Goal: Task Accomplishment & Management: Use online tool/utility

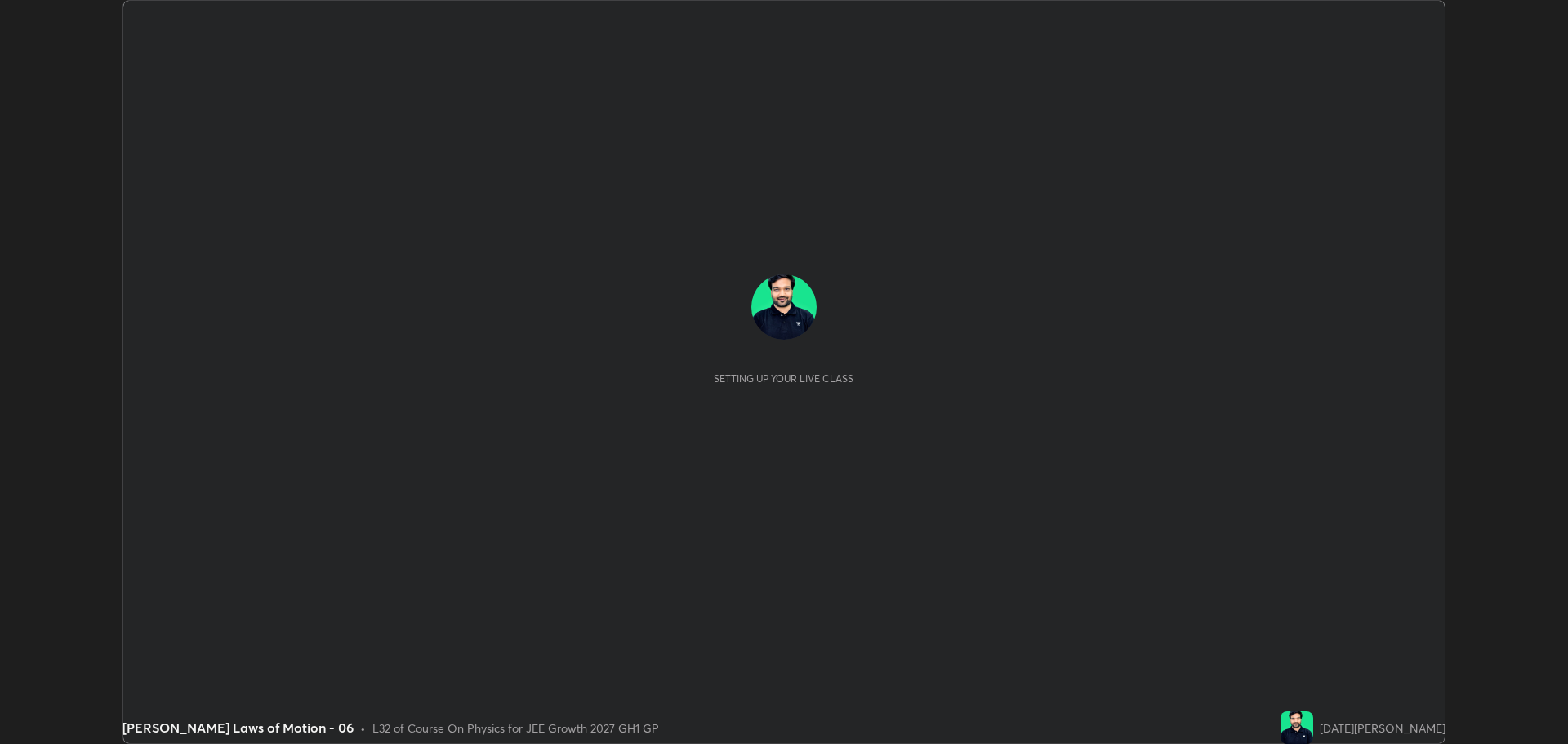
scroll to position [744, 1567]
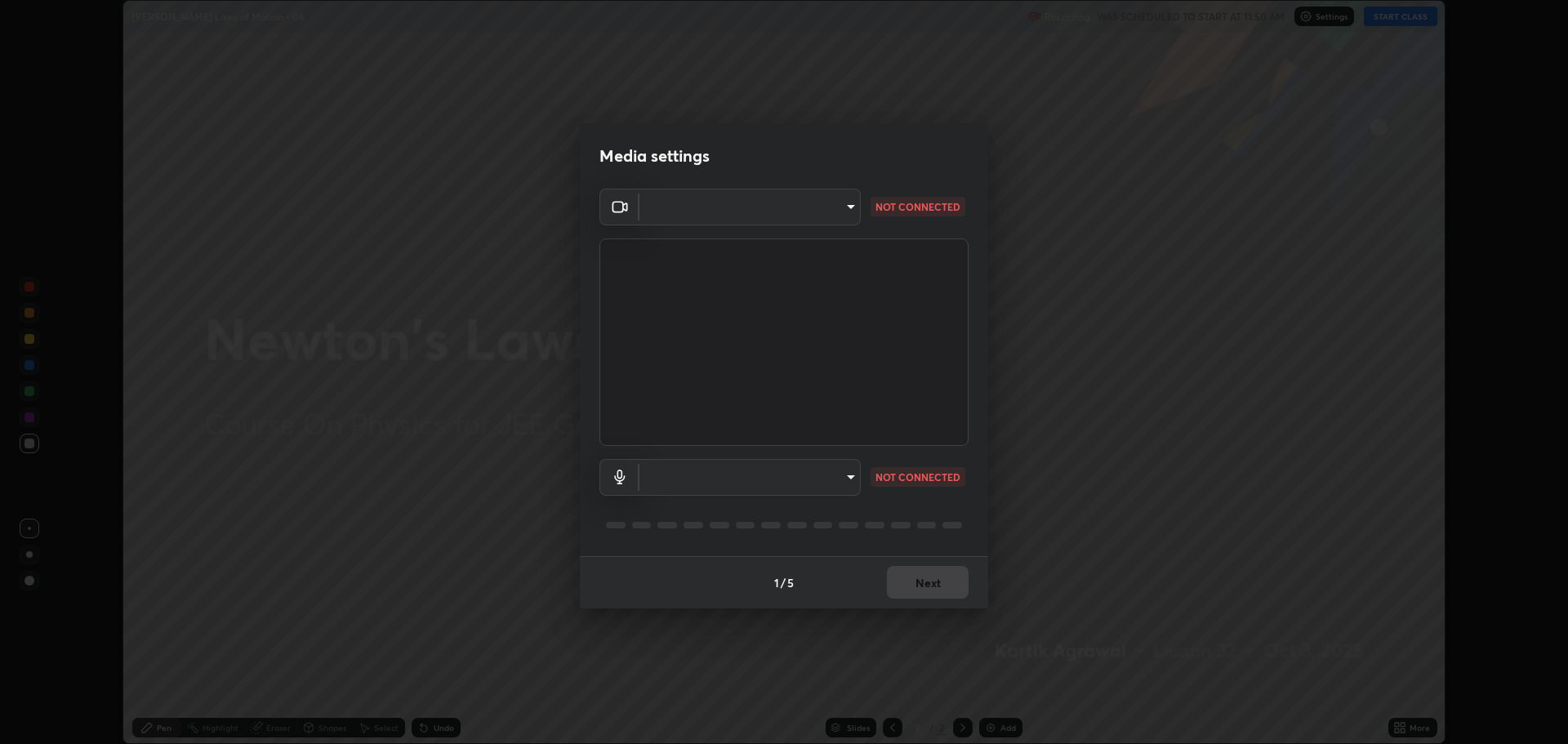
type input "818fcefd3fddf3d091a7478ec67eb8981ca9e8ab5665e76ce228af1b2ffa74de"
click at [724, 480] on body "Erase all Newton's Laws of Motion - 06 Recording WAS SCHEDULED TO START AT 11:5…" at bounding box center [784, 372] width 1568 height 744
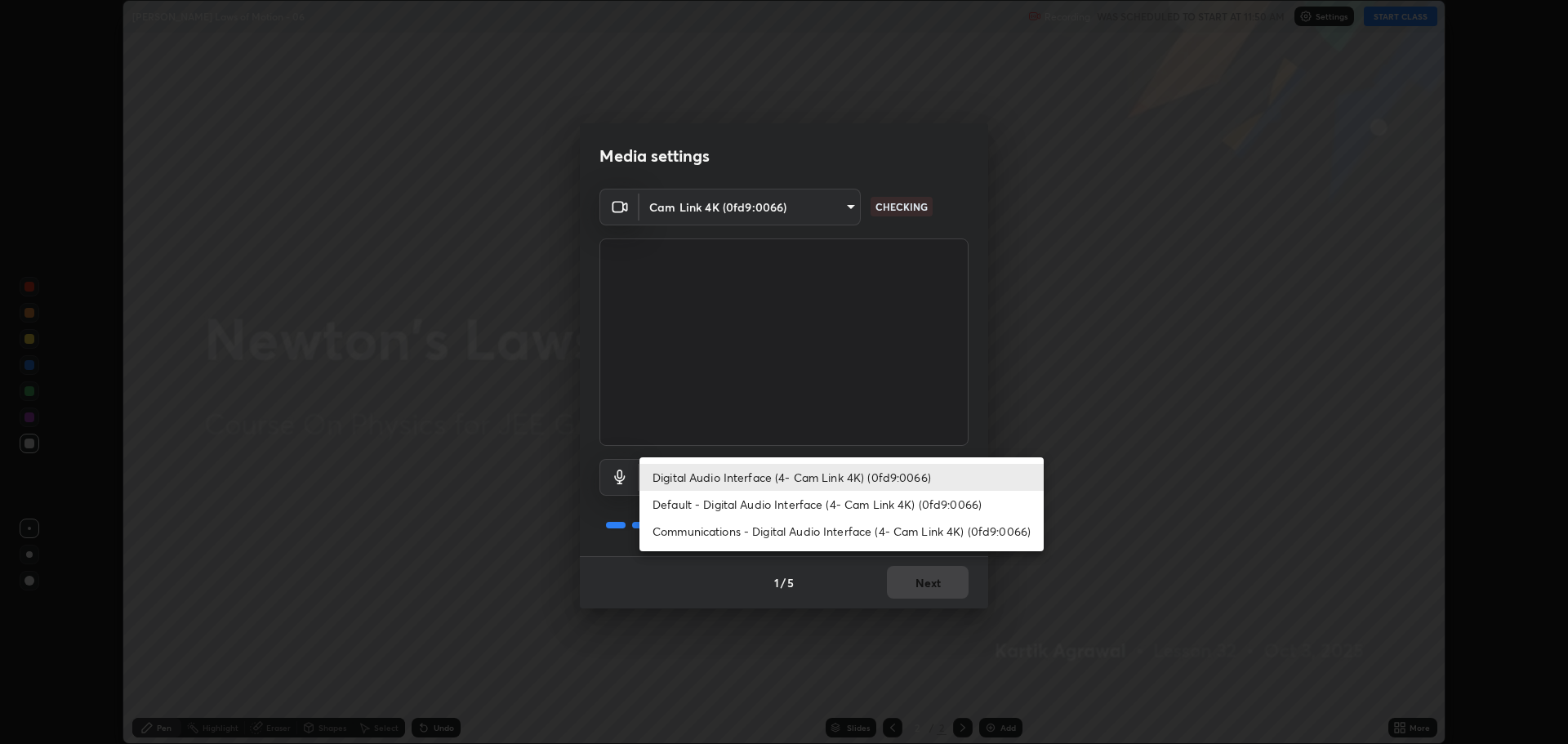
click at [736, 522] on li "Communications - Digital Audio Interface (4- Cam Link 4K) (0fd9:0066)" at bounding box center [841, 531] width 404 height 27
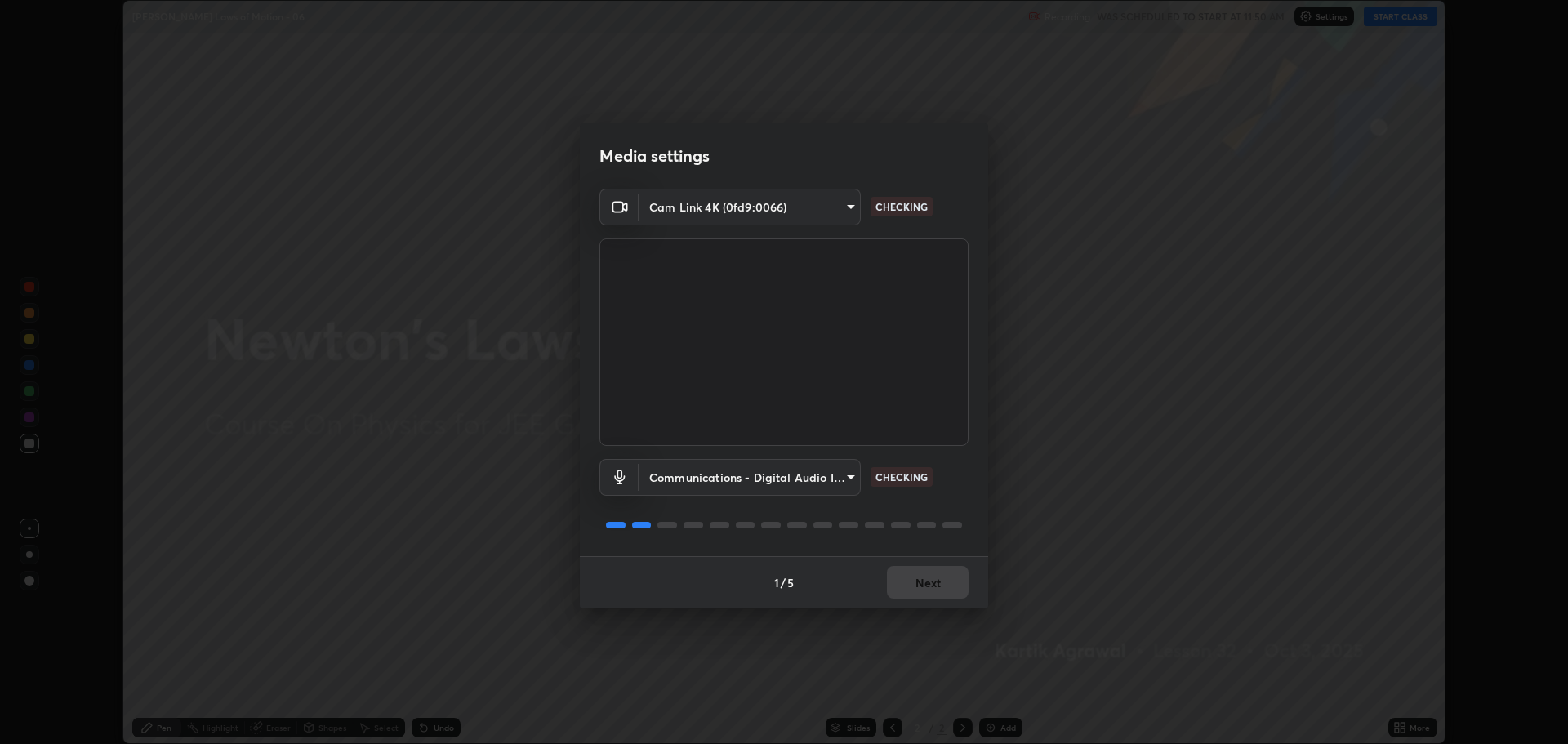
click at [746, 484] on body "Erase all Newton's Laws of Motion - 06 Recording WAS SCHEDULED TO START AT 11:5…" at bounding box center [784, 372] width 1568 height 744
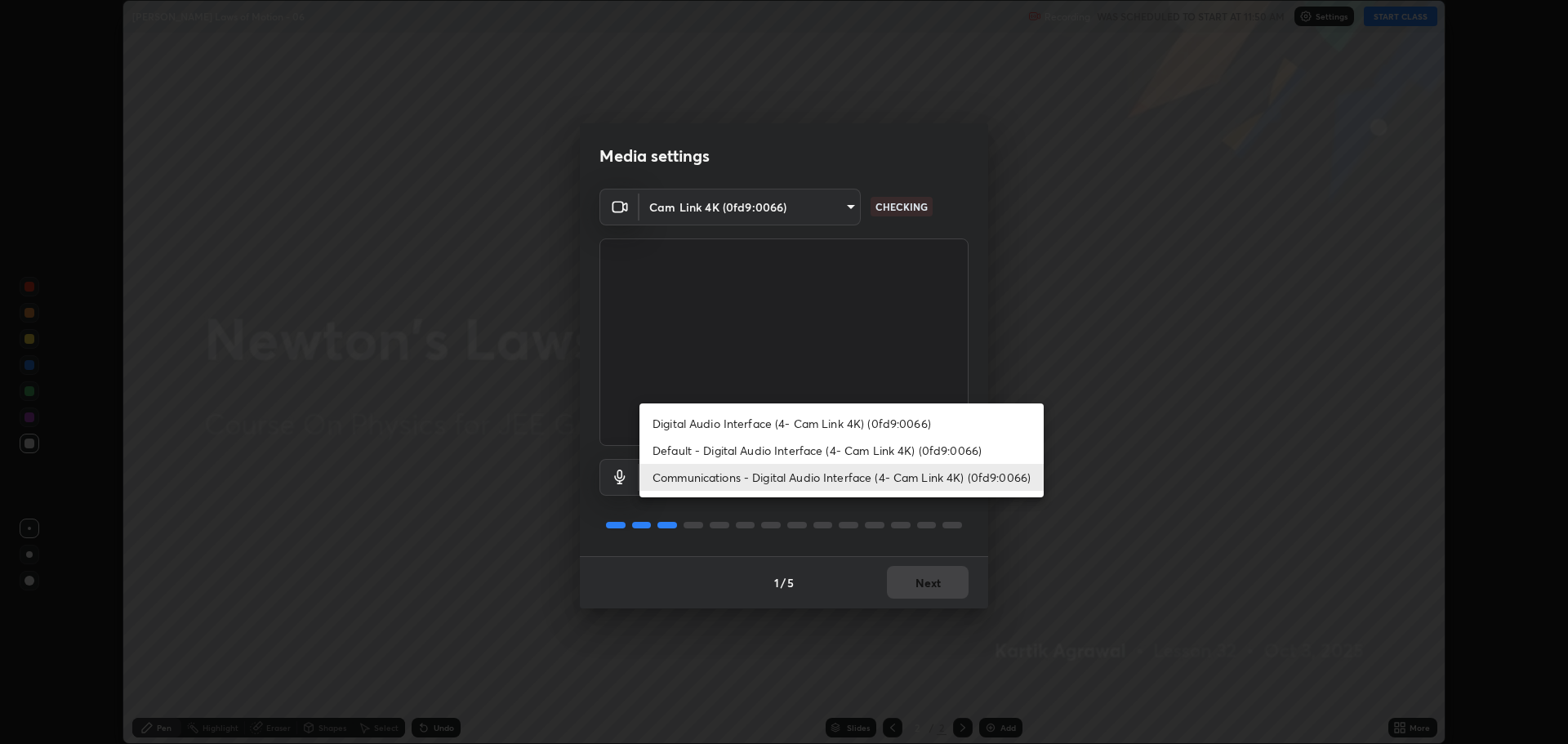
click at [756, 431] on li "Digital Audio Interface (4- Cam Link 4K) (0fd9:0066)" at bounding box center [841, 424] width 404 height 27
type input "9eef42aa830c615b5d7534580cc3e66c86575aa8da00648f2c59efabe6233f6d"
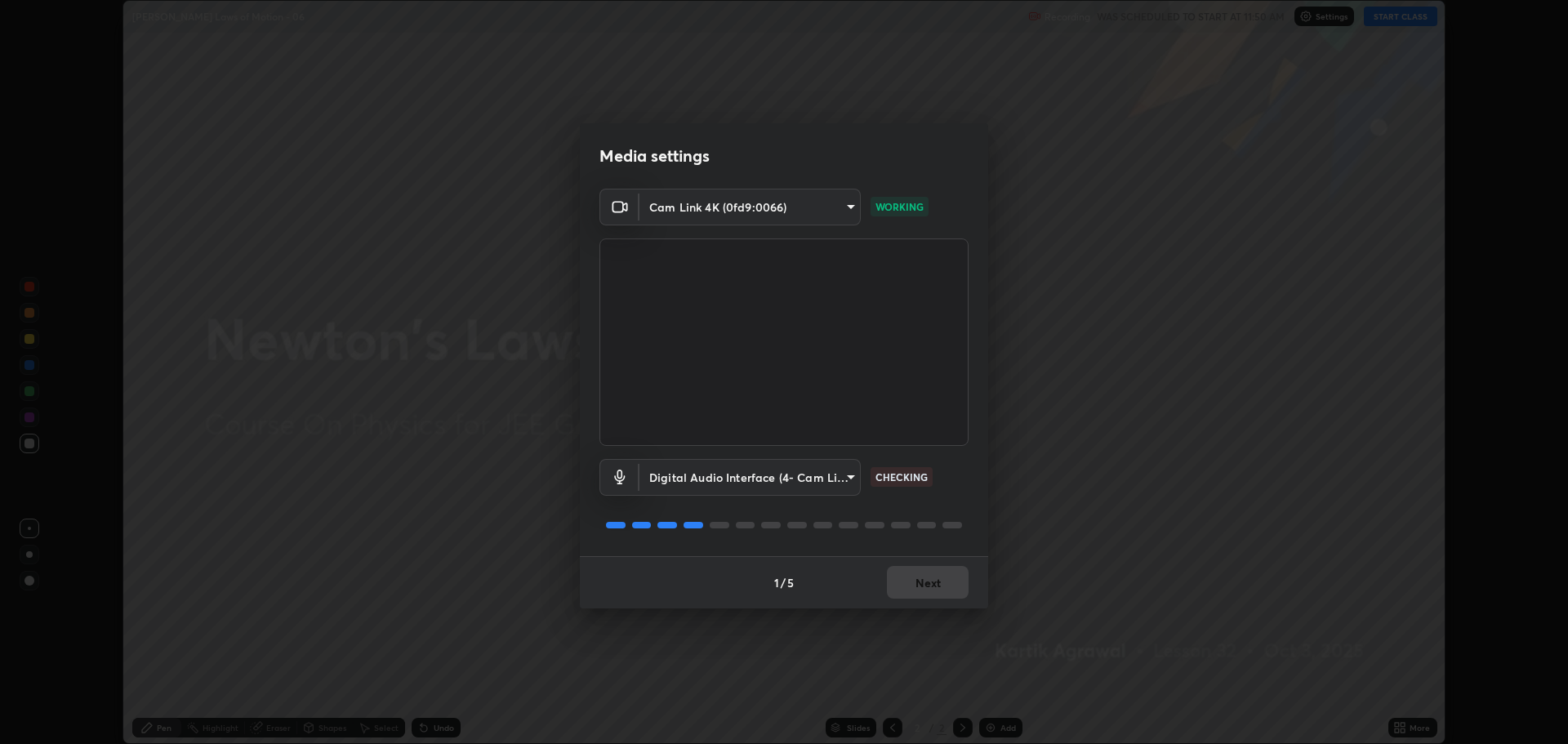
click at [909, 570] on button "Next" at bounding box center [928, 582] width 82 height 33
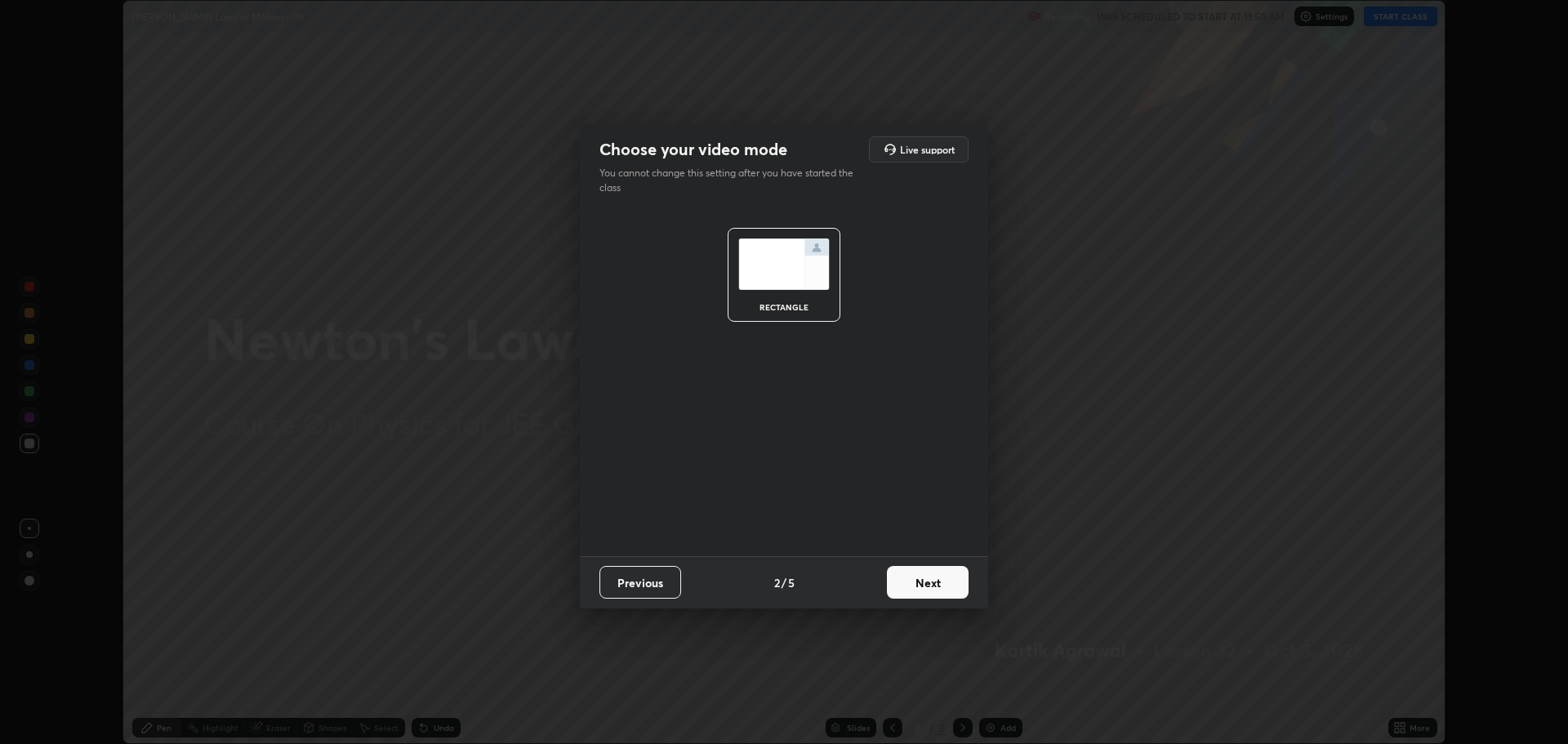
click at [905, 575] on button "Next" at bounding box center [928, 582] width 82 height 33
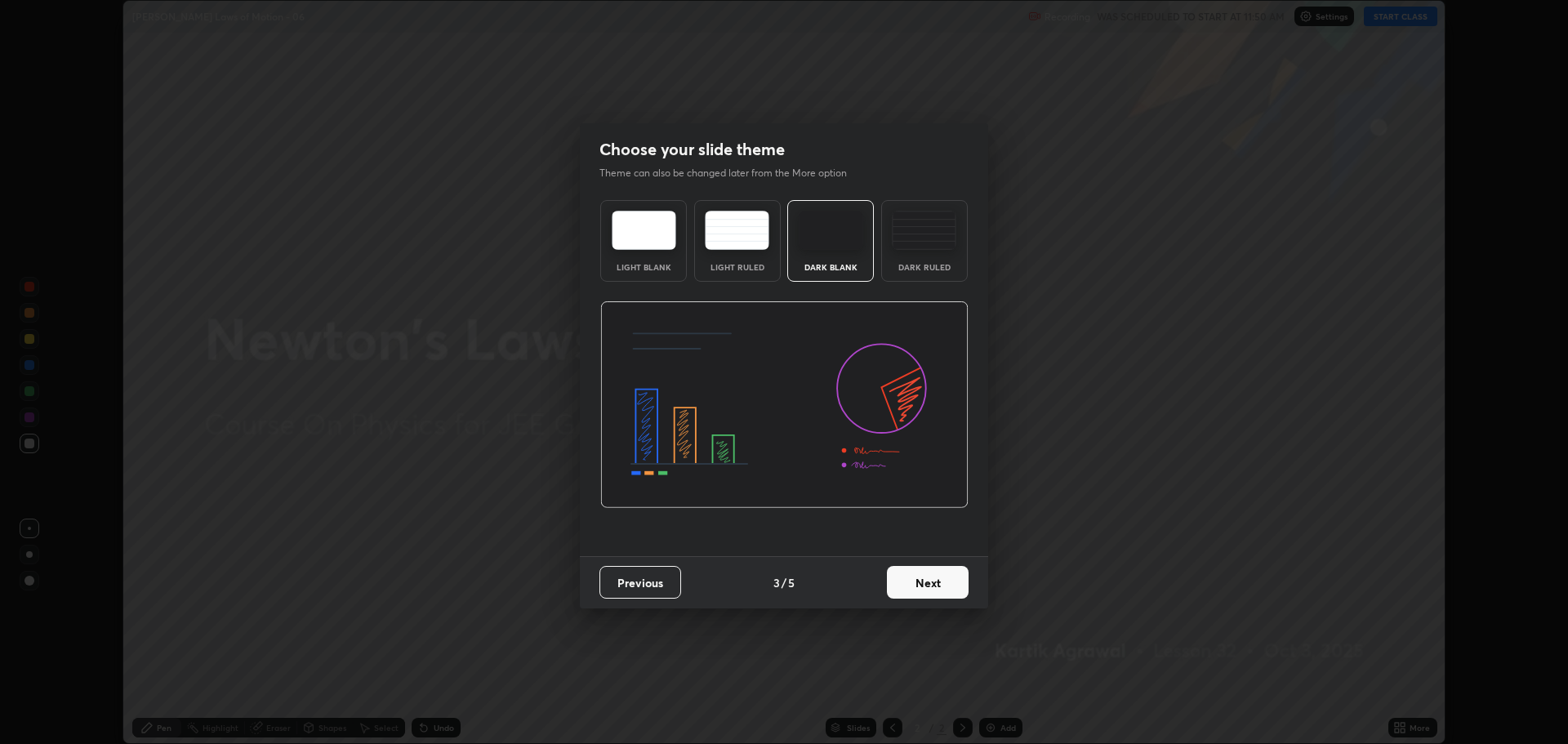
click at [902, 575] on button "Next" at bounding box center [928, 582] width 82 height 33
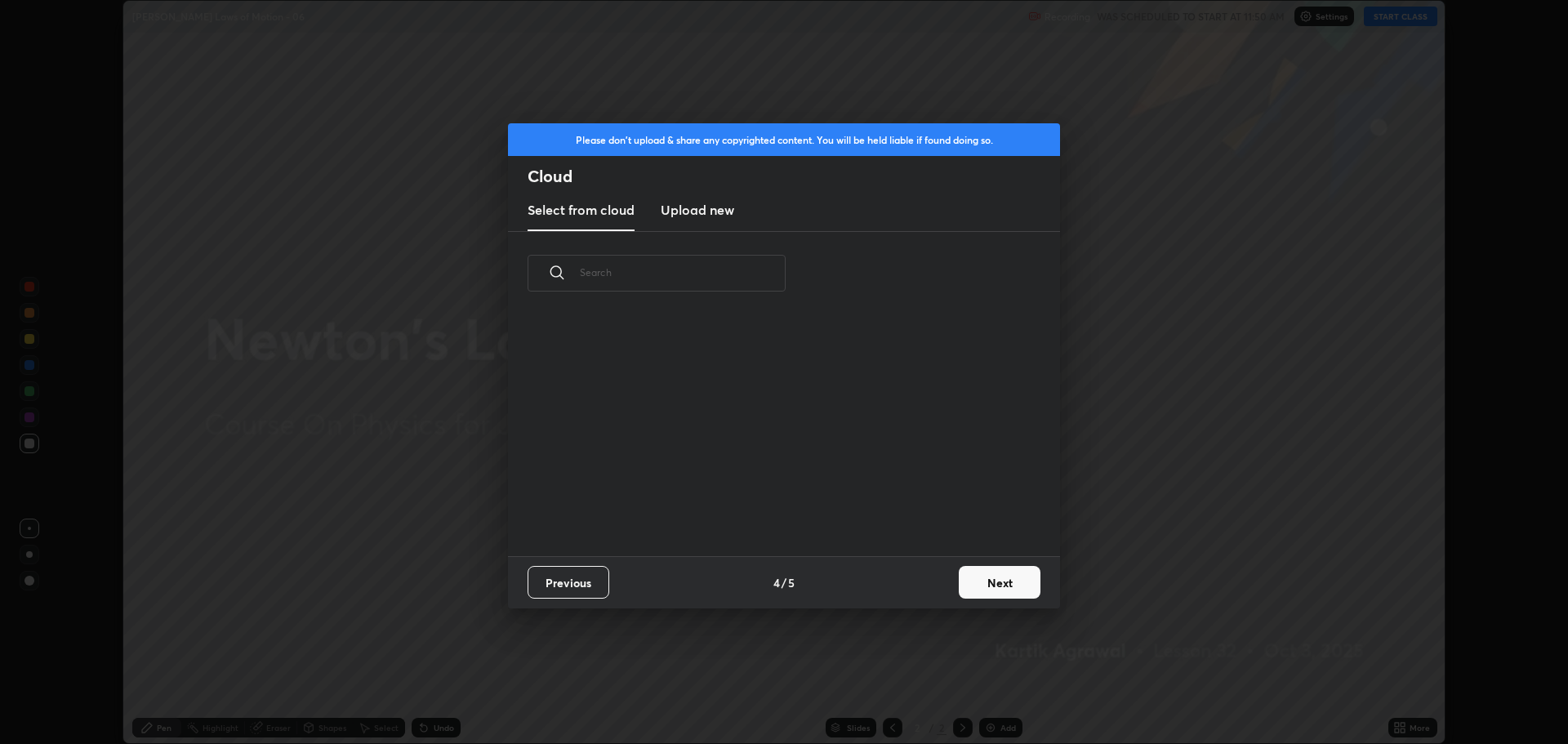
scroll to position [6, 9]
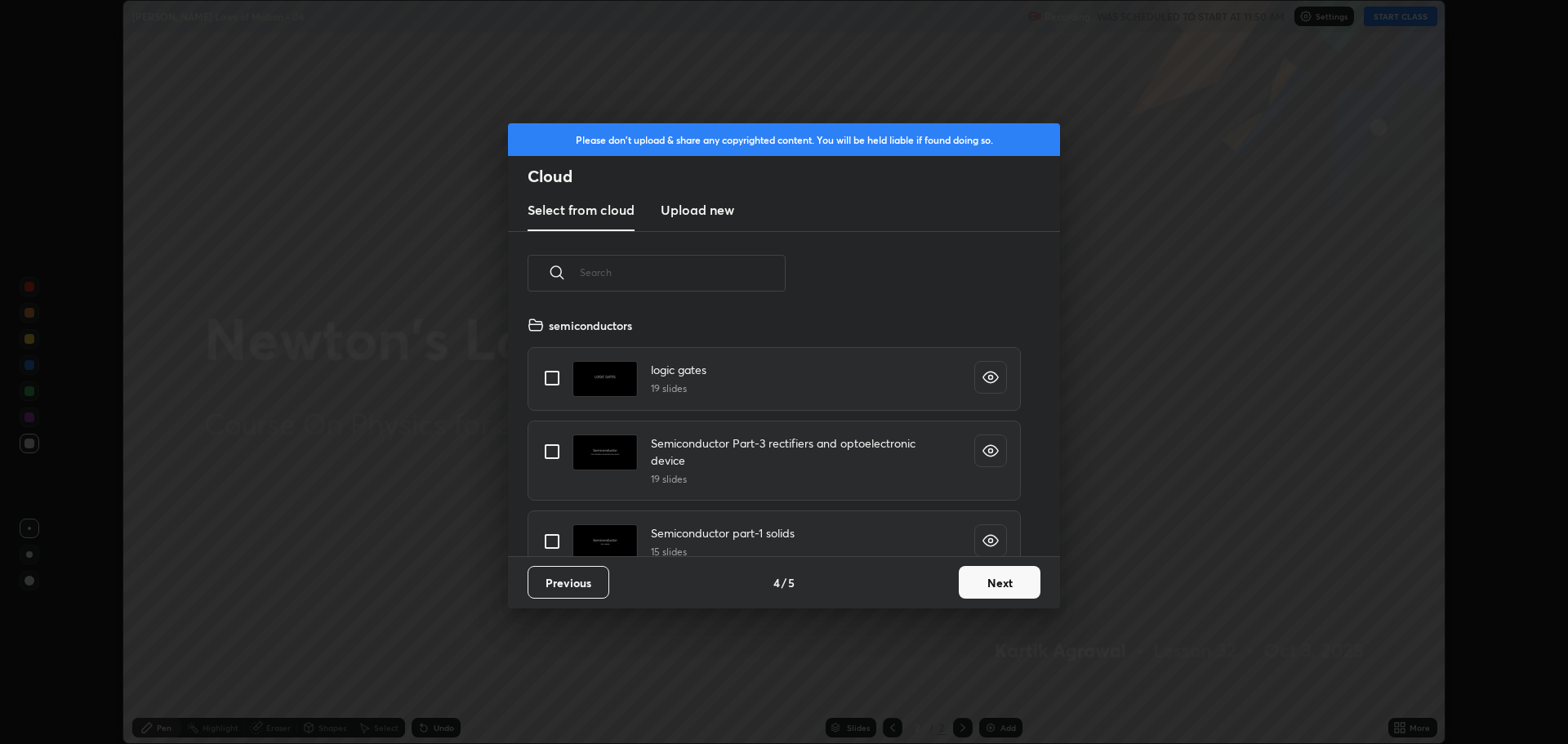
click at [977, 590] on button "Next" at bounding box center [999, 582] width 82 height 33
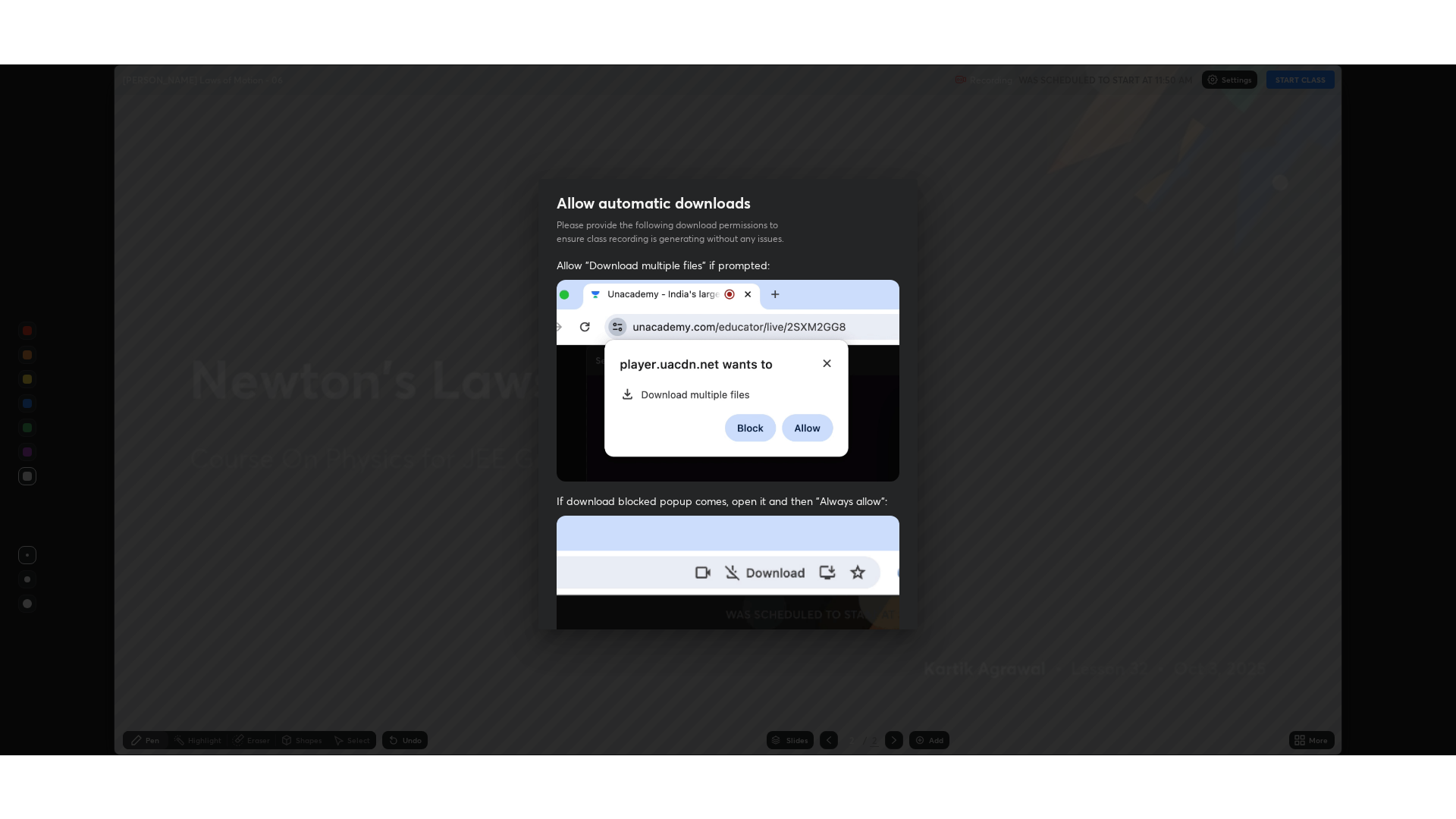
scroll to position [308, 0]
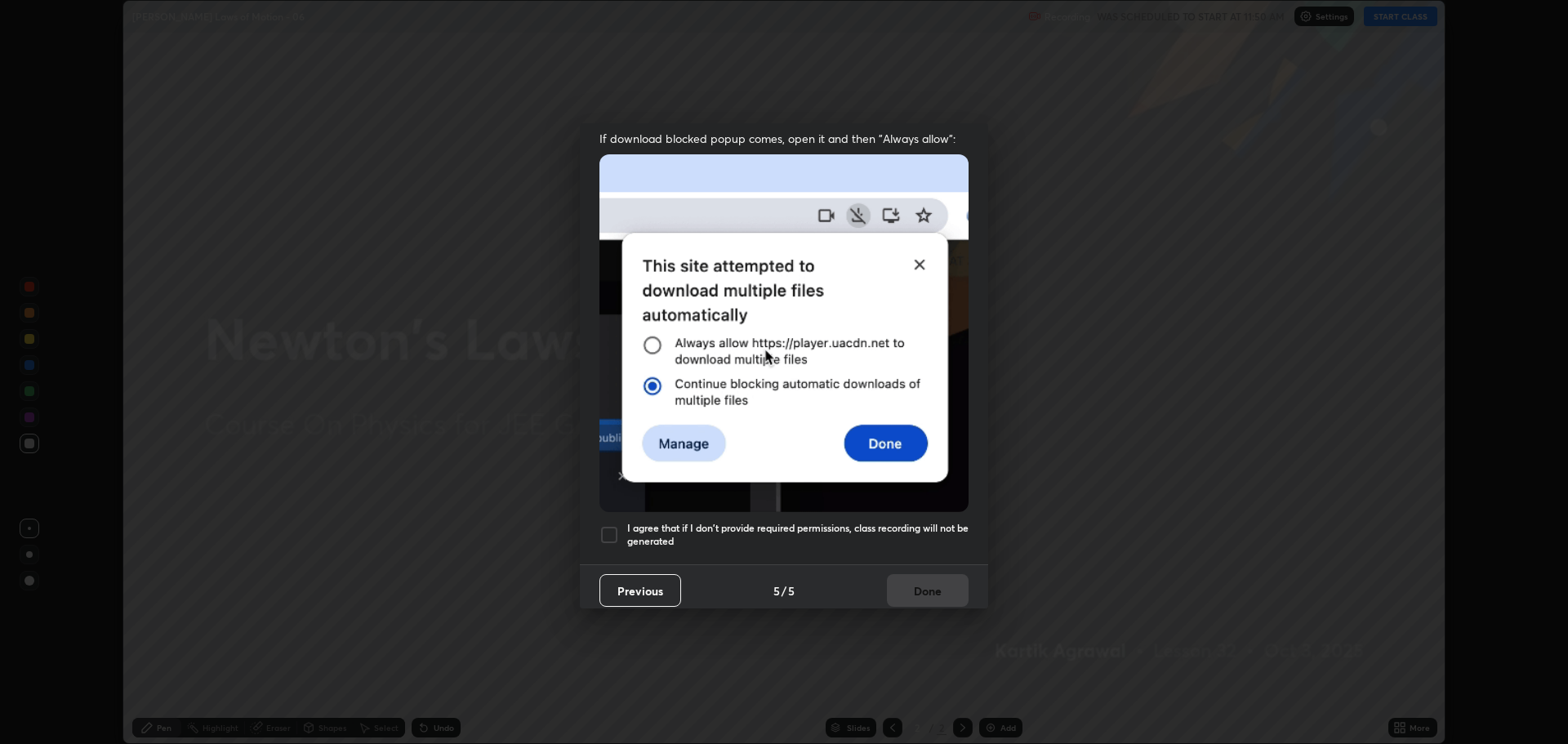
click at [613, 525] on div at bounding box center [609, 534] width 20 height 20
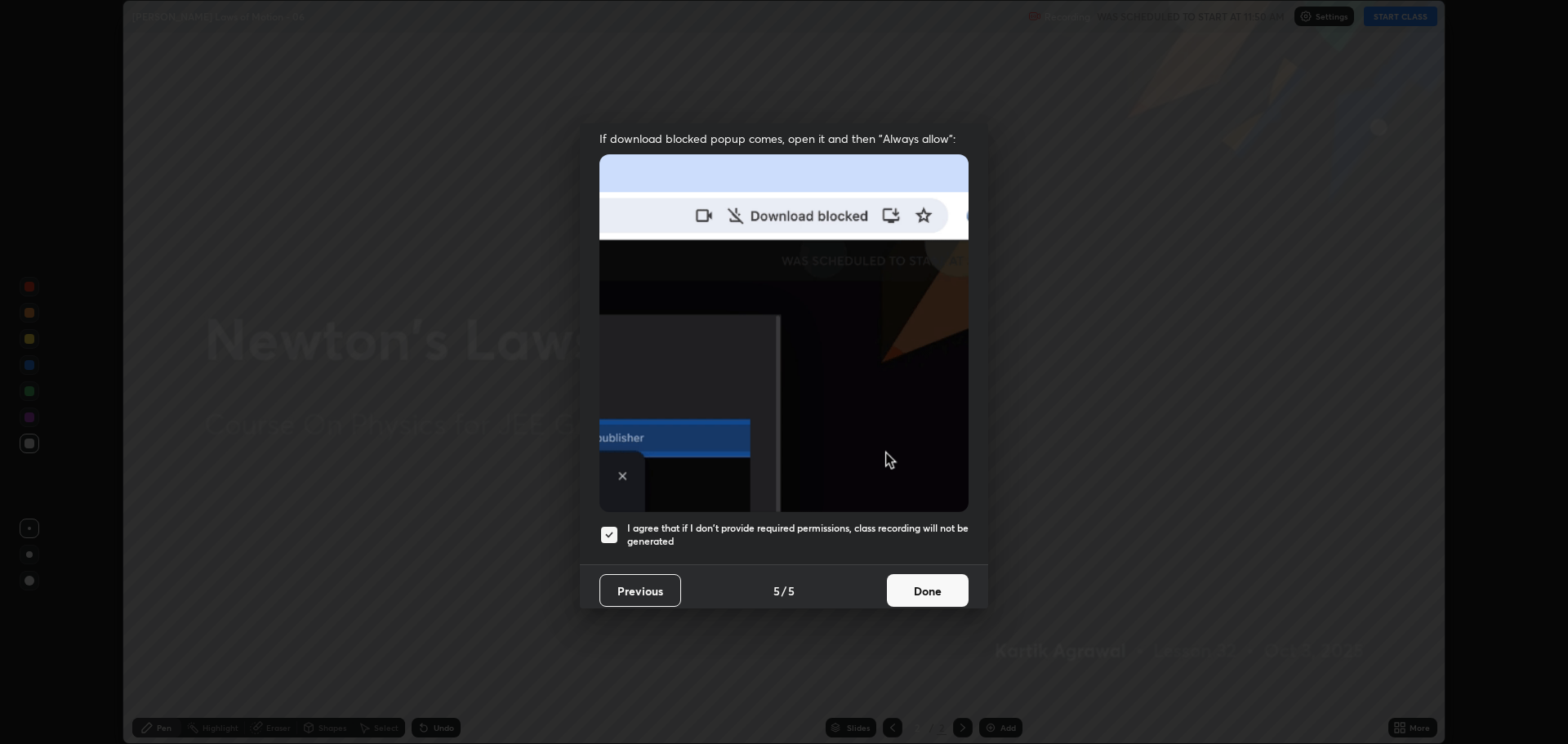
click at [905, 585] on button "Done" at bounding box center [928, 590] width 82 height 33
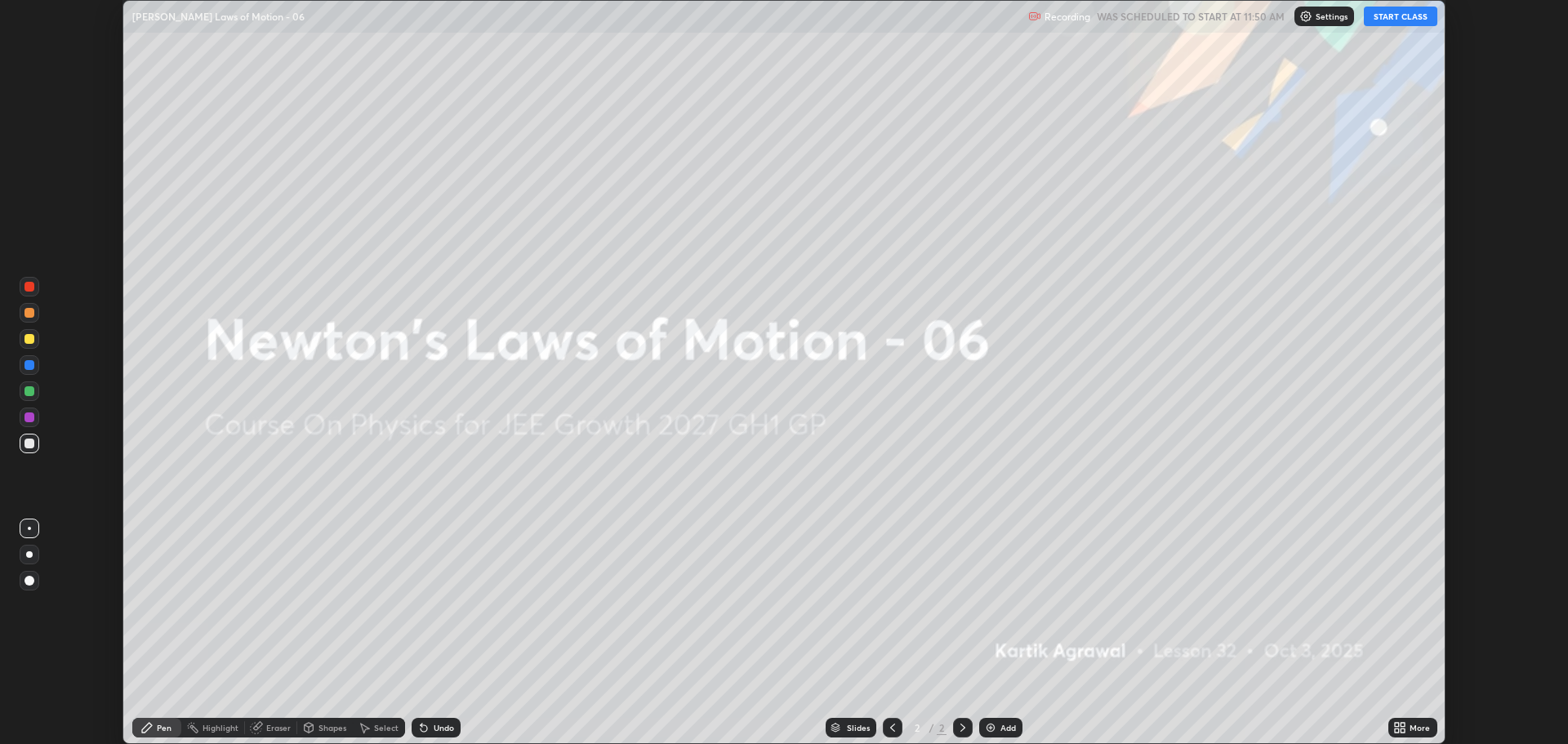
click at [1397, 730] on icon at bounding box center [1397, 731] width 4 height 4
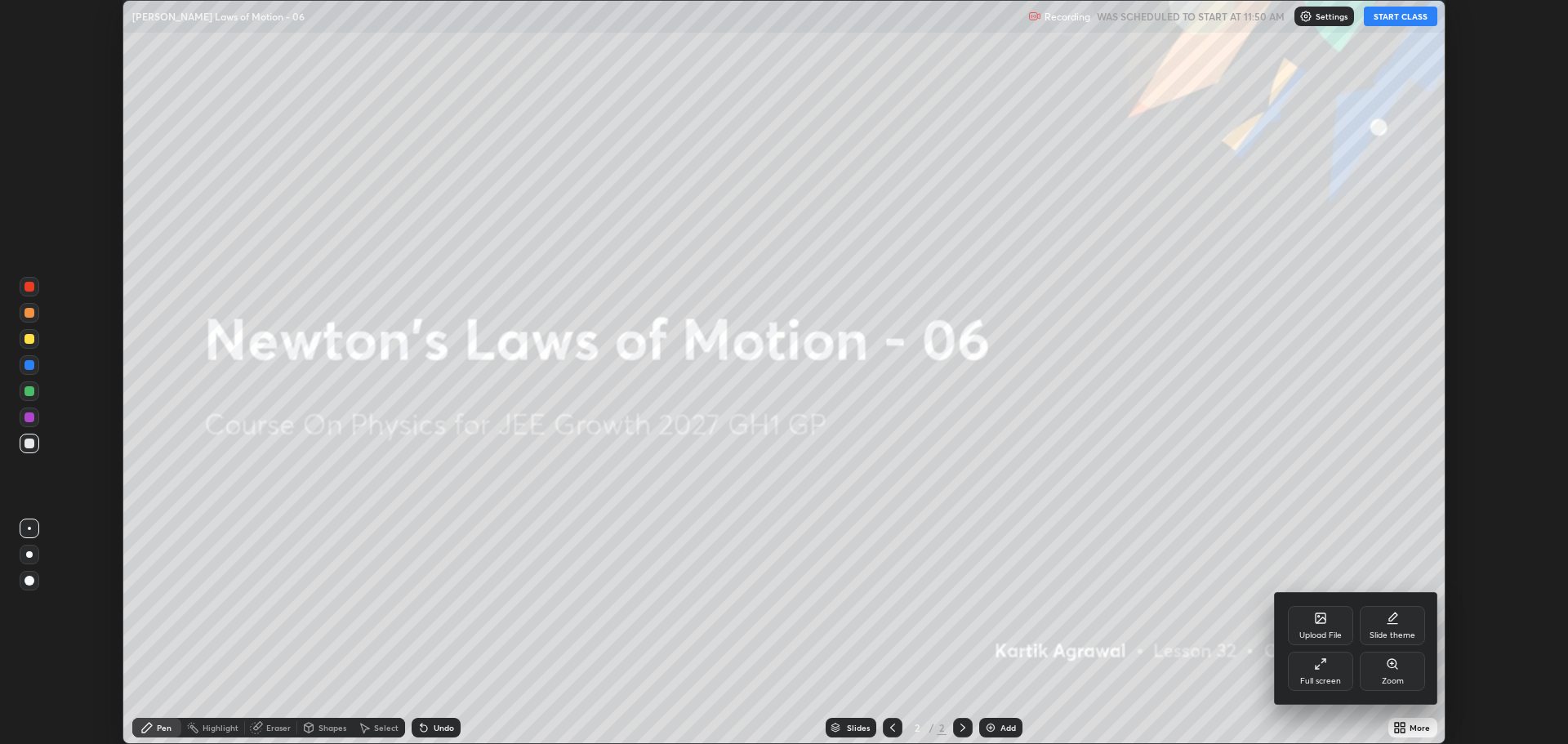
click at [1305, 672] on div "Full screen" at bounding box center [1320, 671] width 65 height 39
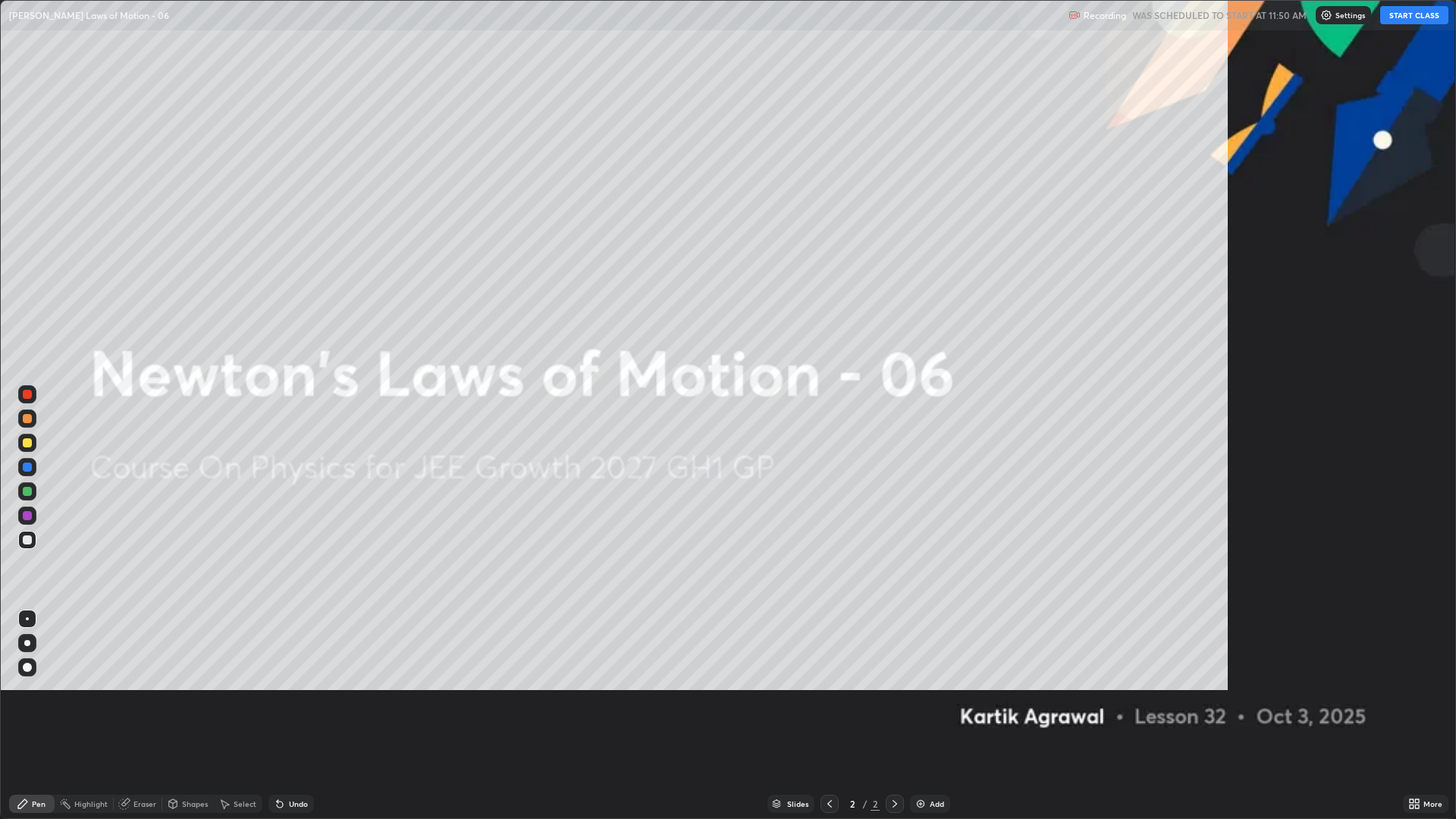
scroll to position [819, 1456]
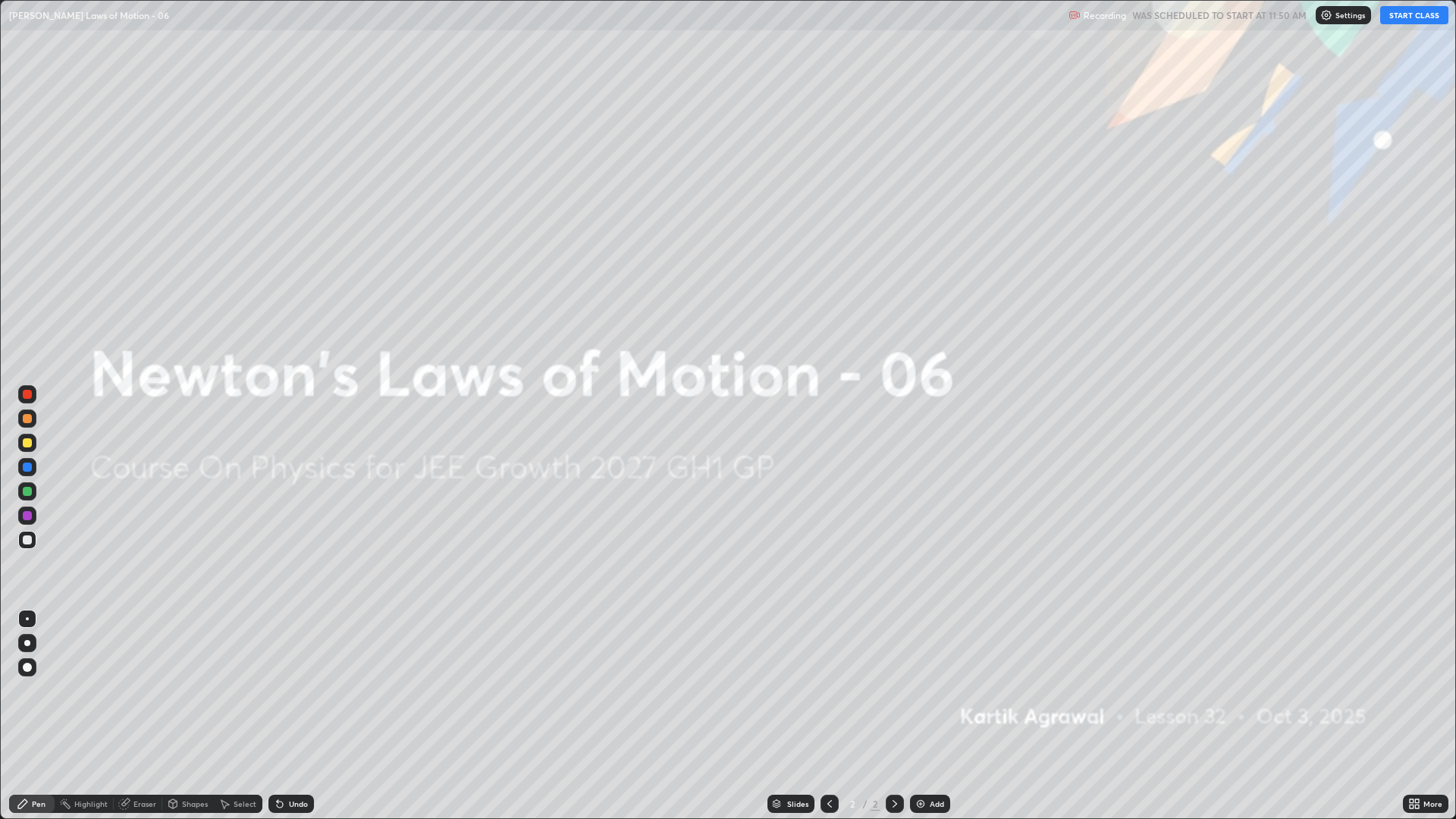
click at [1418, 18] on button "START CLASS" at bounding box center [1414, 15] width 68 height 18
click at [927, 690] on div "Add" at bounding box center [930, 803] width 41 height 18
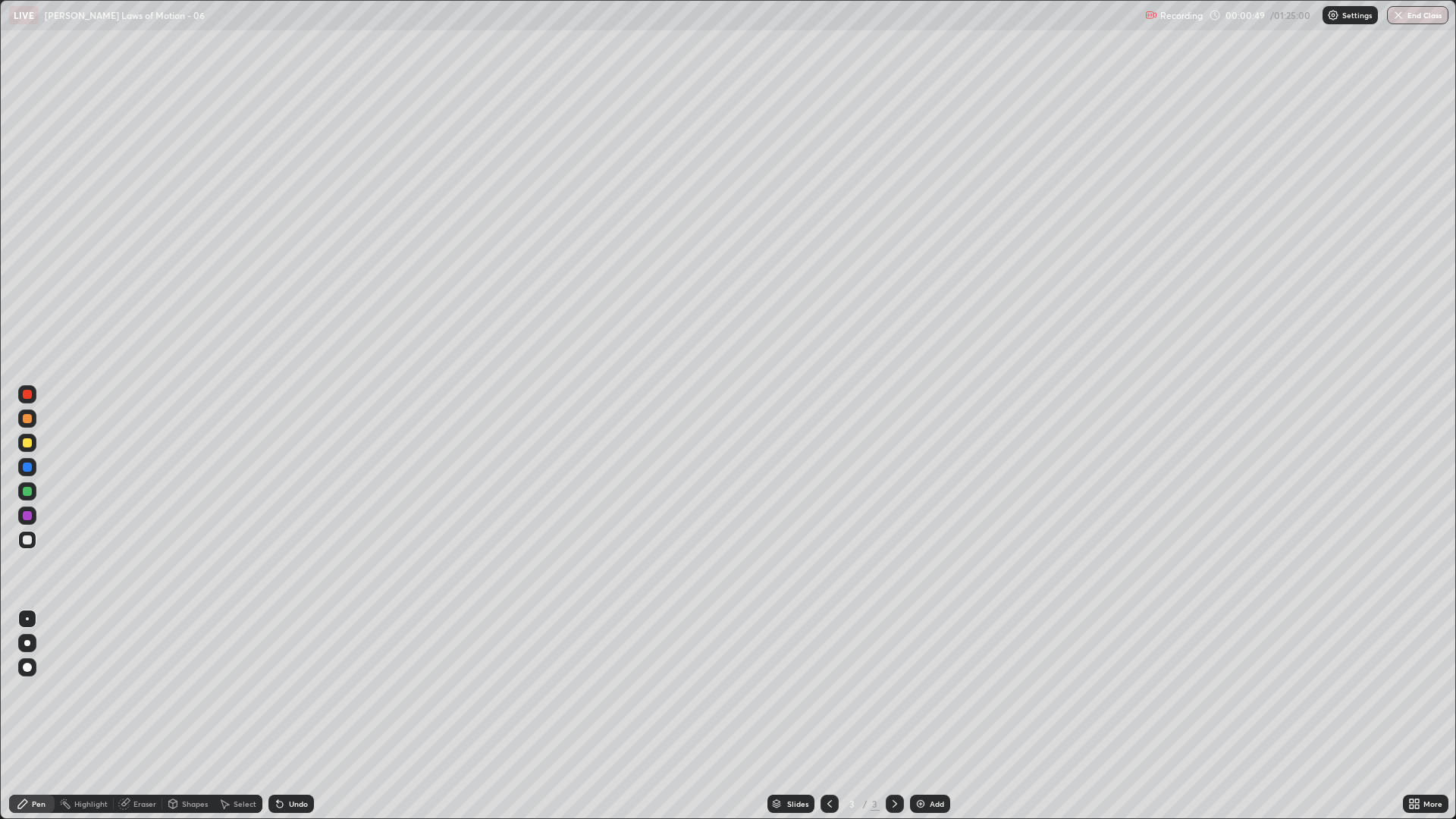
click at [31, 447] on div at bounding box center [27, 442] width 18 height 18
click at [29, 482] on div at bounding box center [27, 491] width 18 height 18
click at [28, 421] on div at bounding box center [27, 418] width 10 height 10
click at [32, 541] on div at bounding box center [27, 539] width 18 height 18
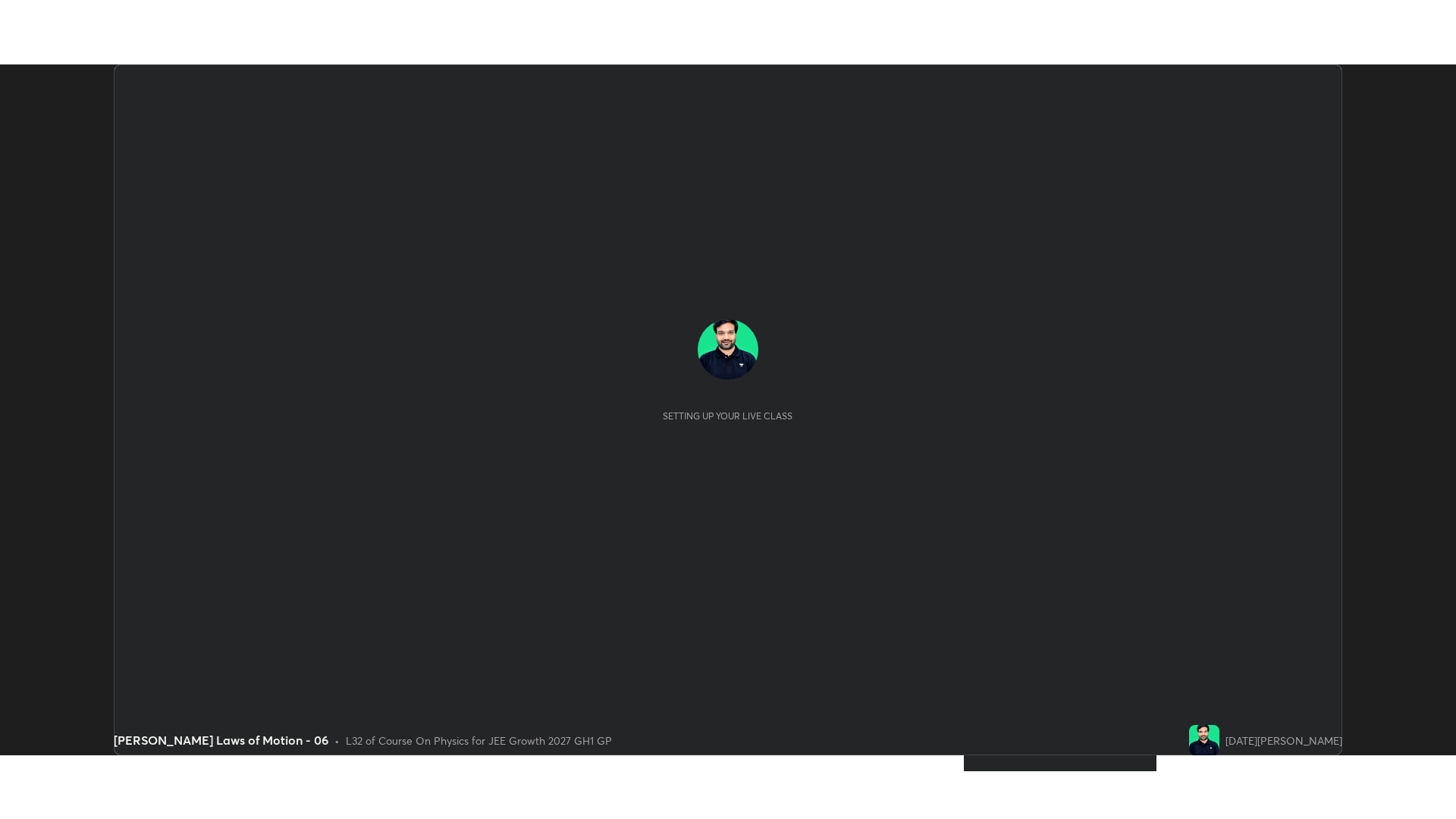
scroll to position [690, 1455]
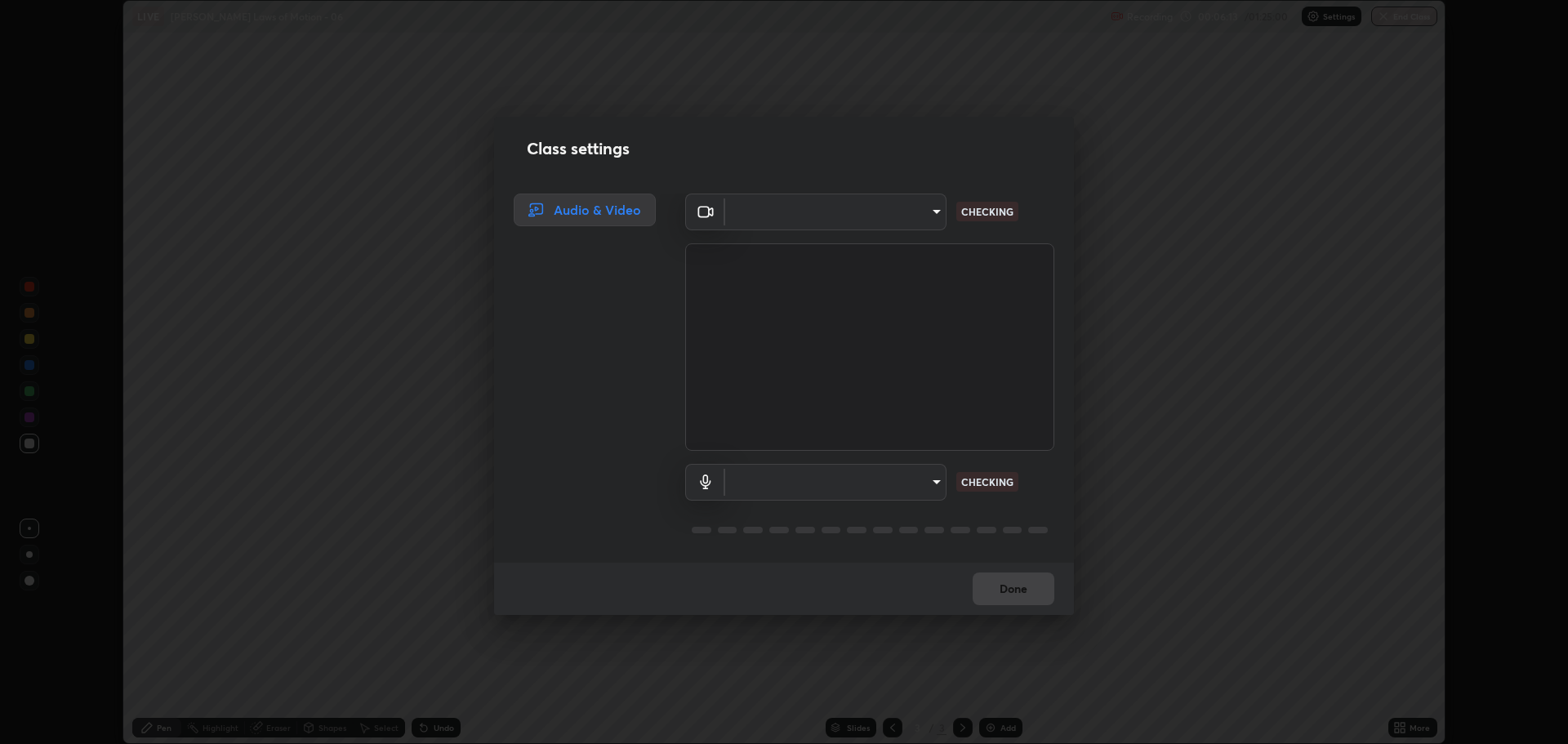
type input "818fcefd3fddf3d091a7478ec67eb8981ca9e8ab5665e76ce228af1b2ffa74de"
click at [864, 480] on body "Erase all LIVE [PERSON_NAME] Laws of Motion - 06 Recording 00:06:14 / 01:25:00 …" at bounding box center [784, 372] width 1568 height 744
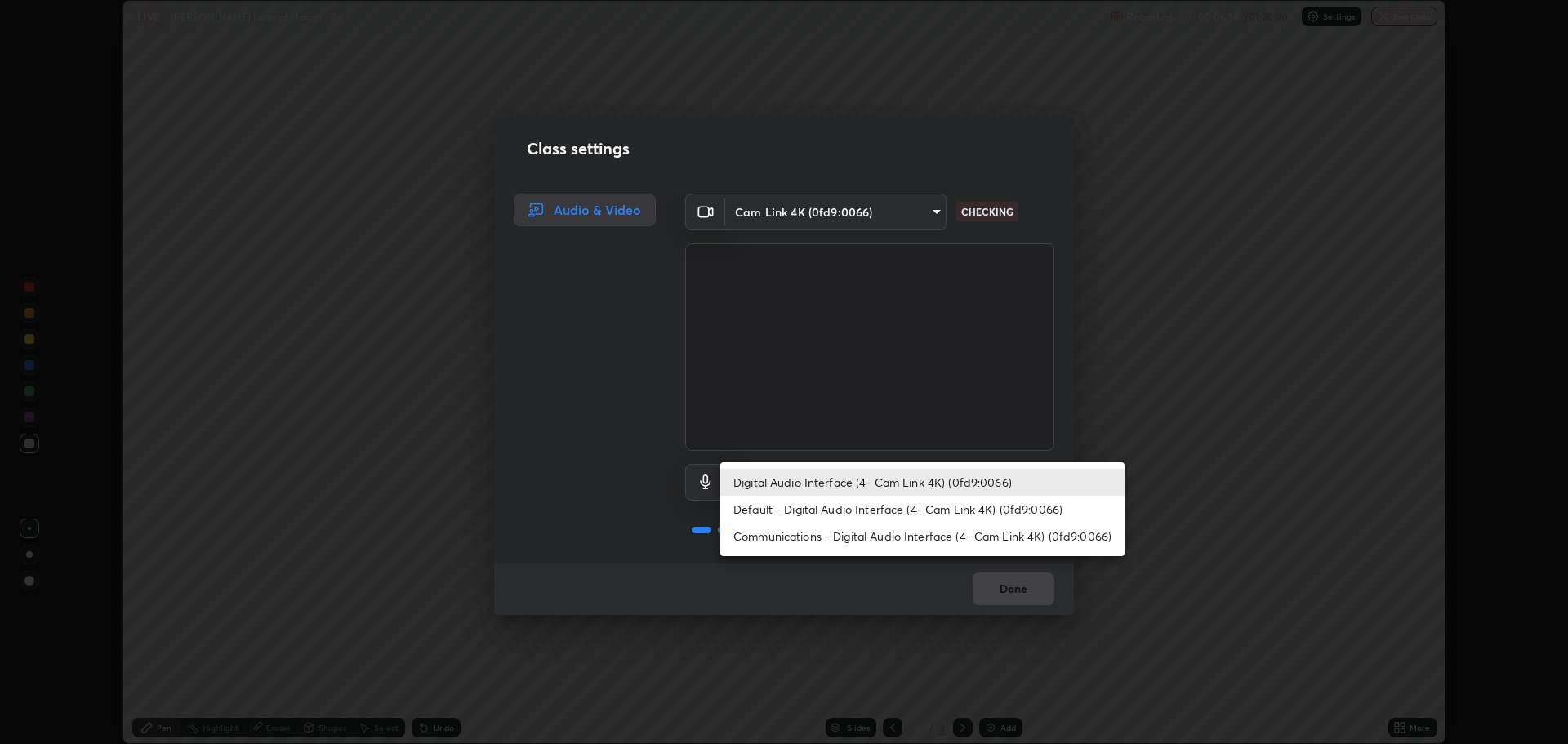
click at [878, 535] on li "Communications - Digital Audio Interface (4- Cam Link 4K) (0fd9:0066)" at bounding box center [922, 536] width 404 height 27
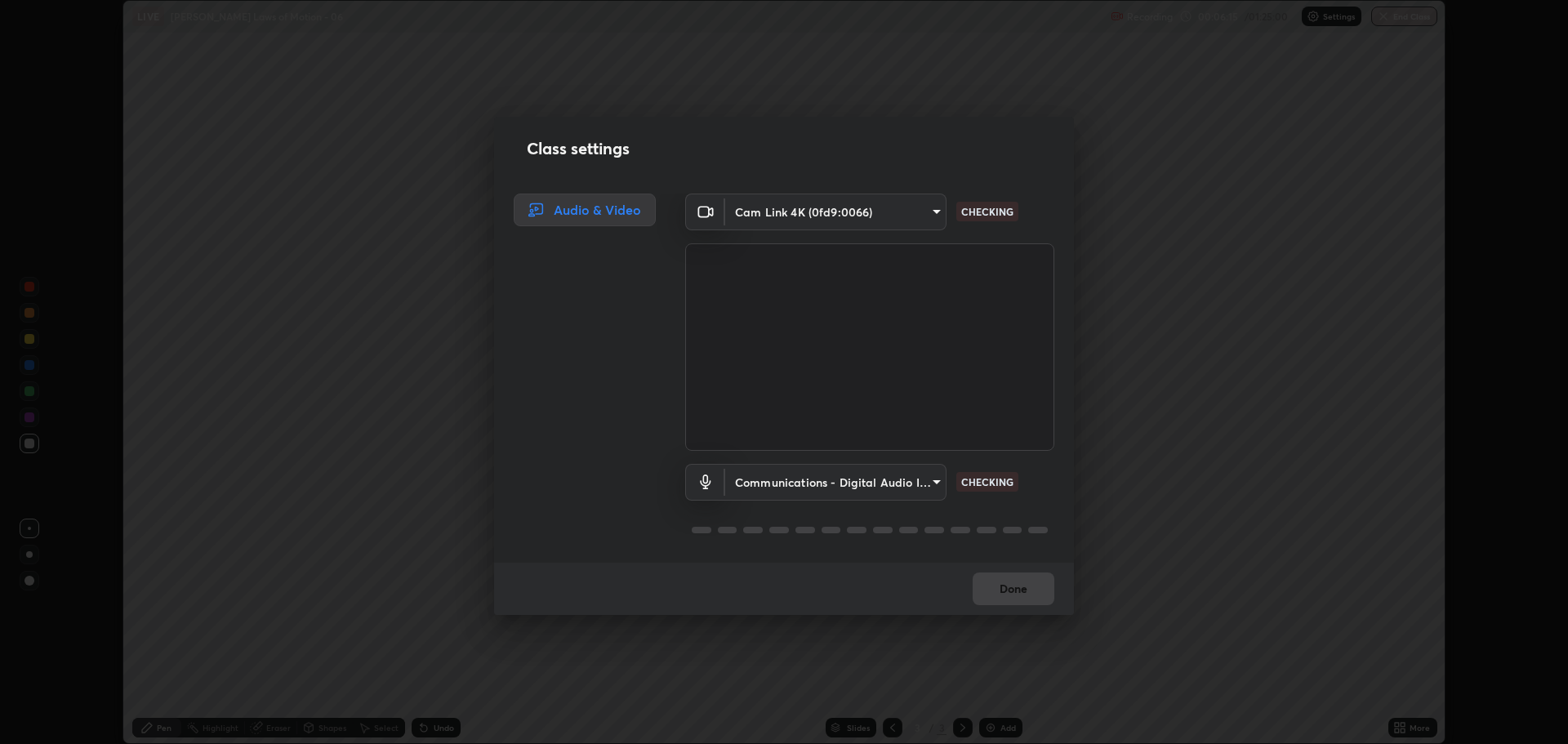
click at [846, 487] on body "Erase all LIVE [PERSON_NAME] Laws of Motion - 06 Recording 00:06:15 / 01:25:00 …" at bounding box center [784, 372] width 1568 height 744
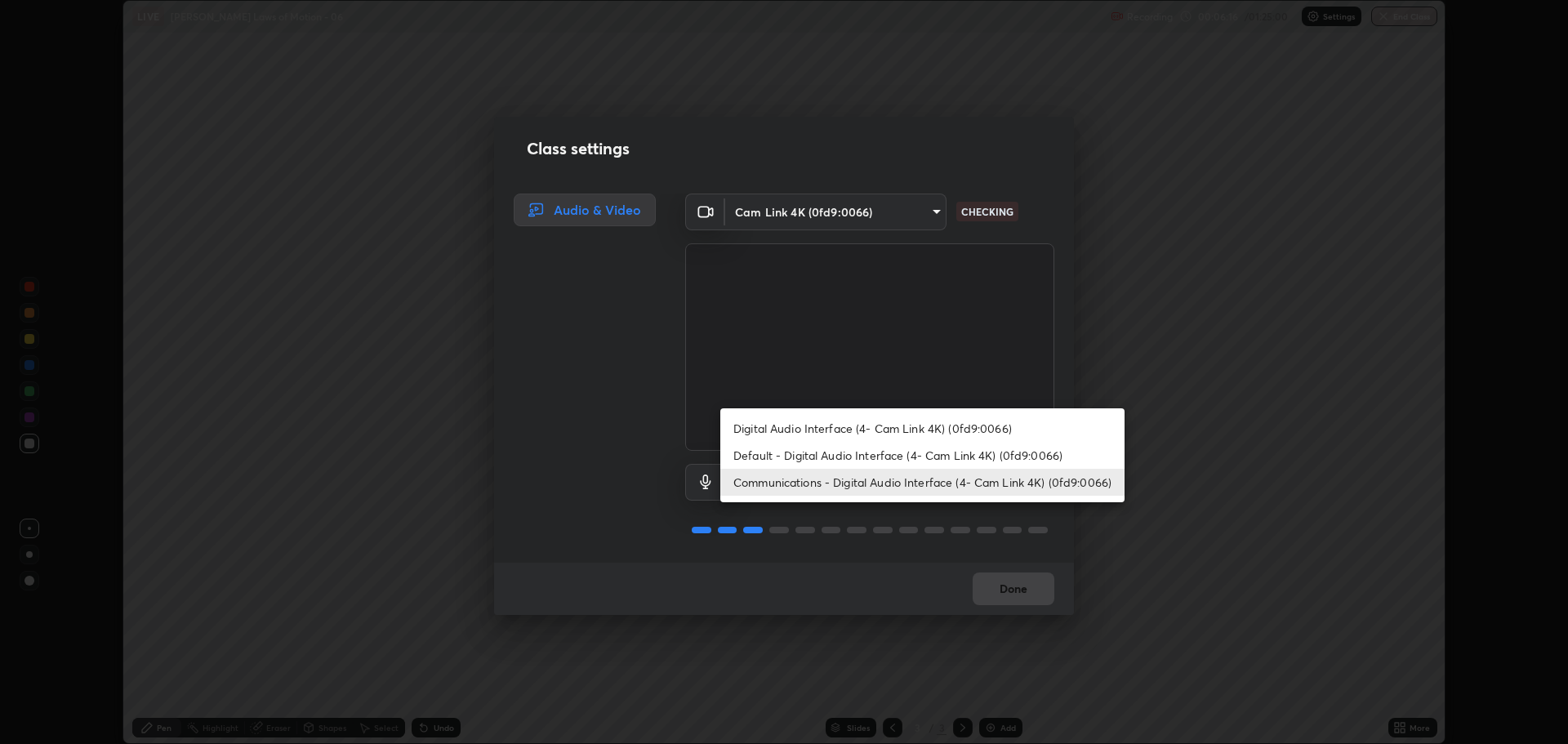
click at [817, 430] on li "Digital Audio Interface (4- Cam Link 4K) (0fd9:0066)" at bounding box center [922, 428] width 404 height 27
type input "9eef42aa830c615b5d7534580cc3e66c86575aa8da00648f2c59efabe6233f6d"
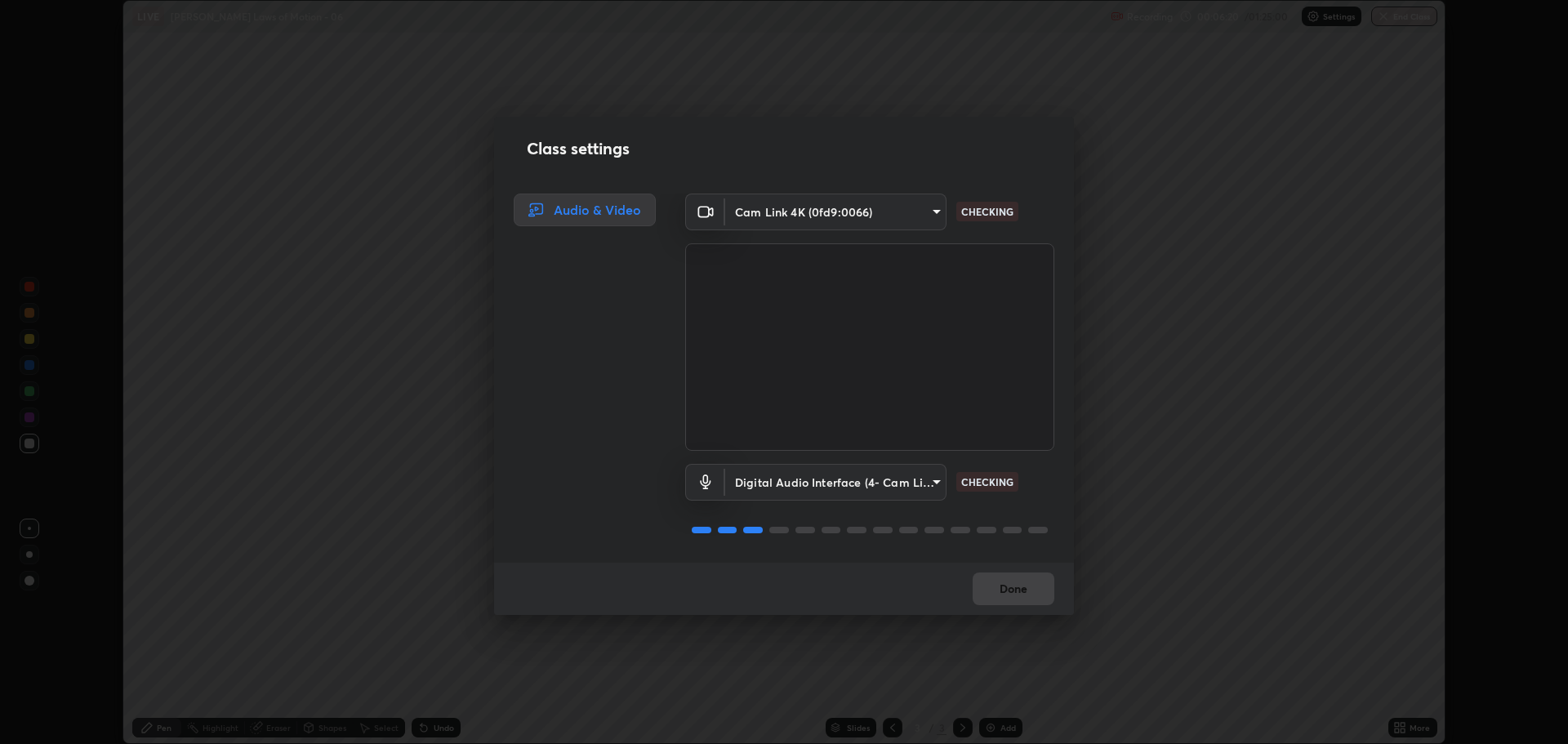
click at [1013, 588] on div "Done" at bounding box center [784, 589] width 580 height 52
click at [1014, 588] on div "Done" at bounding box center [784, 589] width 580 height 52
click at [1013, 592] on div "Done" at bounding box center [784, 589] width 580 height 52
click at [1011, 593] on div "Done" at bounding box center [784, 589] width 580 height 52
click at [1009, 593] on div "Done" at bounding box center [784, 589] width 580 height 52
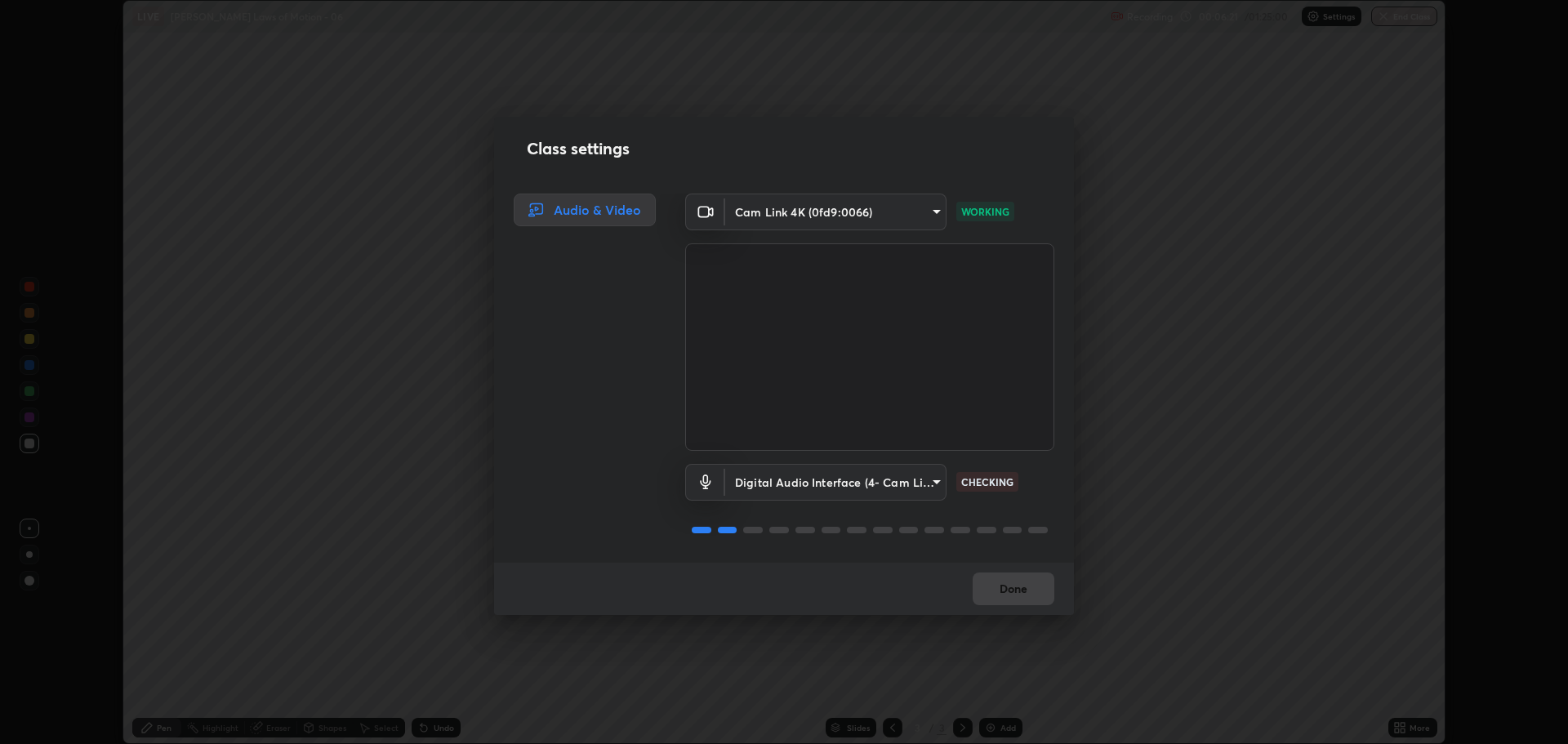
click at [1018, 592] on div "Done" at bounding box center [784, 589] width 580 height 52
click at [1027, 601] on div "Done" at bounding box center [784, 589] width 580 height 52
click at [1027, 597] on button "Done" at bounding box center [1013, 588] width 82 height 33
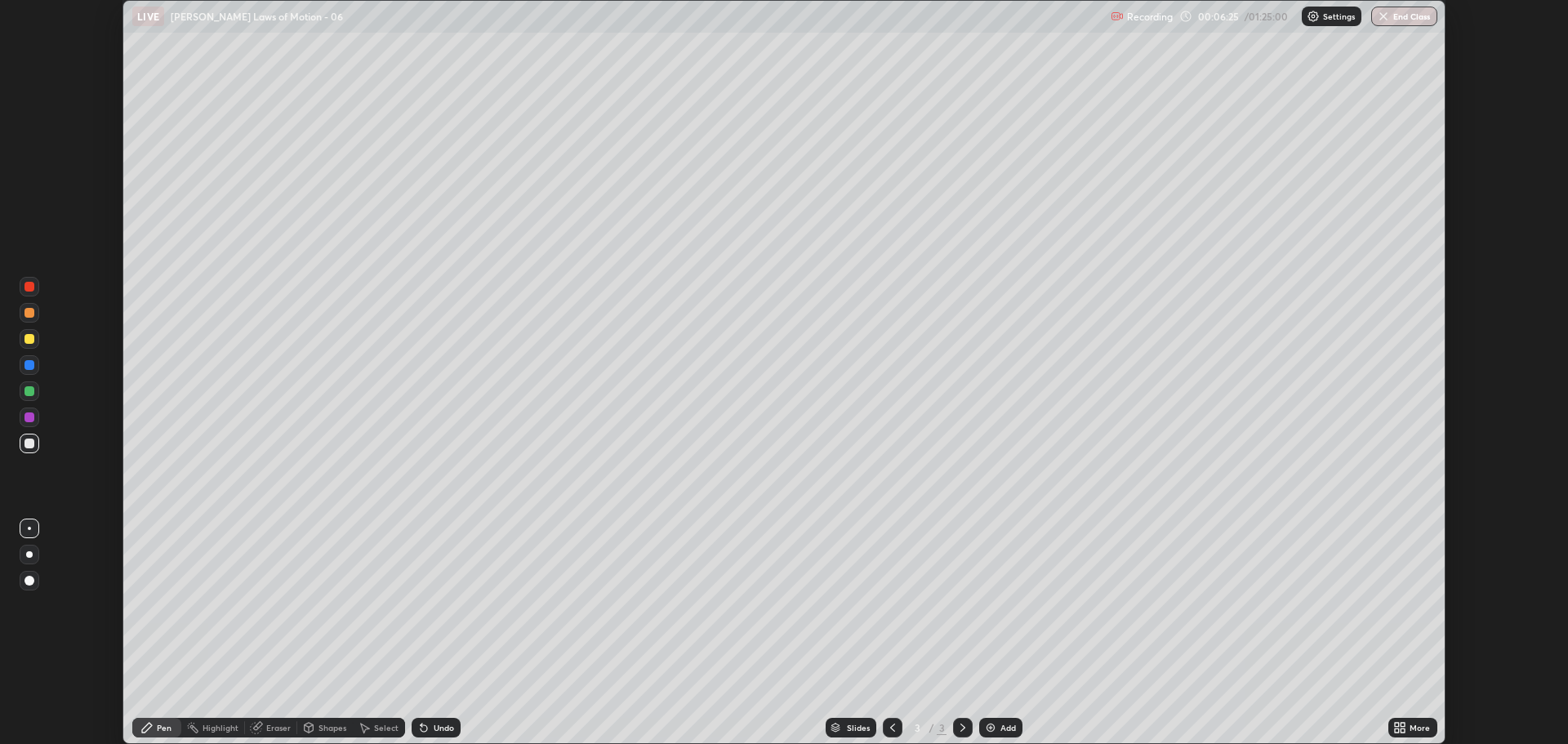
click at [1410, 730] on div "More" at bounding box center [1413, 727] width 49 height 20
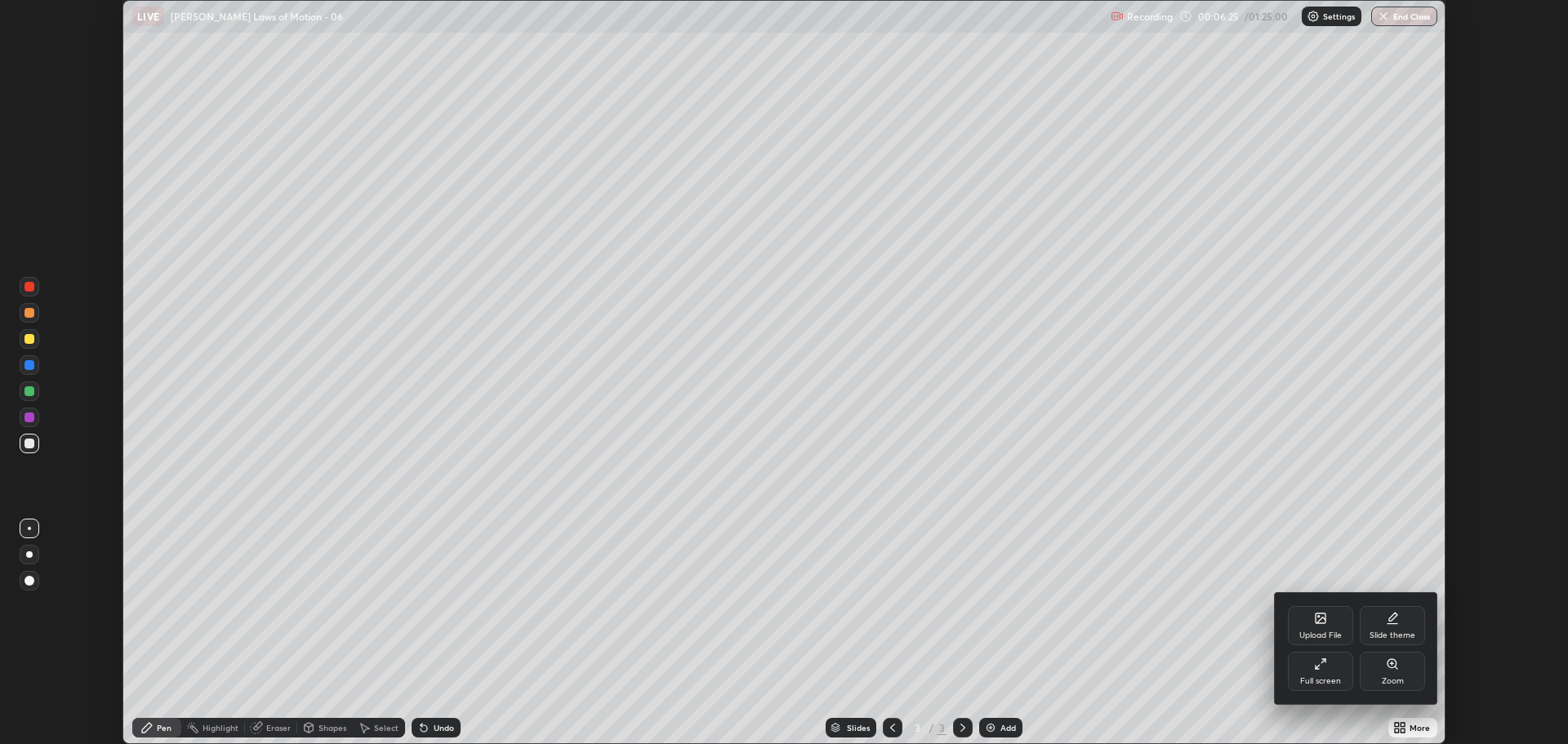
click at [1311, 674] on div "Full screen" at bounding box center [1320, 671] width 65 height 39
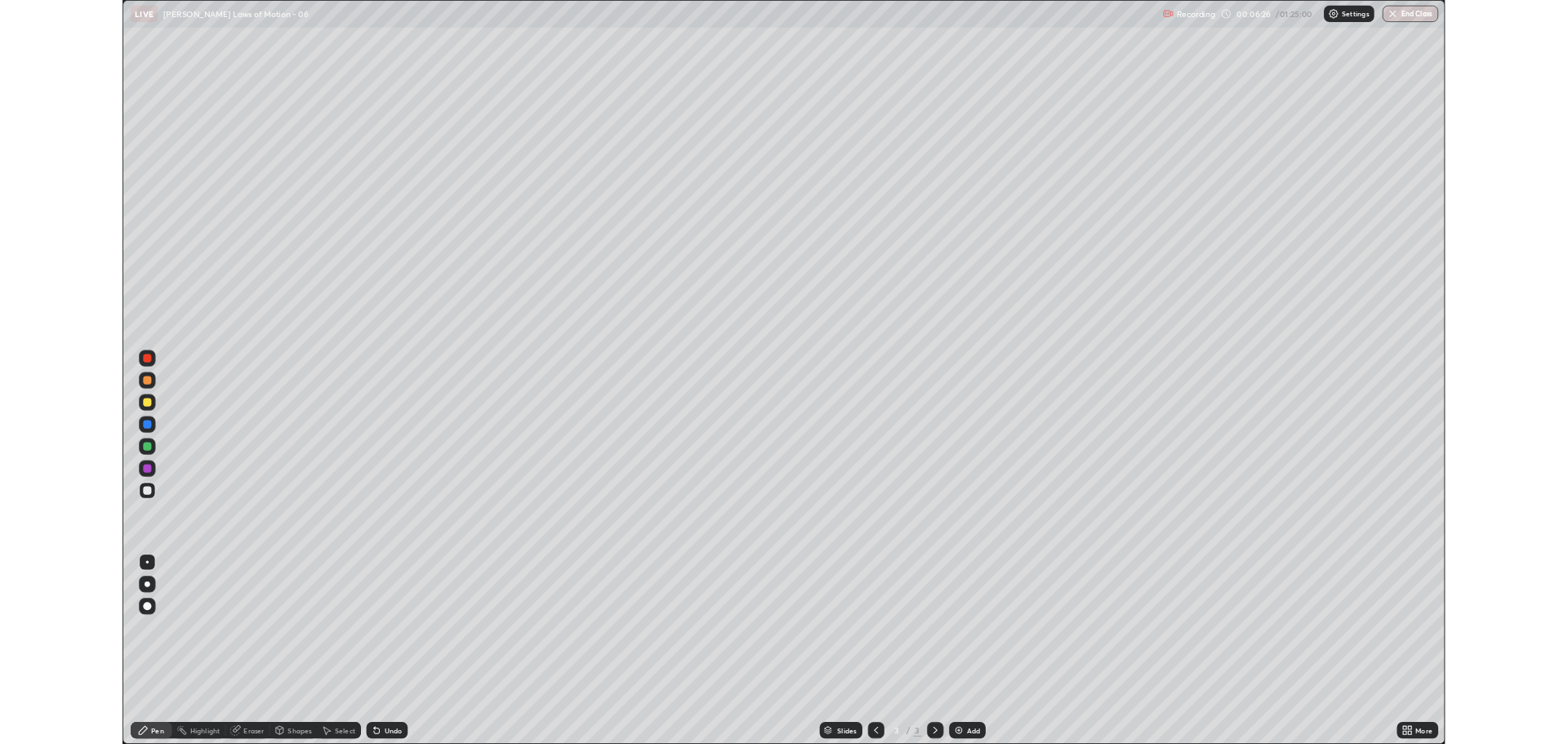
scroll to position [883, 1568]
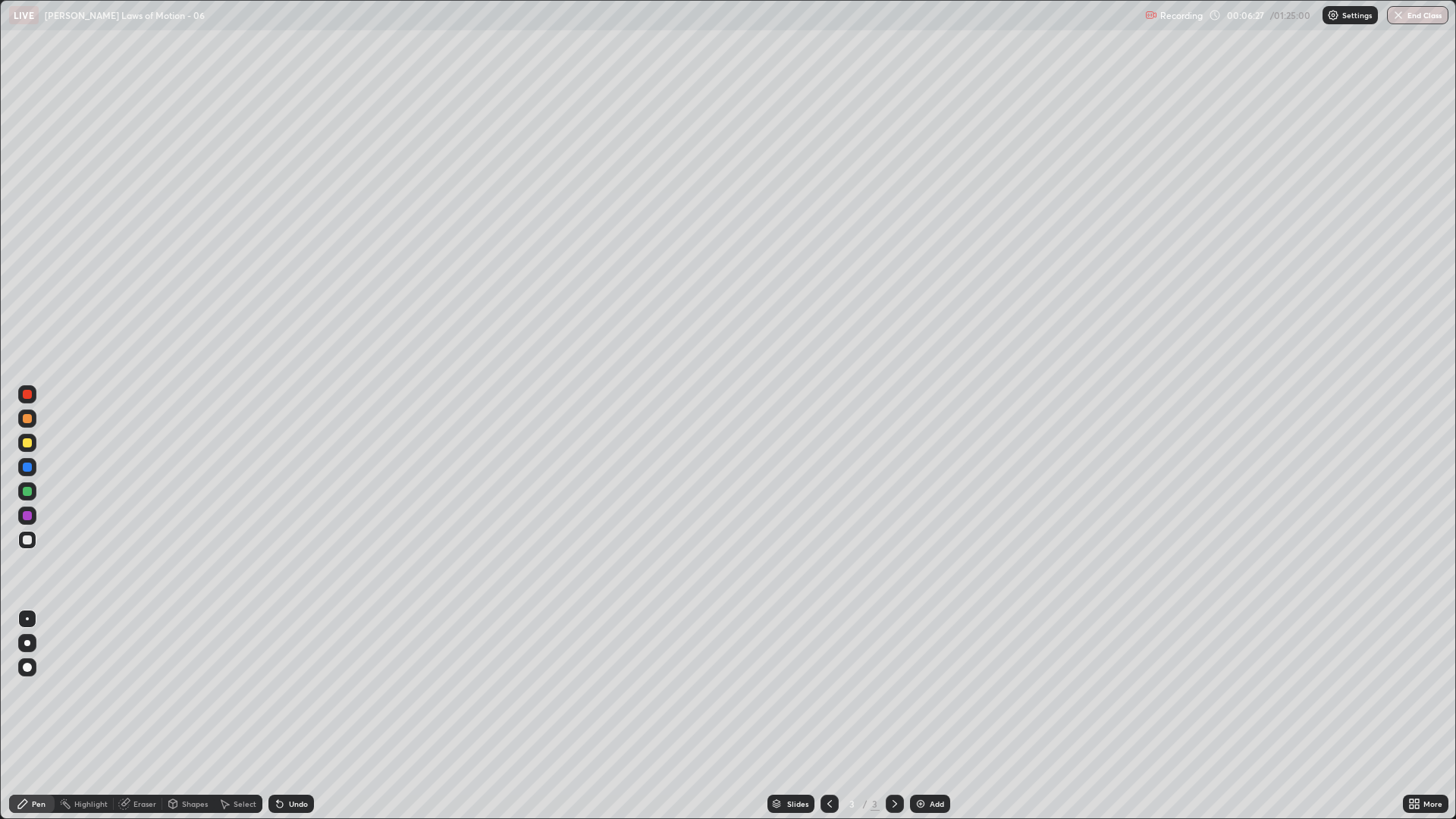
click at [826, 690] on icon at bounding box center [830, 803] width 12 height 12
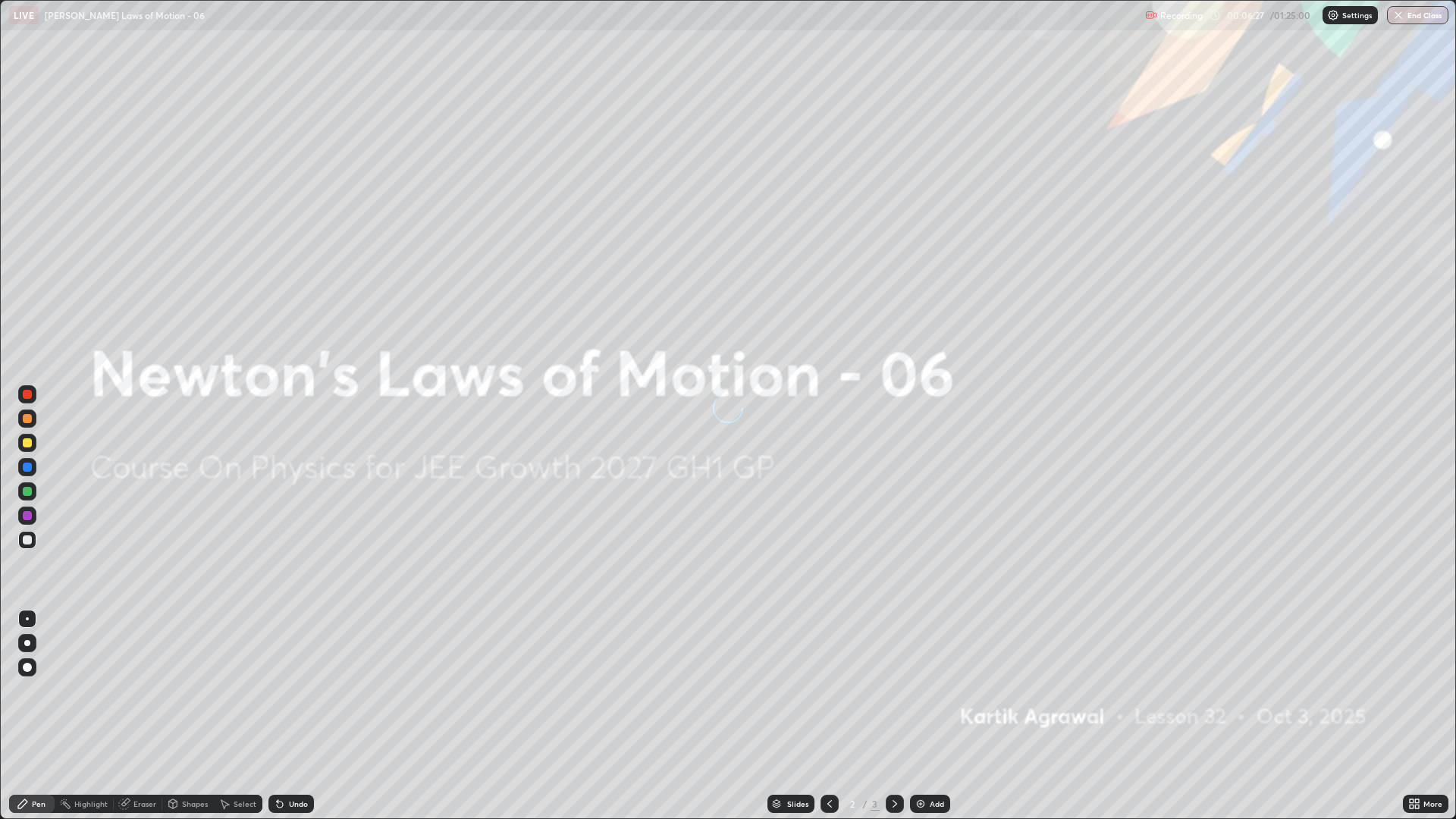
click at [924, 690] on img at bounding box center [920, 803] width 12 height 12
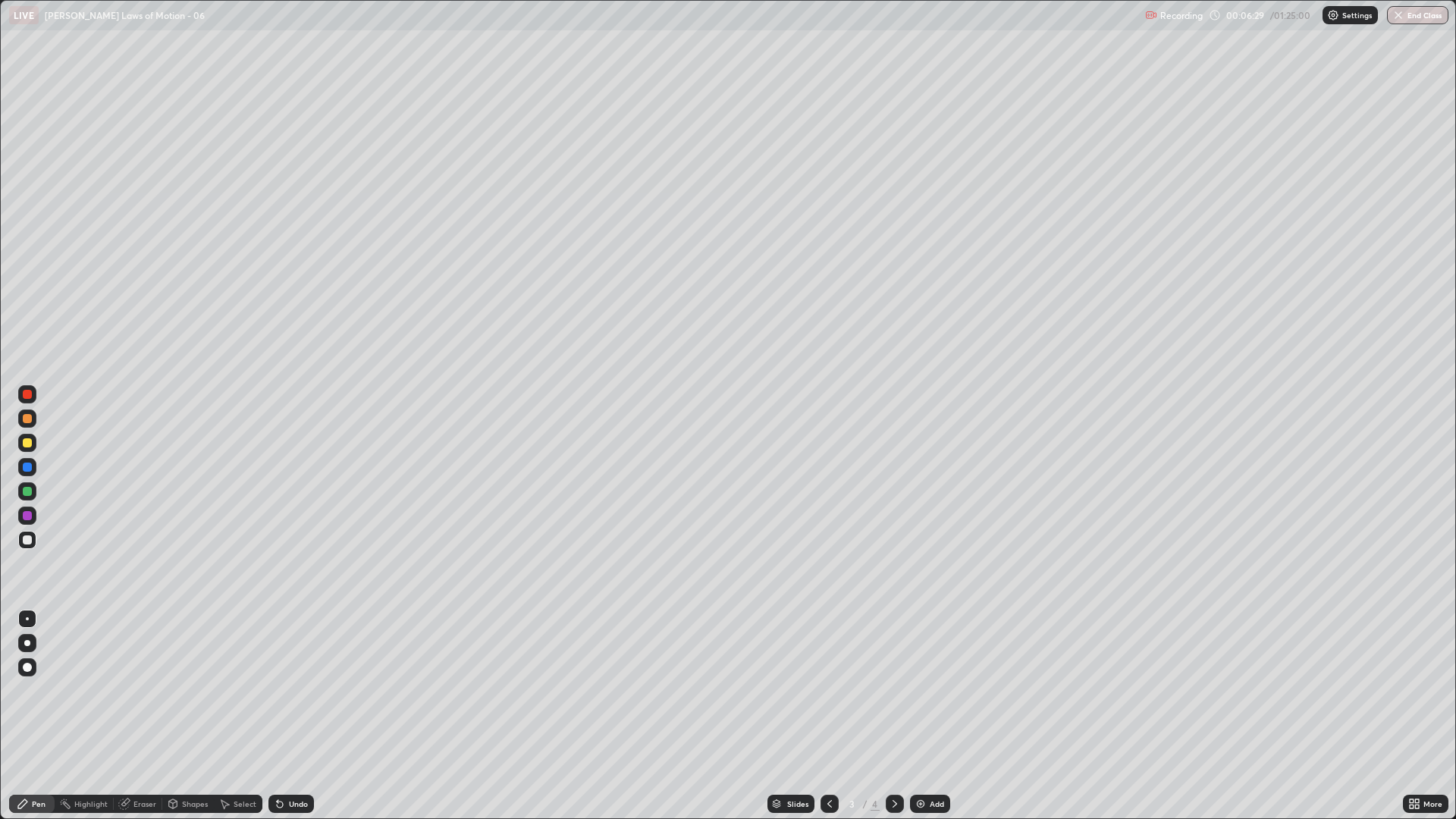
click at [200, 690] on div "Shapes" at bounding box center [195, 803] width 26 height 8
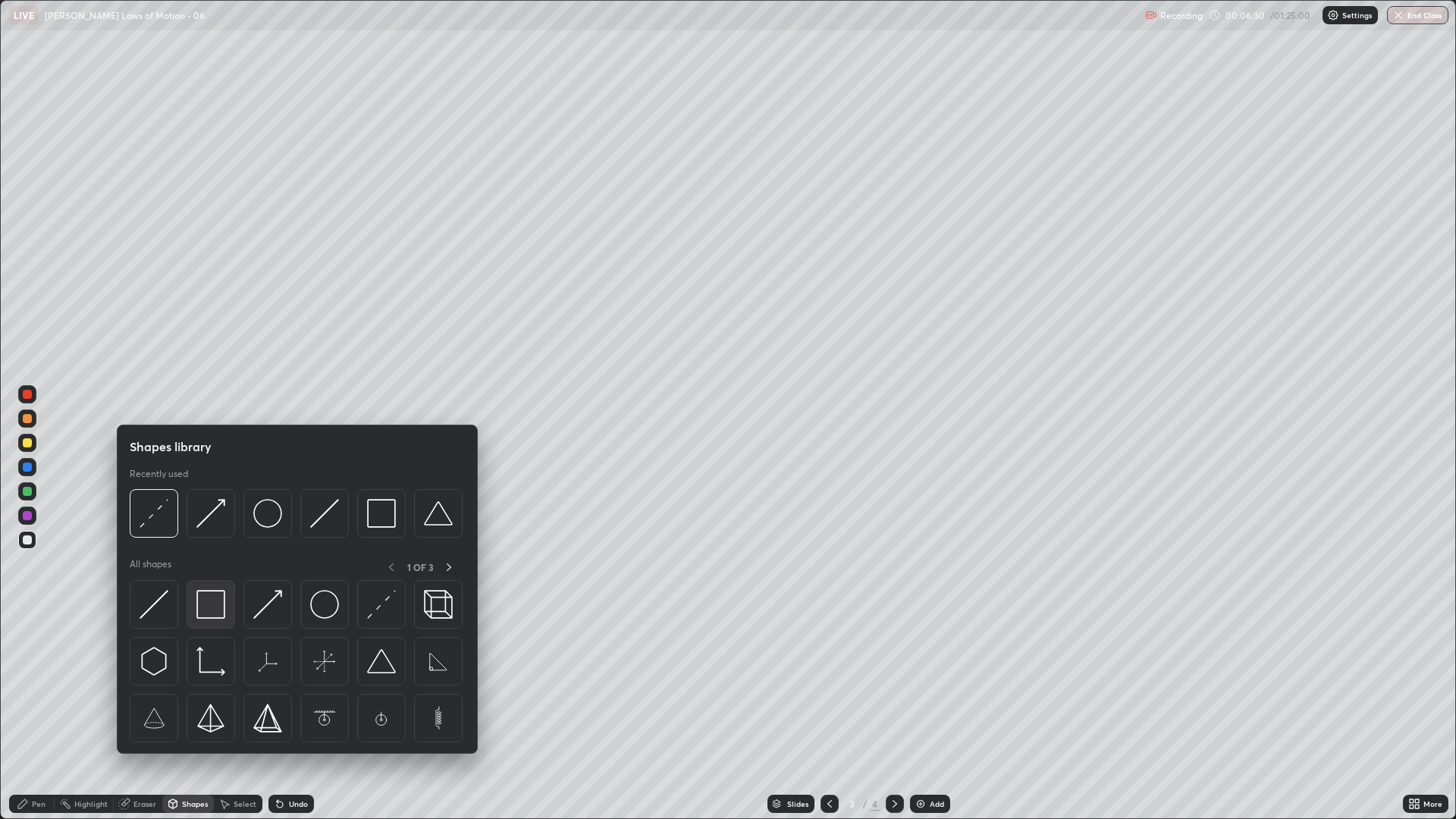
click at [213, 611] on img at bounding box center [210, 604] width 29 height 29
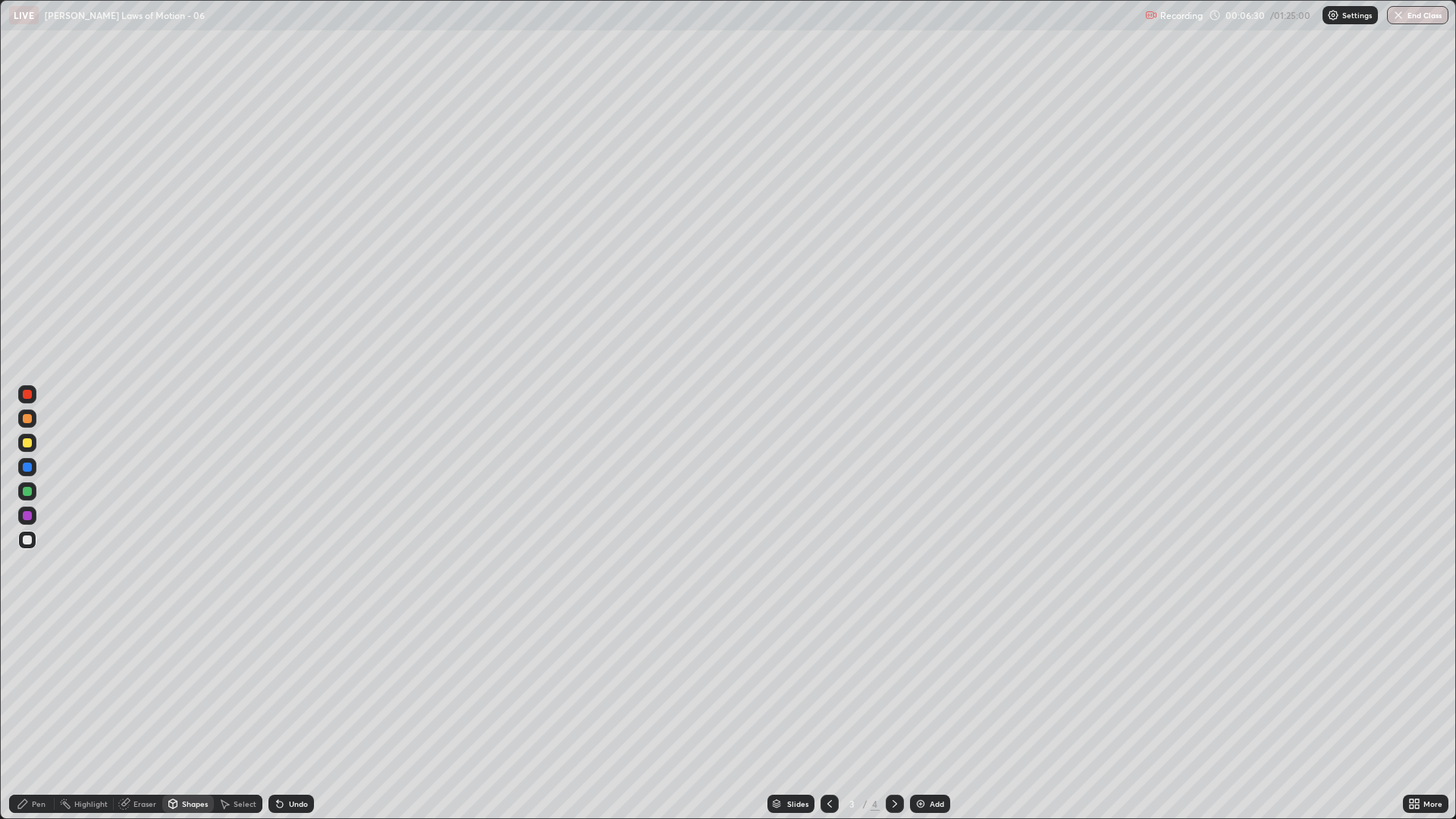
click at [31, 517] on div at bounding box center [27, 515] width 10 height 10
click at [41, 690] on div "Pen" at bounding box center [39, 803] width 14 height 8
click at [28, 424] on div at bounding box center [27, 418] width 18 height 18
click at [190, 690] on div "Shapes" at bounding box center [195, 803] width 26 height 8
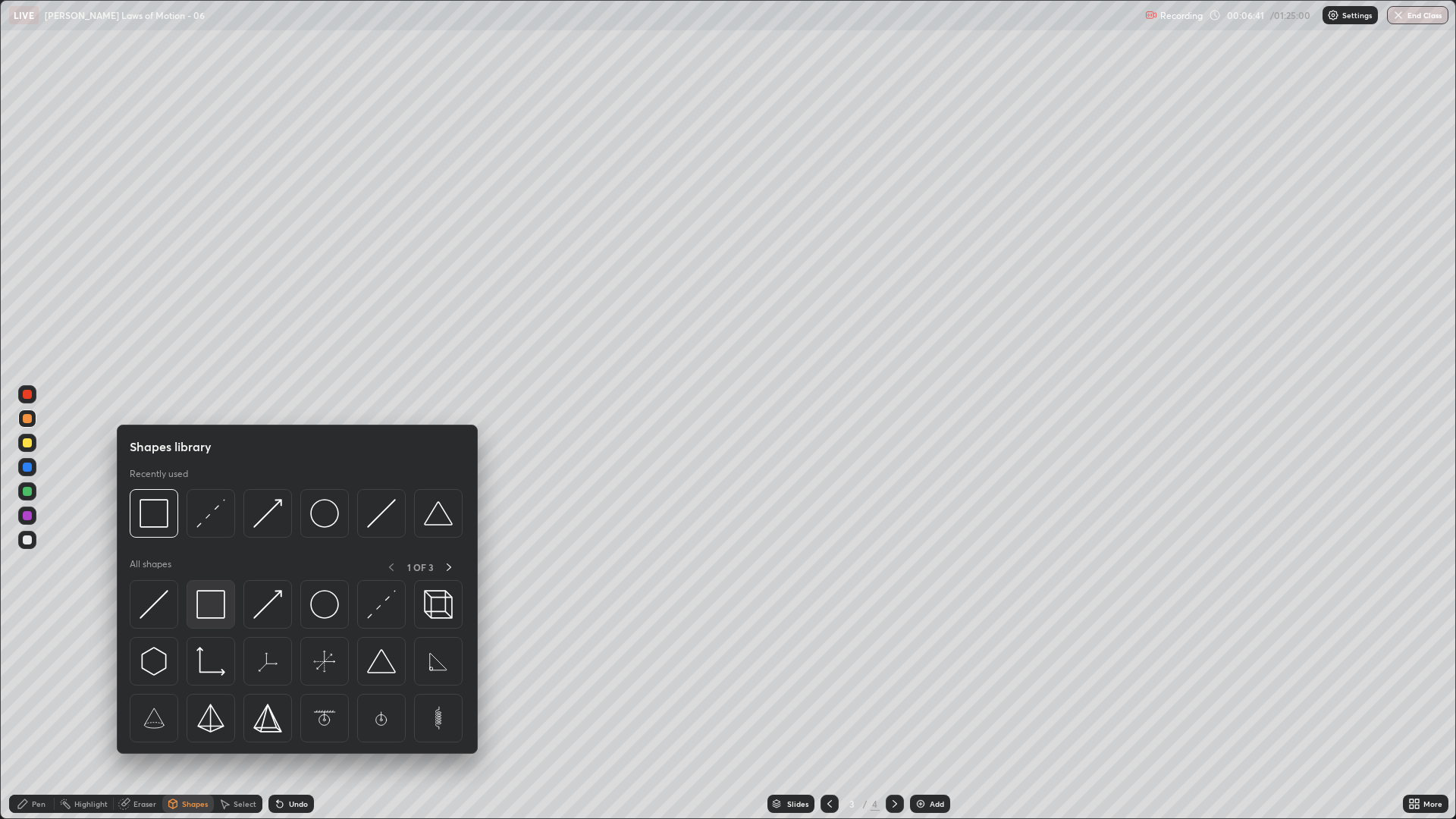
click at [211, 612] on img at bounding box center [210, 604] width 29 height 29
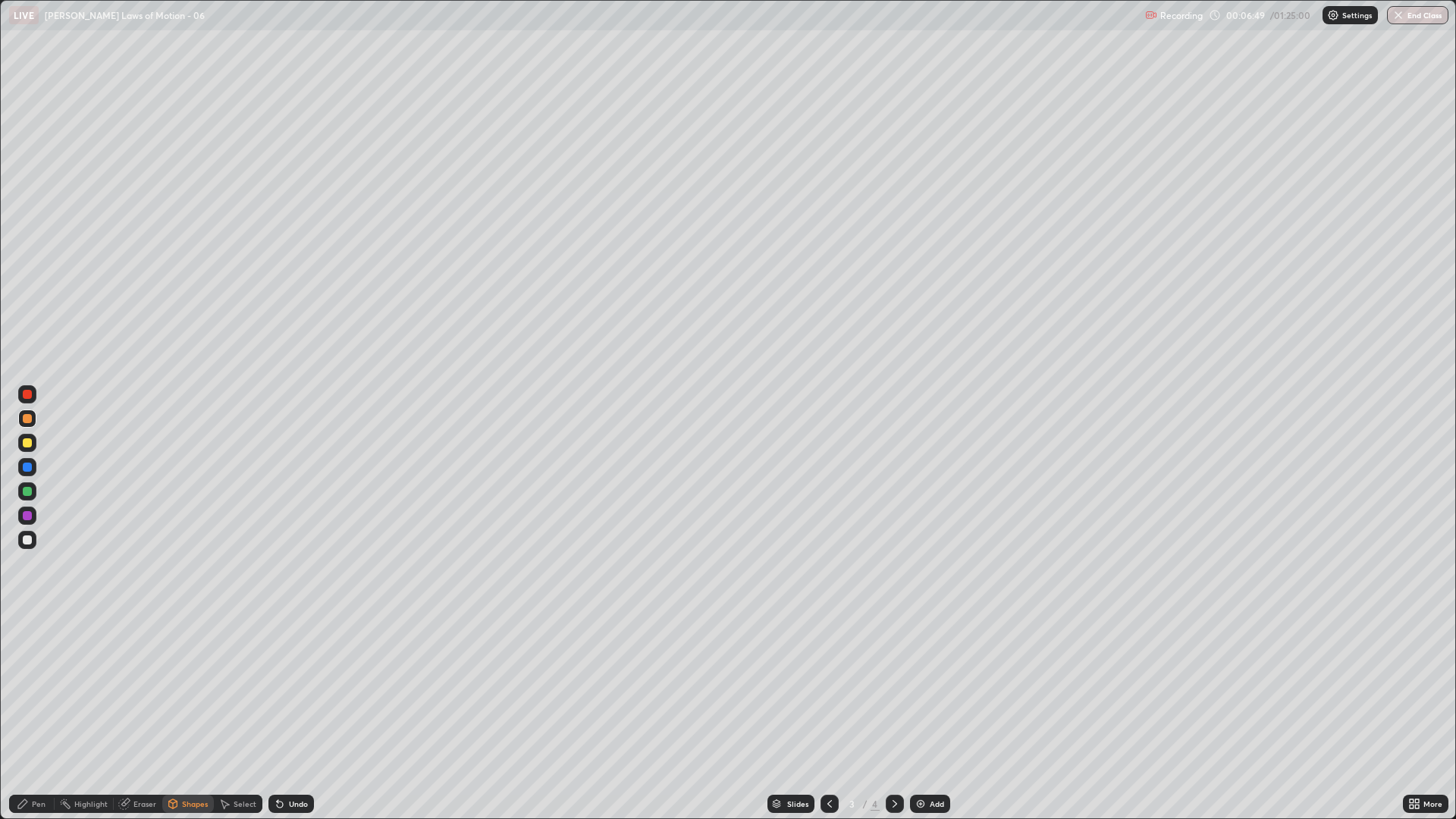
click at [35, 494] on div at bounding box center [27, 491] width 18 height 18
click at [194, 690] on div "Shapes" at bounding box center [195, 803] width 26 height 8
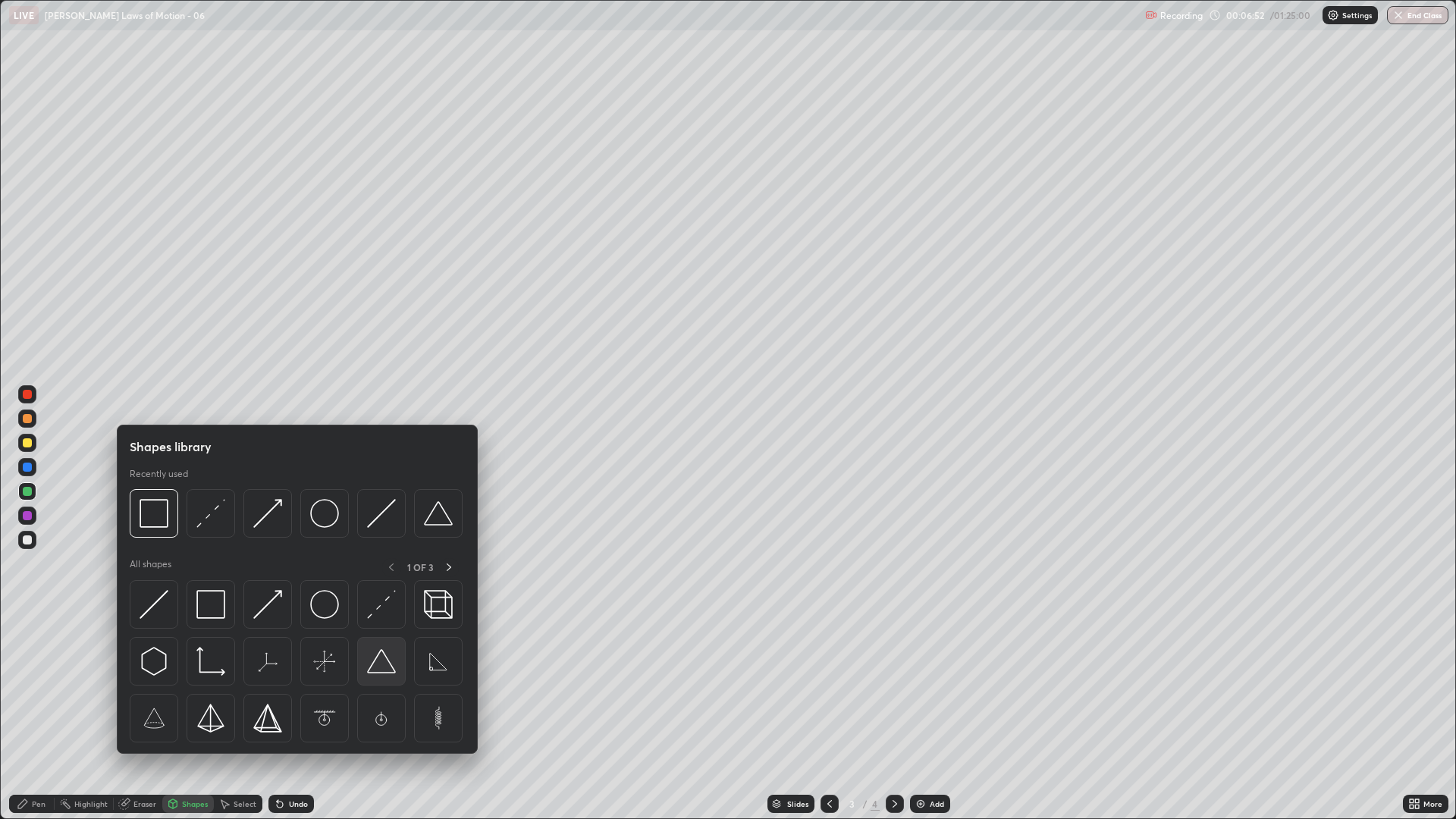
click at [381, 666] on img at bounding box center [381, 661] width 29 height 29
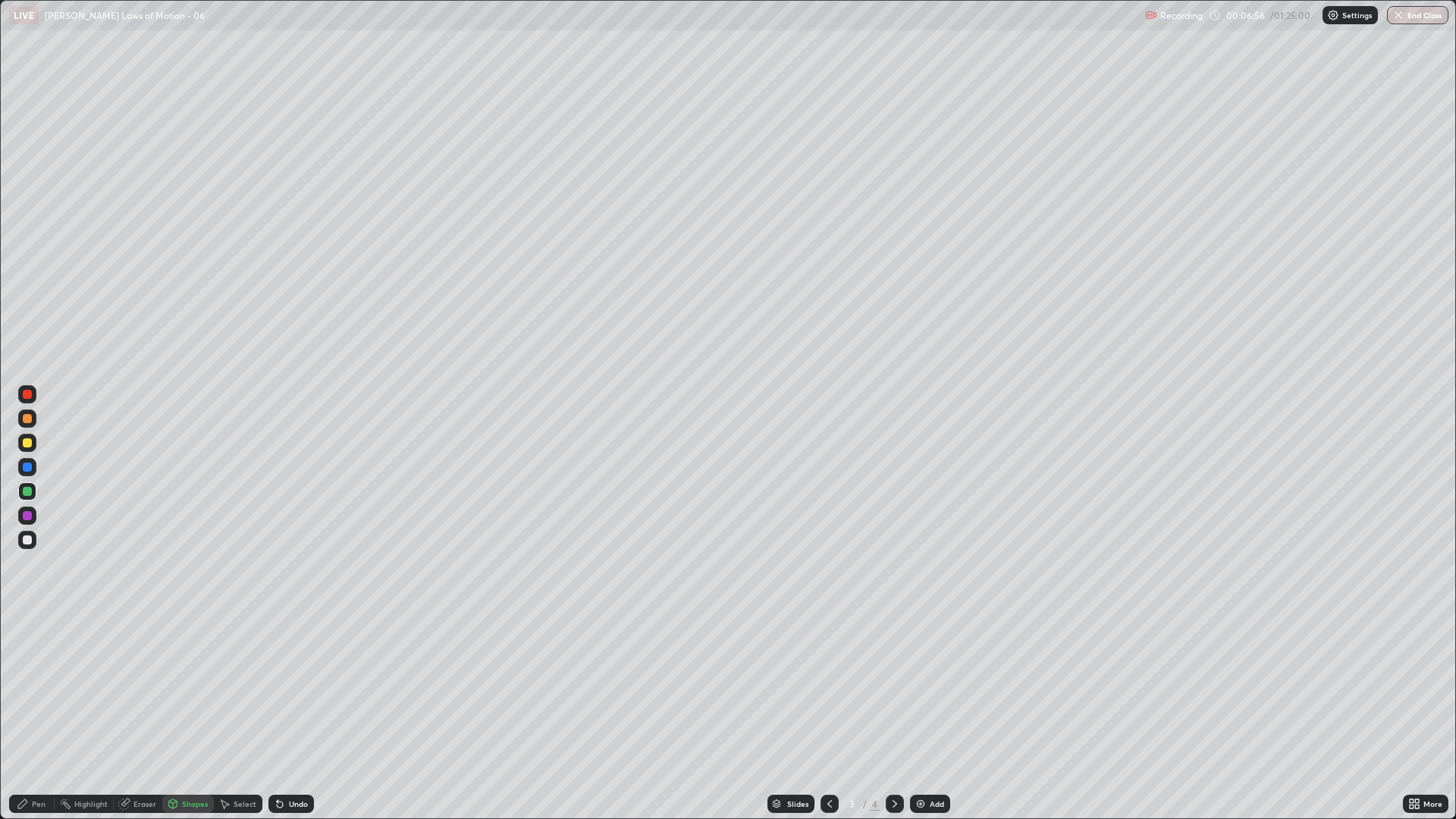
click at [194, 690] on div "Shapes" at bounding box center [195, 803] width 26 height 8
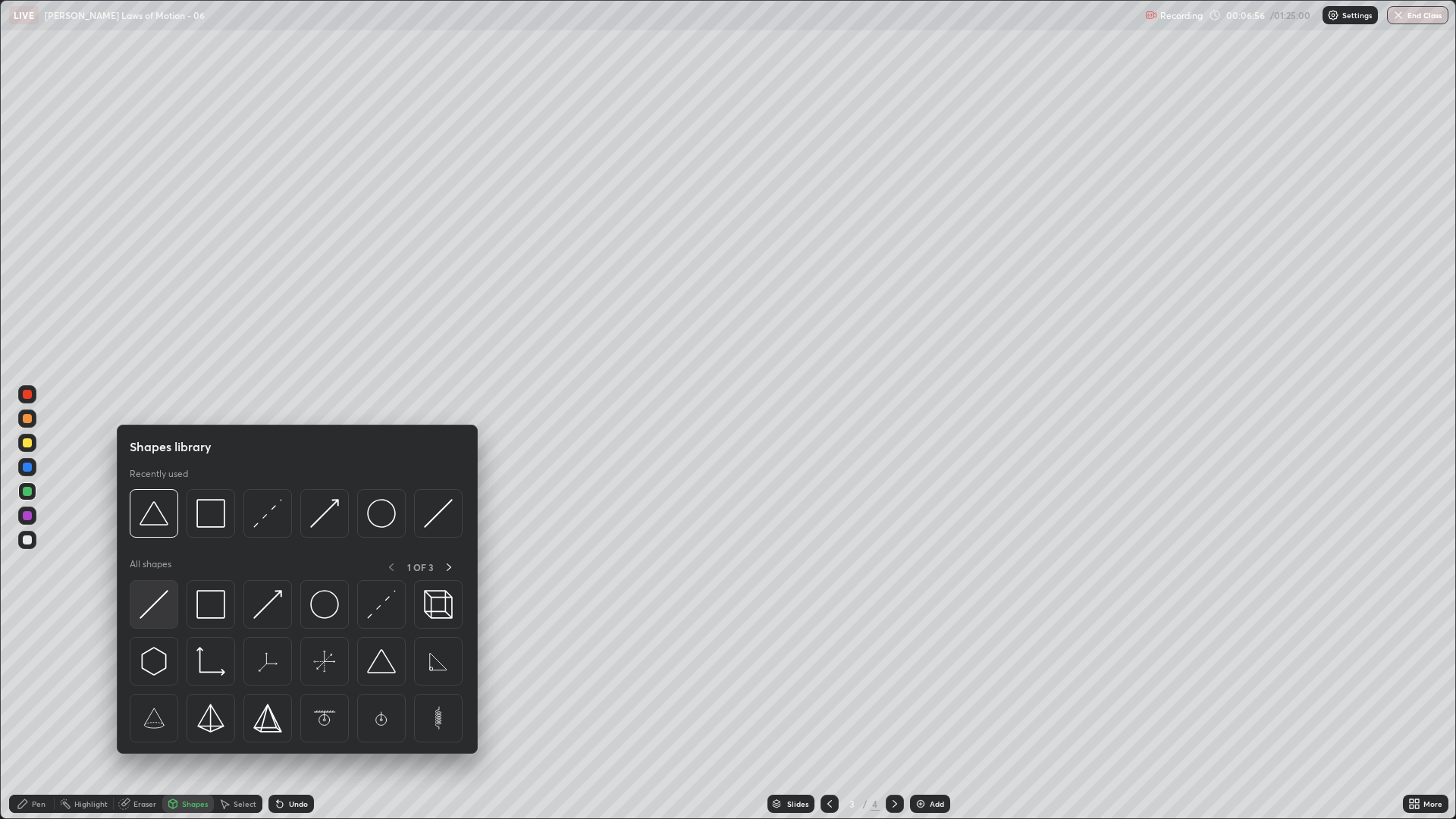
click at [164, 606] on img at bounding box center [153, 604] width 29 height 29
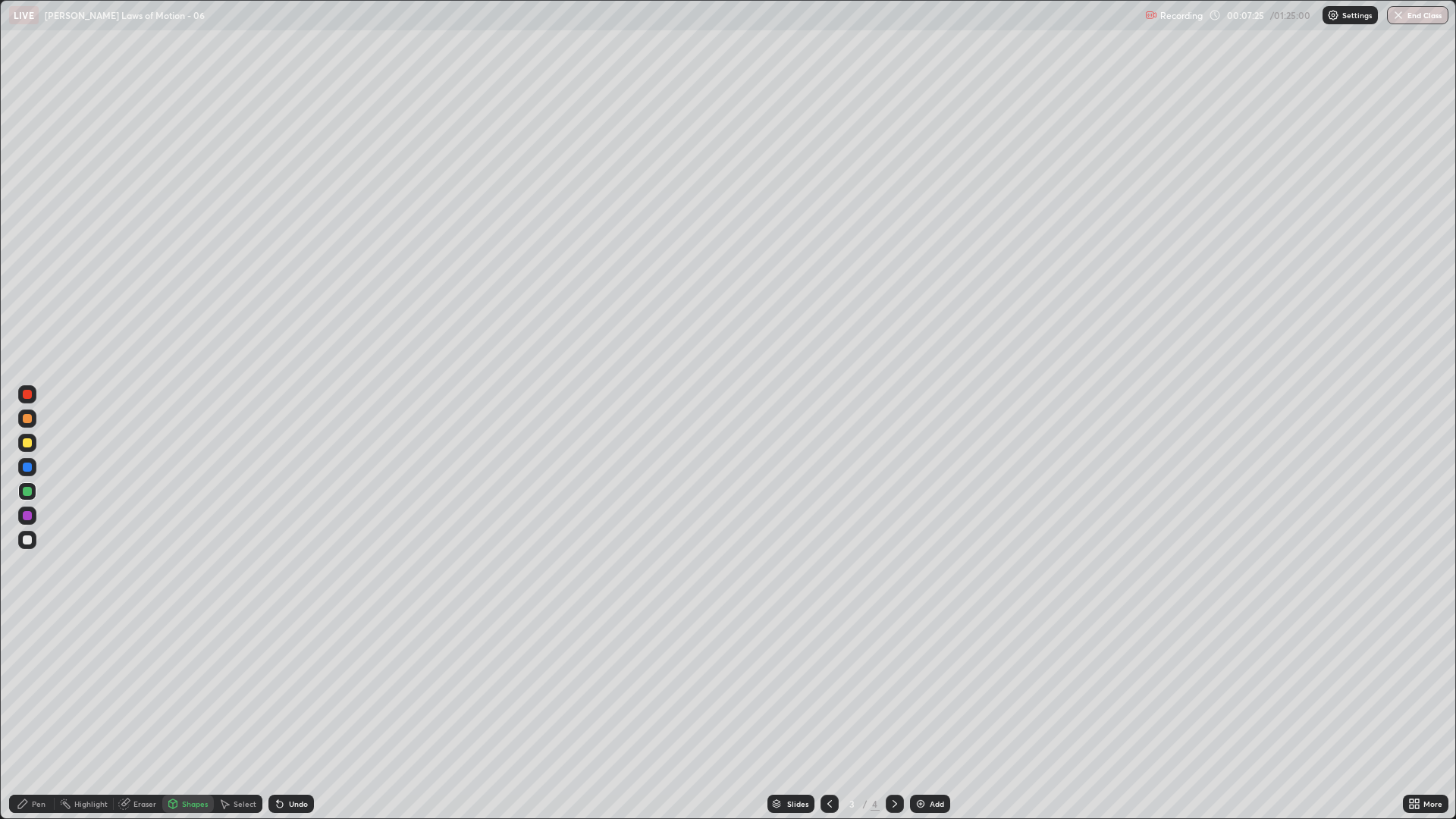
click at [26, 516] on div at bounding box center [27, 515] width 10 height 10
click at [28, 492] on div at bounding box center [27, 491] width 10 height 10
click at [296, 690] on div "Undo" at bounding box center [298, 803] width 19 height 8
click at [35, 690] on div "Pen" at bounding box center [39, 803] width 14 height 8
click at [28, 419] on div at bounding box center [27, 418] width 10 height 10
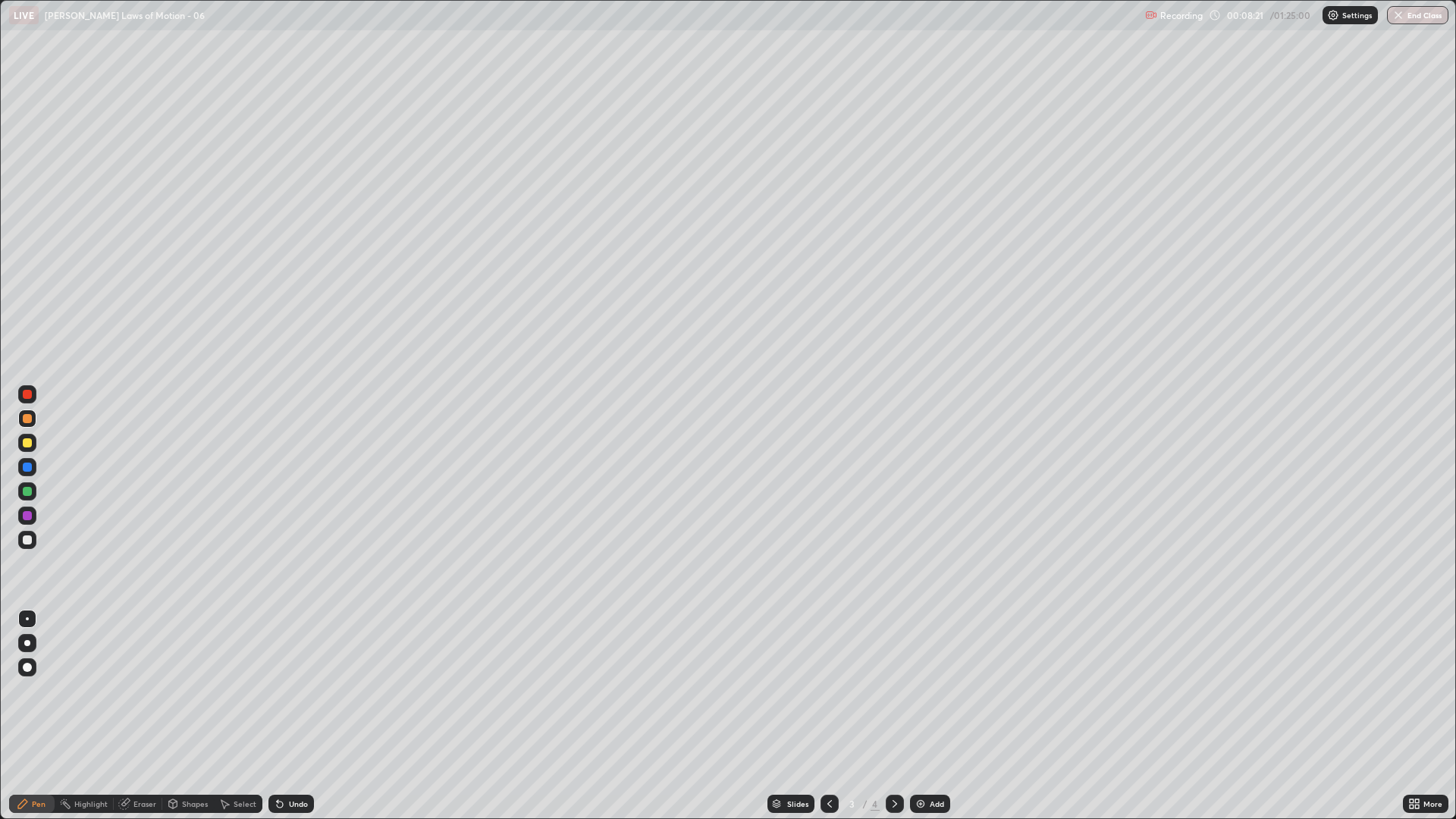
click at [29, 546] on div at bounding box center [27, 539] width 18 height 18
click at [32, 422] on div at bounding box center [27, 418] width 18 height 18
click at [29, 537] on div at bounding box center [27, 540] width 10 height 10
click at [32, 441] on div at bounding box center [27, 442] width 18 height 18
click at [889, 690] on icon at bounding box center [894, 803] width 12 height 12
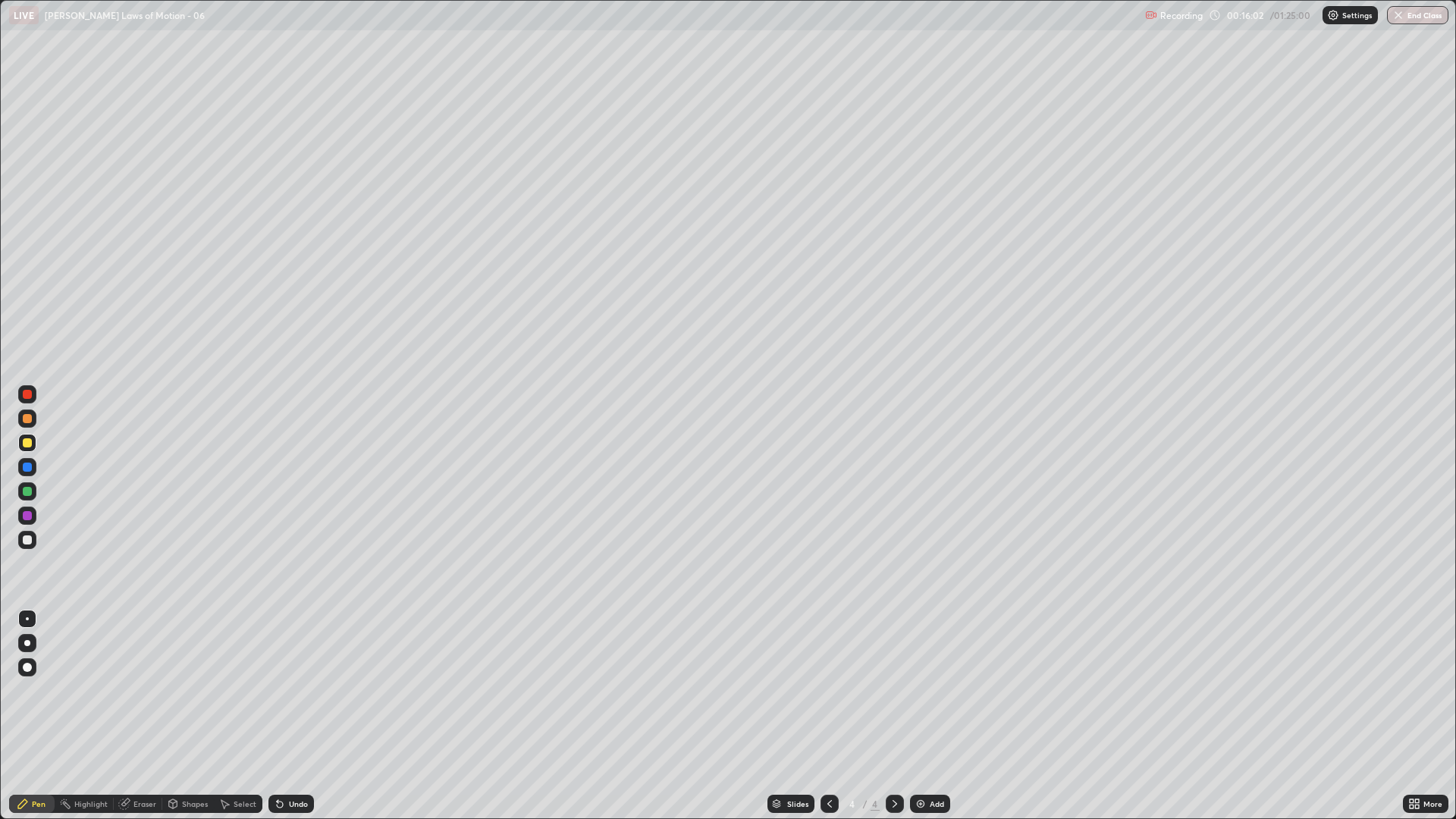
click at [29, 542] on div at bounding box center [27, 540] width 10 height 10
click at [27, 442] on div at bounding box center [27, 442] width 10 height 10
click at [31, 545] on div at bounding box center [27, 539] width 18 height 18
click at [29, 491] on div at bounding box center [27, 491] width 10 height 10
click at [32, 421] on div at bounding box center [27, 418] width 18 height 18
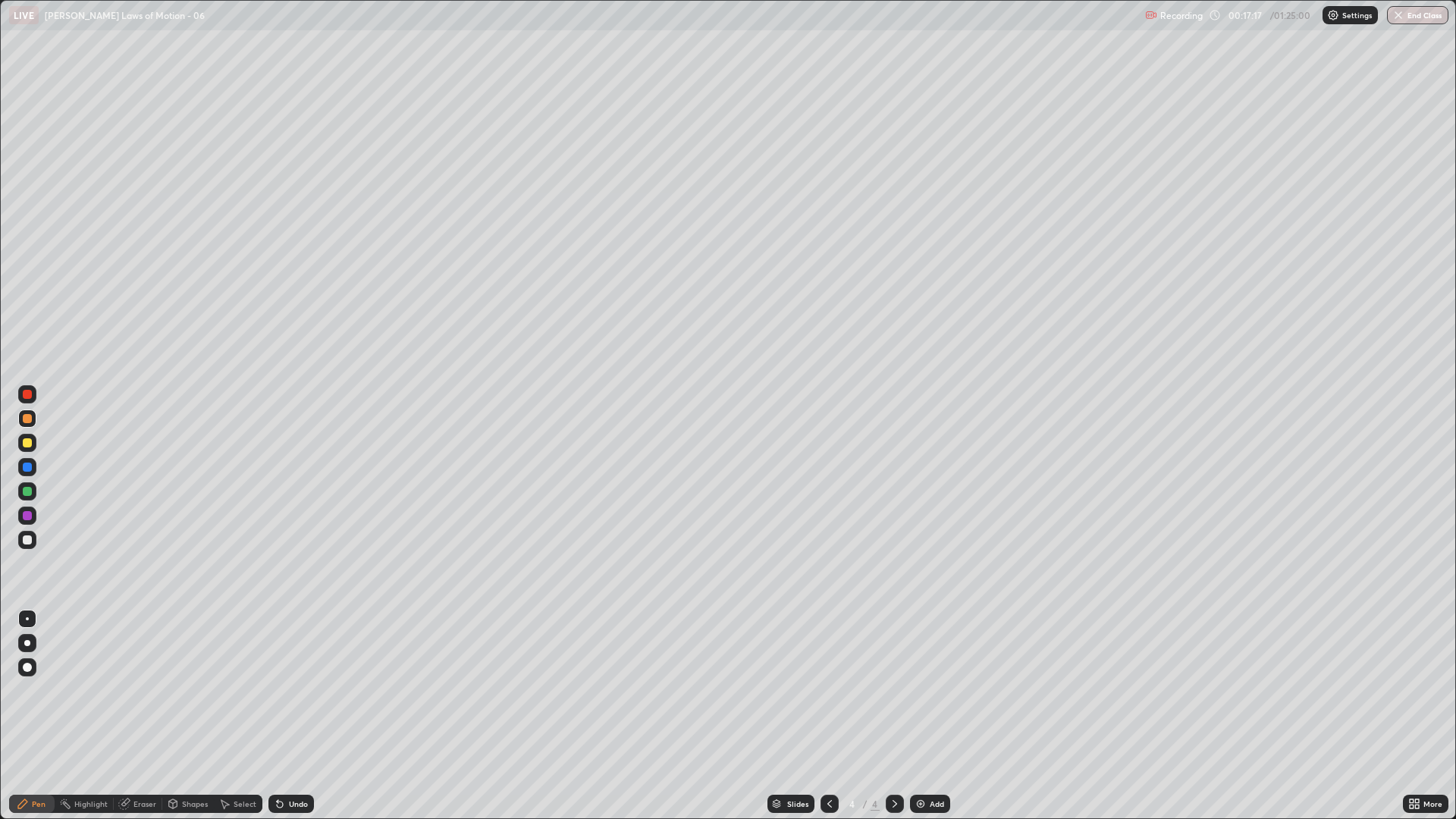
click at [29, 542] on div at bounding box center [27, 540] width 10 height 10
click at [26, 445] on div at bounding box center [27, 442] width 10 height 10
click at [26, 542] on div at bounding box center [27, 540] width 10 height 10
click at [27, 489] on div at bounding box center [27, 491] width 10 height 10
click at [923, 690] on img at bounding box center [920, 803] width 12 height 12
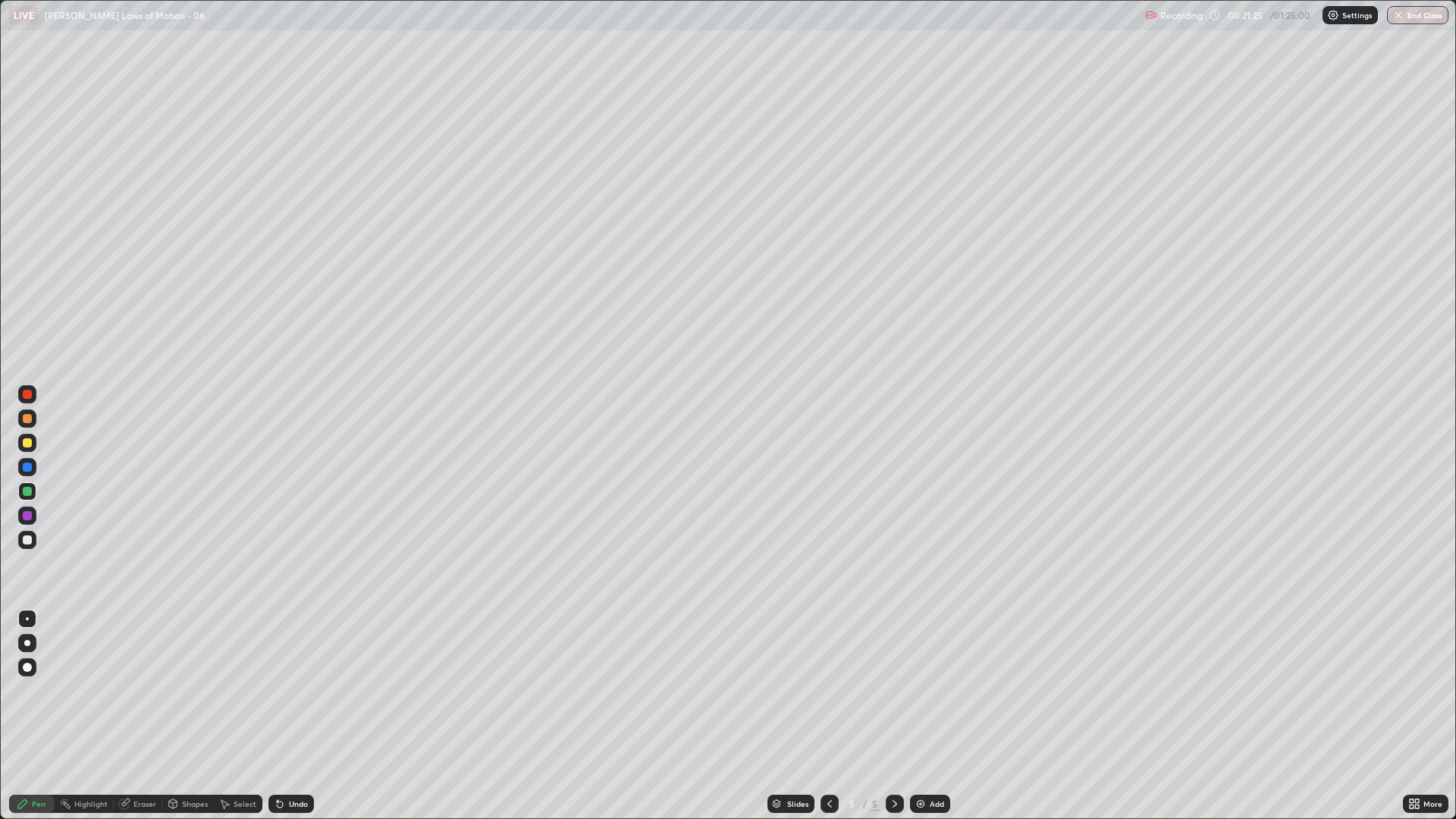
click at [34, 417] on div at bounding box center [27, 418] width 18 height 18
click at [27, 492] on div at bounding box center [27, 491] width 10 height 10
click at [30, 540] on div at bounding box center [27, 540] width 10 height 10
click at [924, 690] on img at bounding box center [920, 803] width 12 height 12
click at [32, 422] on div at bounding box center [27, 418] width 18 height 18
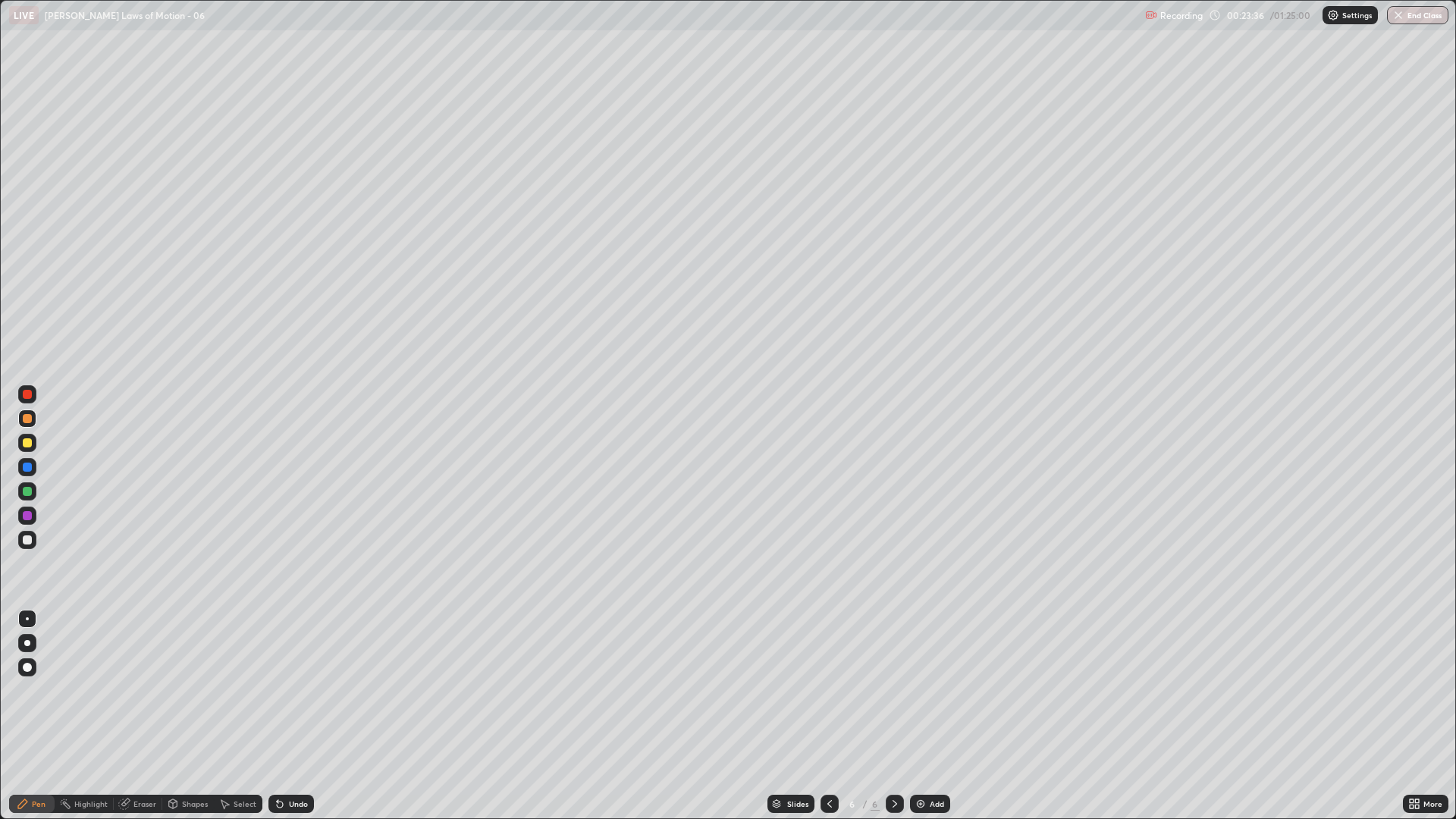
click at [192, 690] on div "Shapes" at bounding box center [195, 803] width 26 height 8
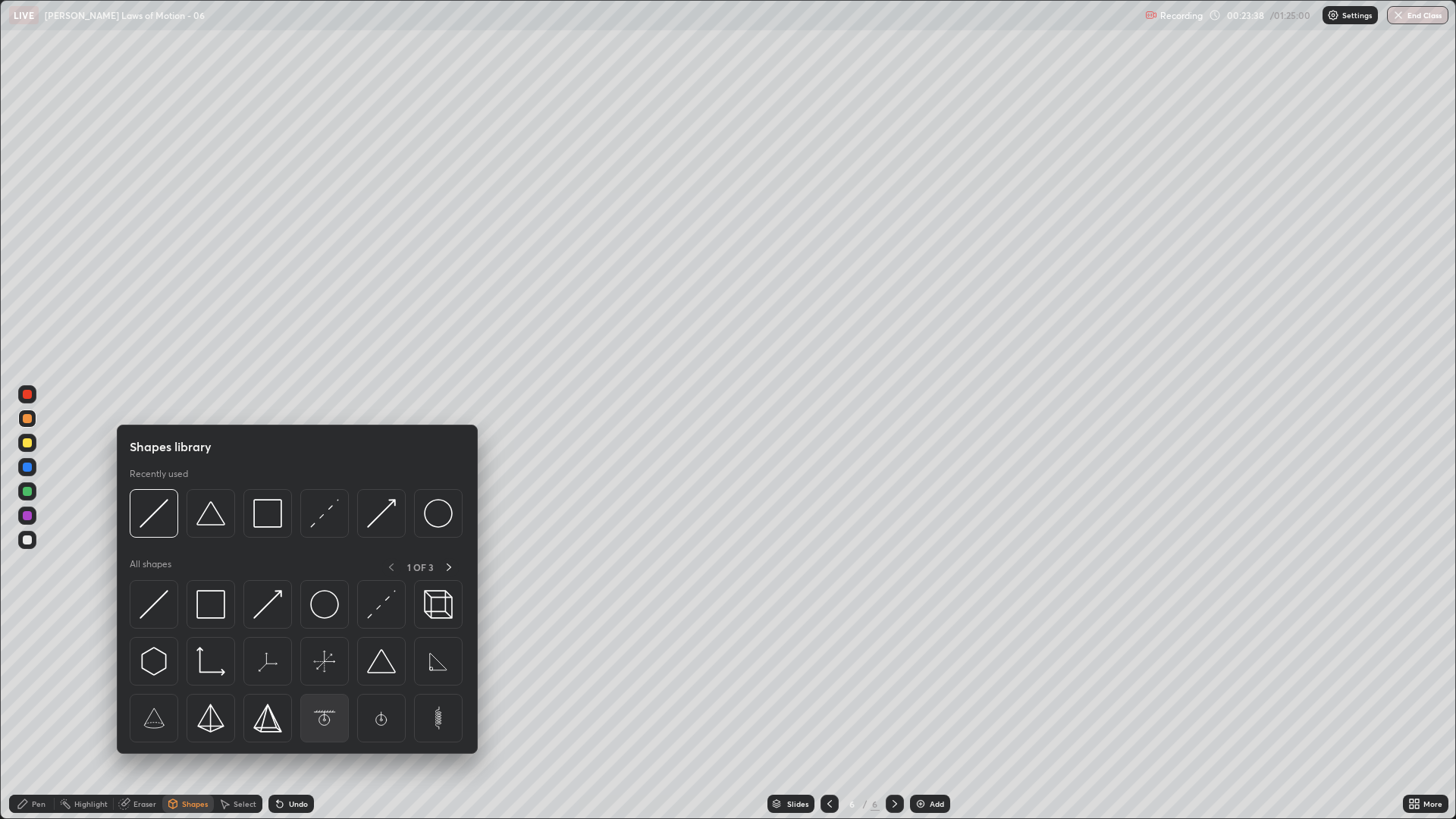
click at [325, 690] on img at bounding box center [324, 717] width 29 height 29
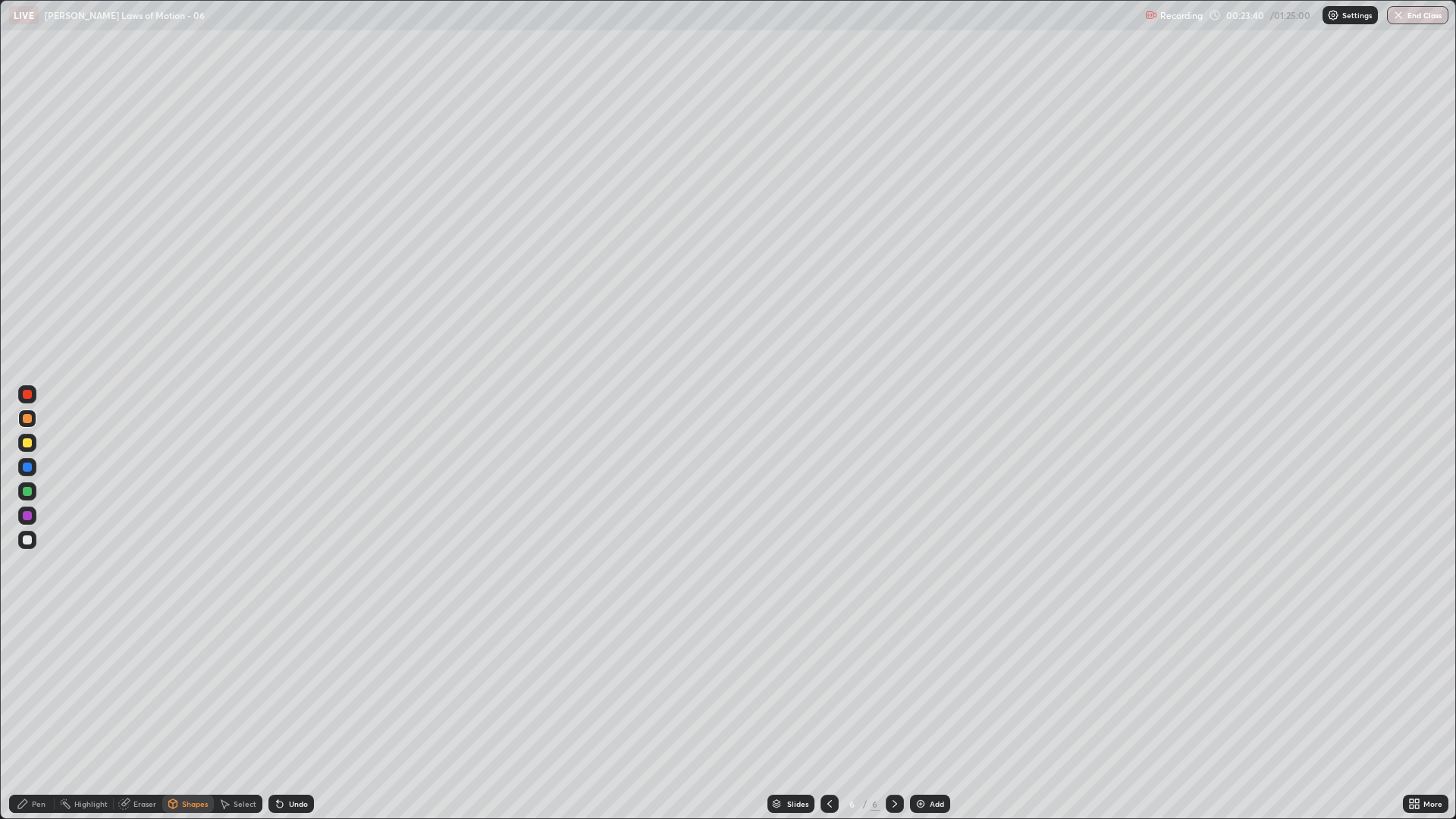
click at [28, 473] on div at bounding box center [27, 467] width 18 height 18
click at [197, 690] on div "Shapes" at bounding box center [195, 803] width 26 height 8
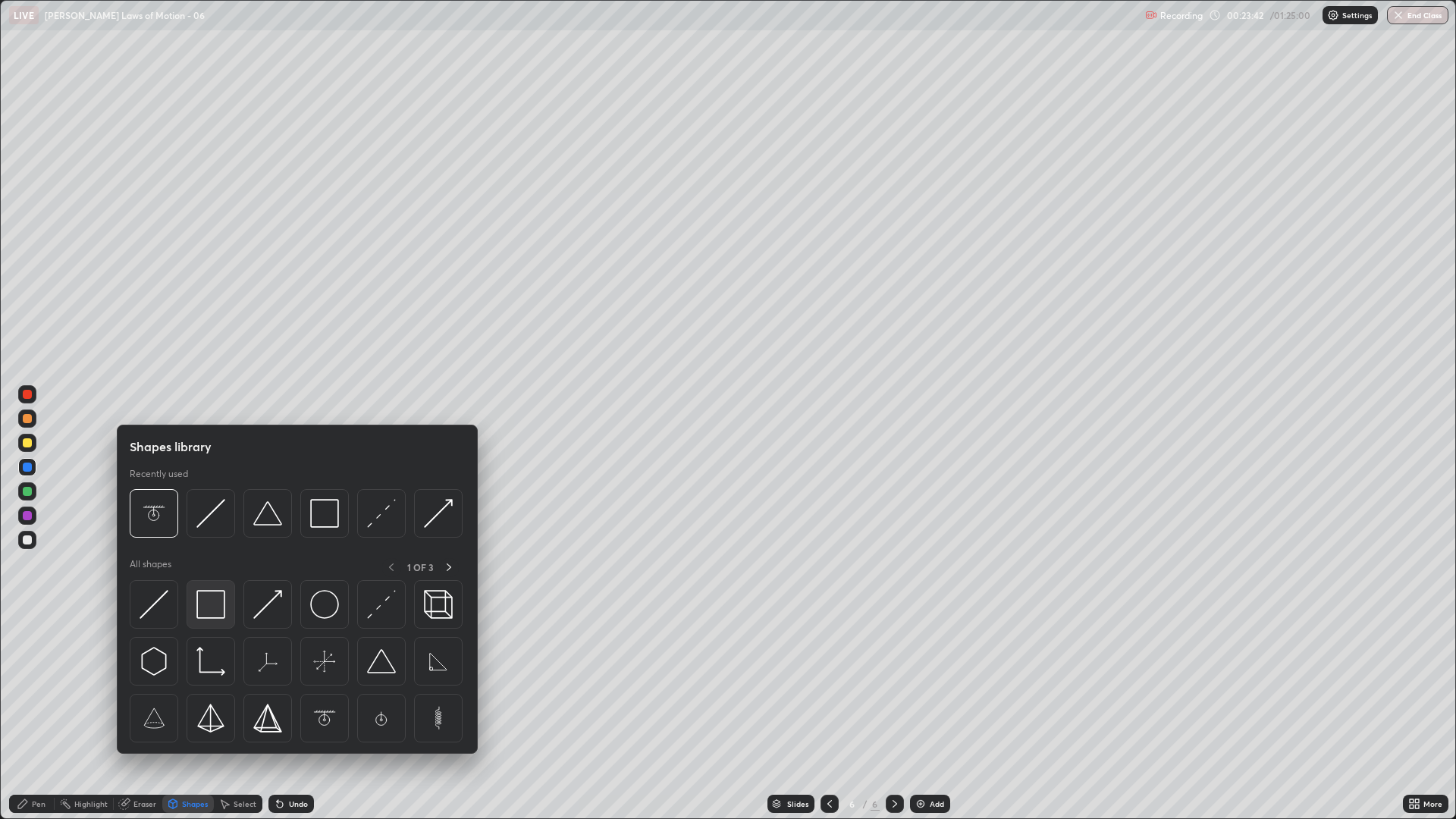
click at [204, 612] on img at bounding box center [210, 604] width 29 height 29
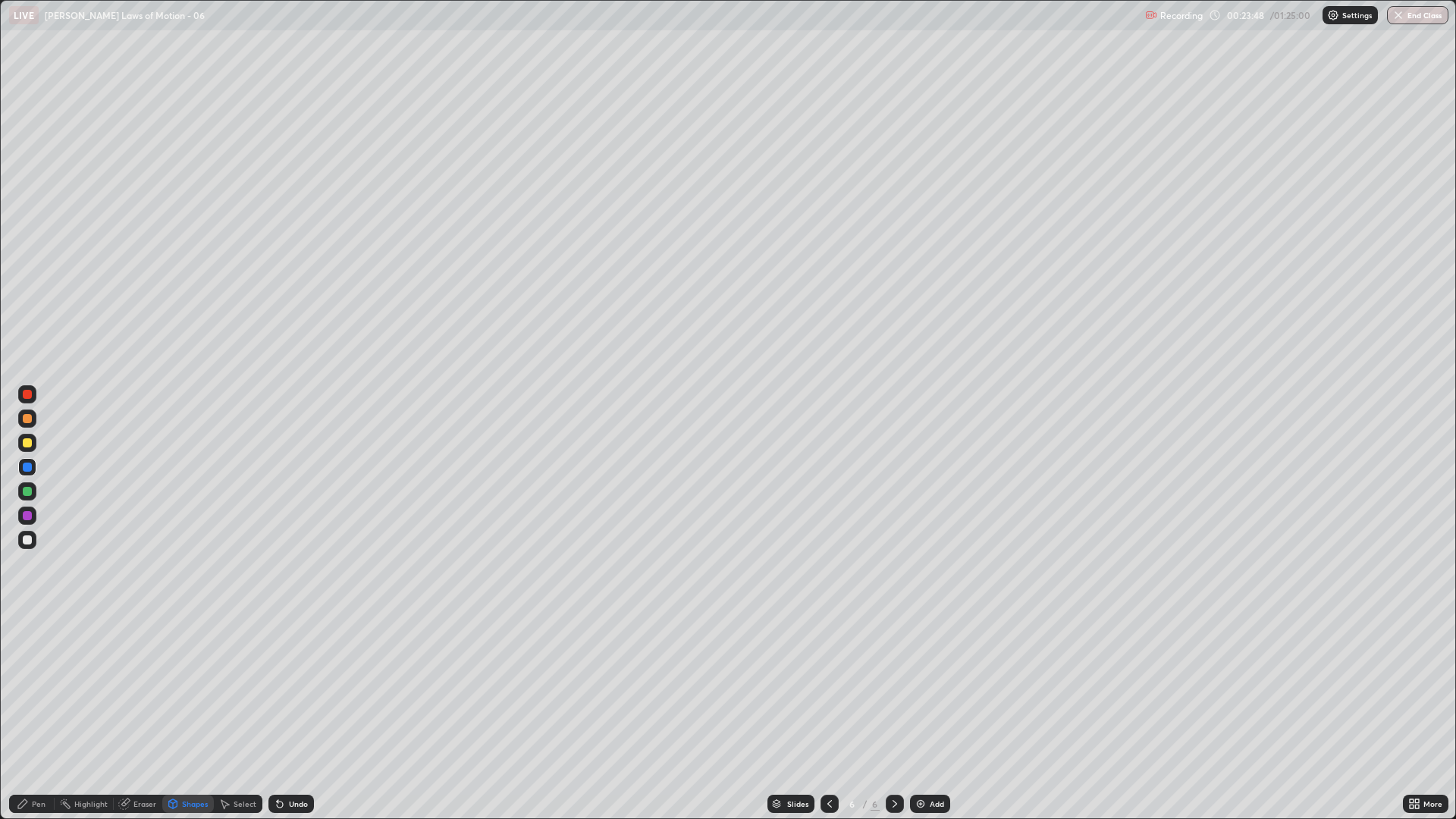
click at [34, 498] on div at bounding box center [27, 491] width 18 height 18
click at [189, 690] on div "Shapes" at bounding box center [195, 803] width 26 height 8
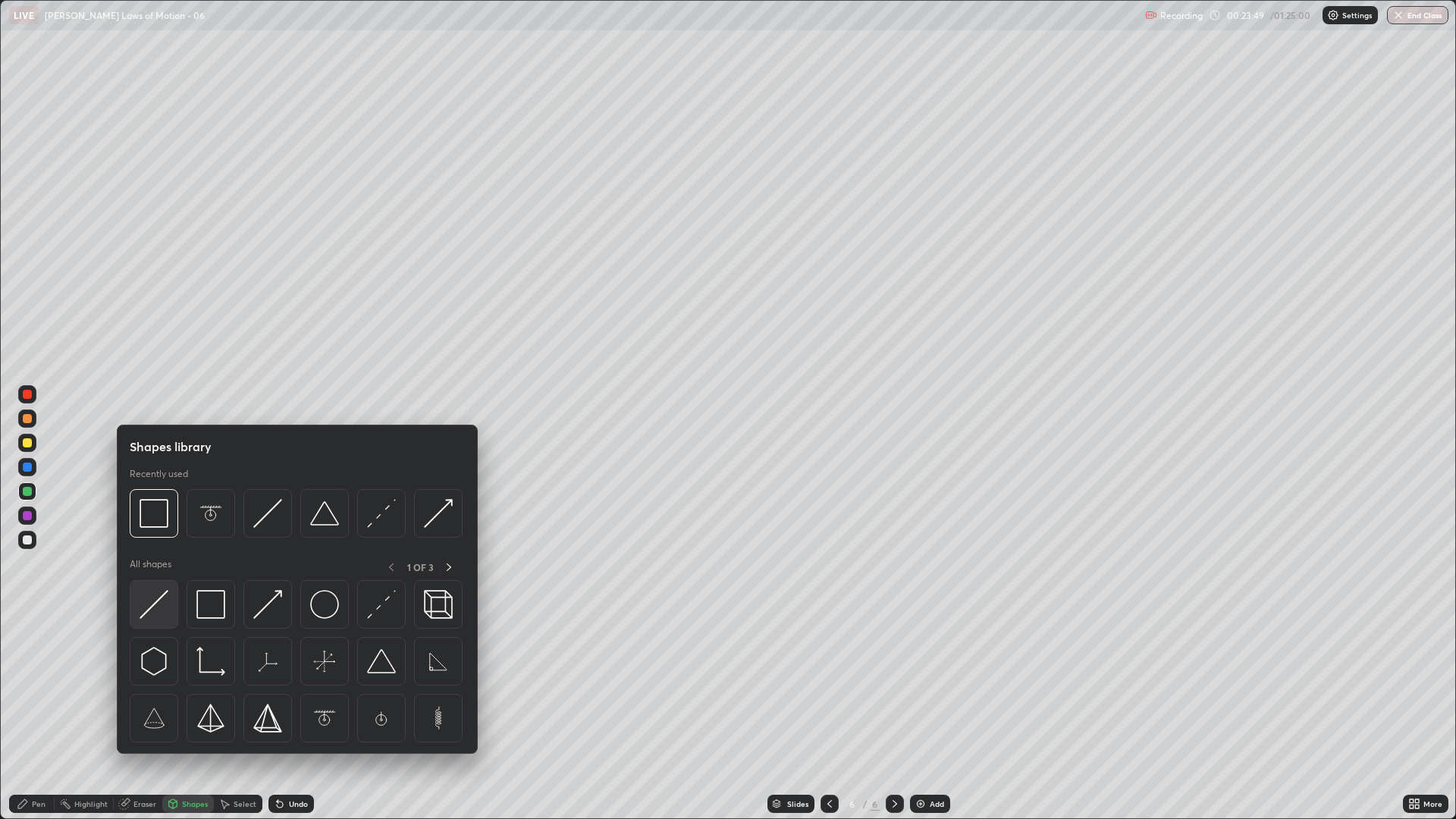
click at [152, 615] on img at bounding box center [153, 604] width 29 height 29
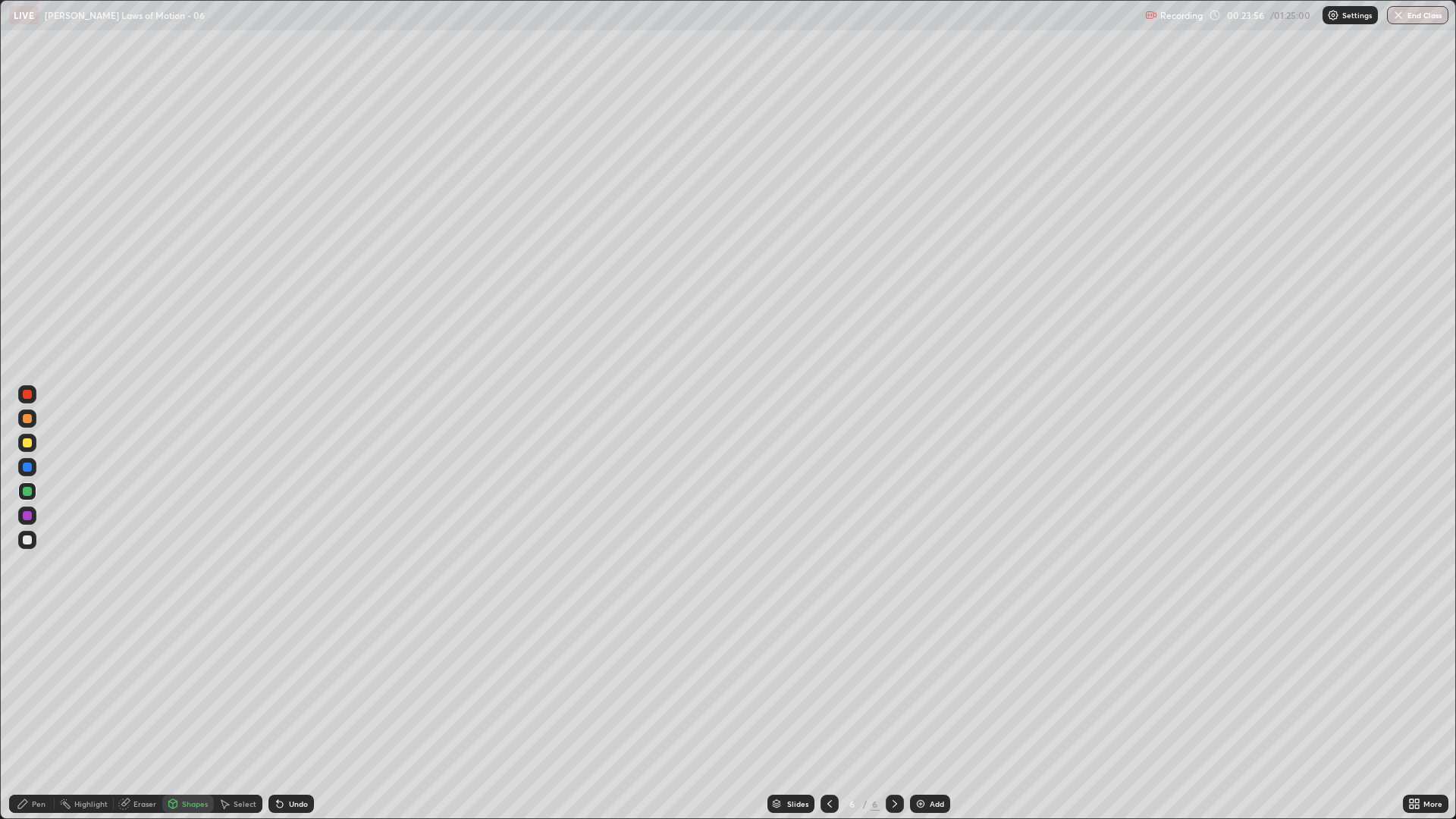
click at [28, 690] on icon at bounding box center [22, 803] width 12 height 12
click at [30, 537] on div at bounding box center [27, 540] width 10 height 10
click at [28, 444] on div at bounding box center [27, 442] width 10 height 10
click at [27, 491] on div at bounding box center [27, 491] width 10 height 10
click at [27, 492] on div at bounding box center [27, 491] width 10 height 10
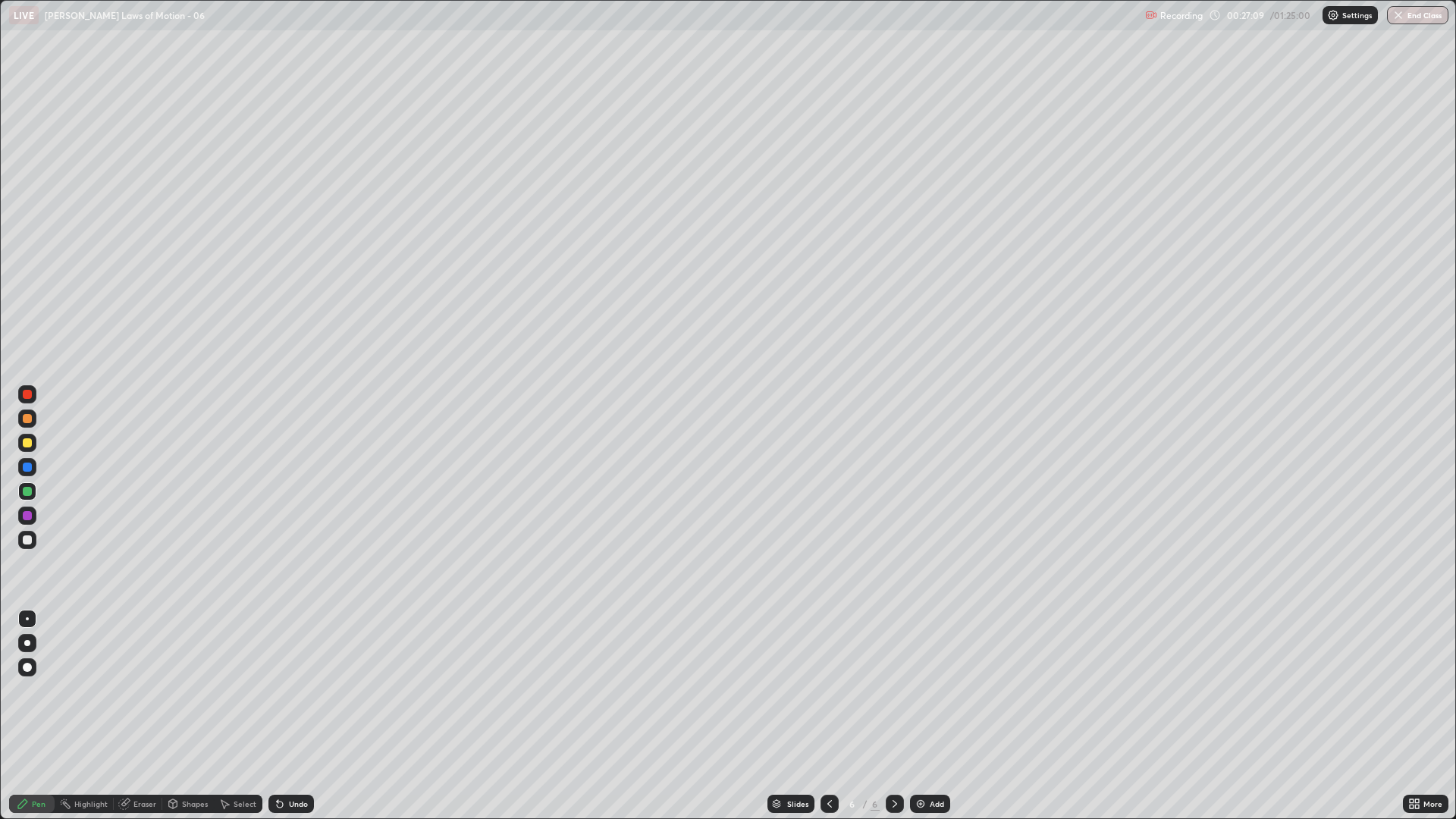
click at [32, 491] on div at bounding box center [27, 491] width 18 height 18
click at [31, 447] on div at bounding box center [27, 442] width 18 height 18
click at [925, 690] on div "Add" at bounding box center [930, 803] width 41 height 18
click at [25, 474] on div at bounding box center [27, 467] width 18 height 18
click at [197, 690] on div "Shapes" at bounding box center [188, 803] width 52 height 18
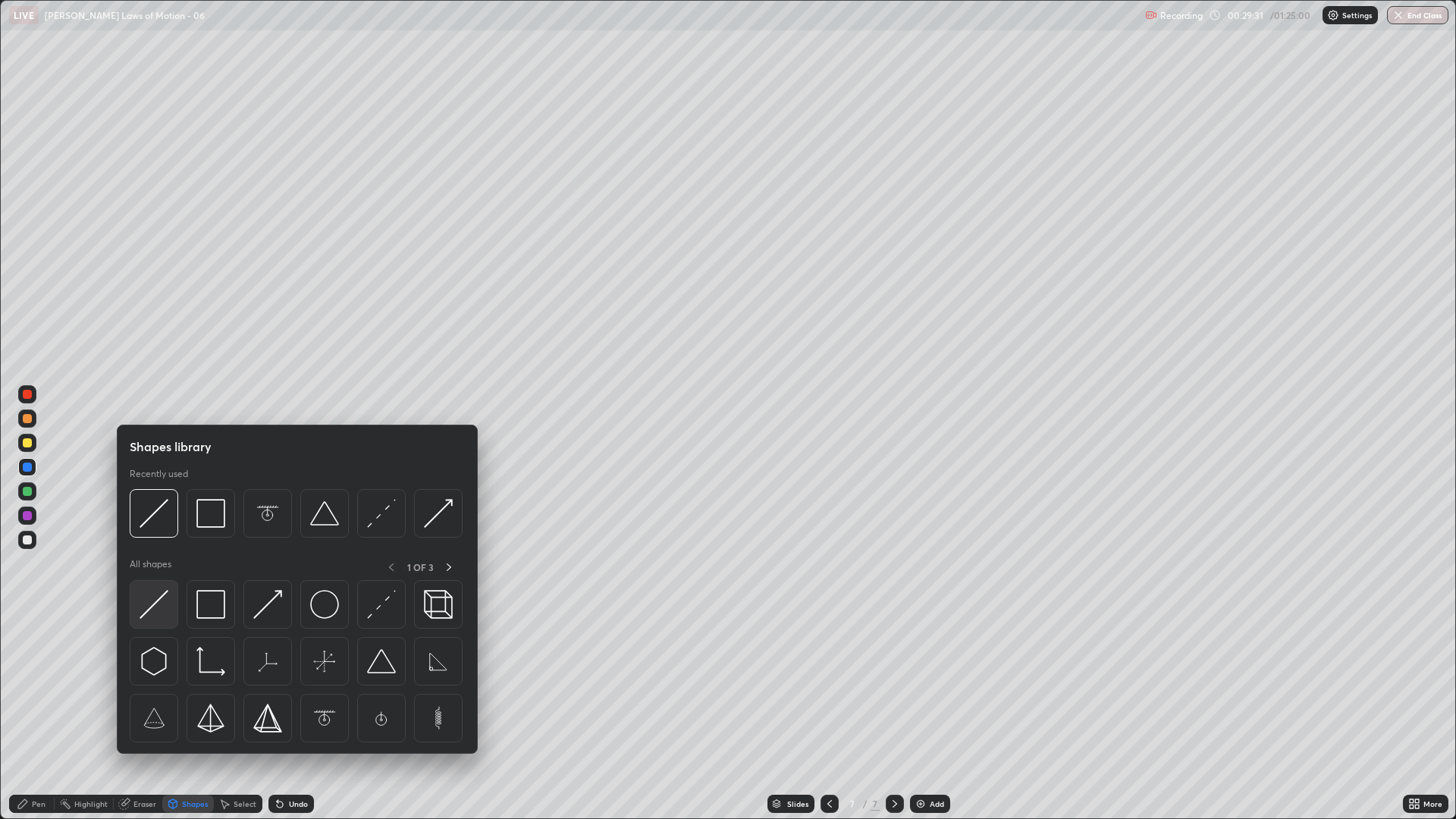
click at [152, 610] on img at bounding box center [153, 604] width 29 height 29
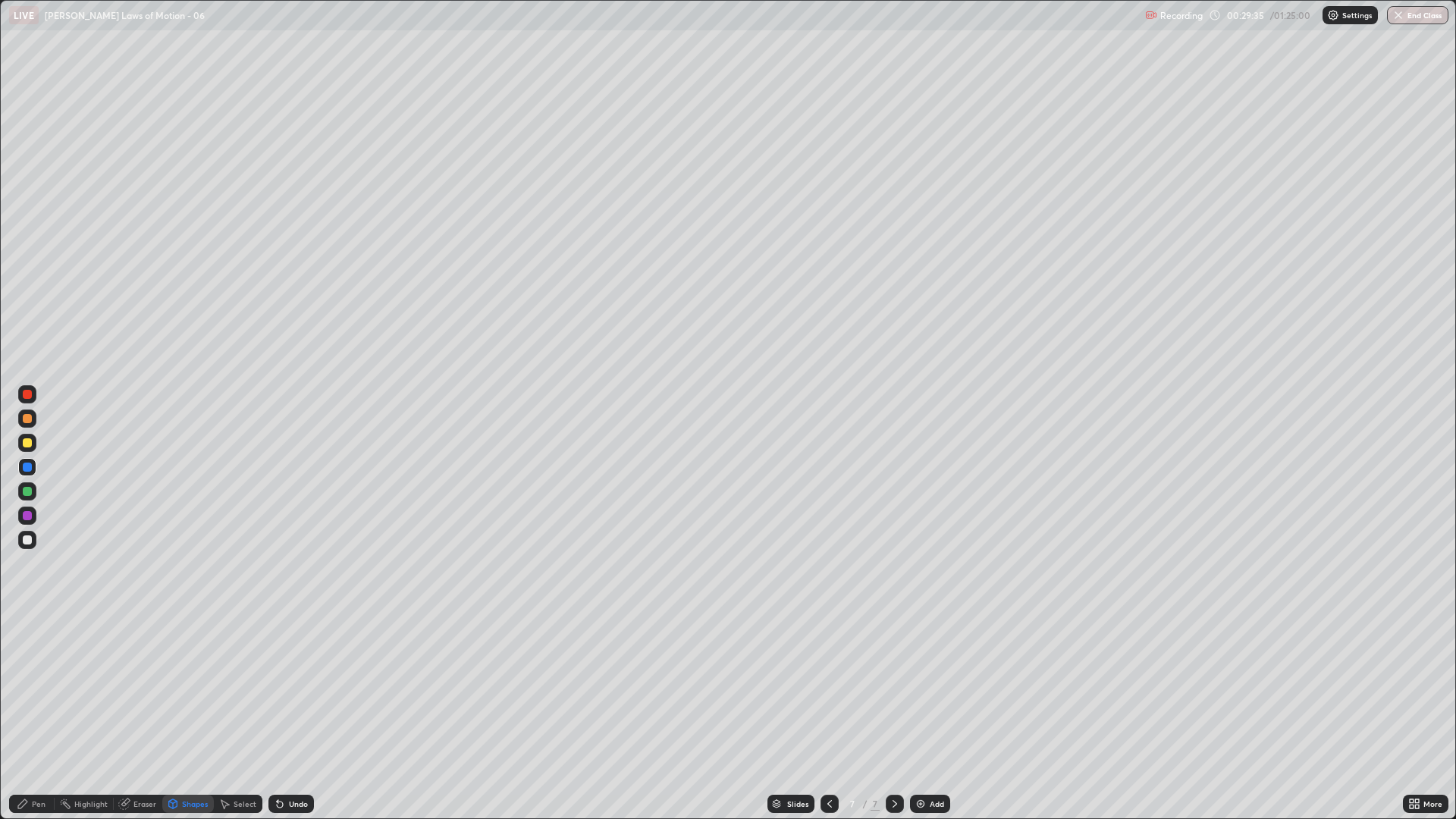
click at [39, 690] on div "Pen" at bounding box center [32, 803] width 46 height 18
click at [29, 541] on div at bounding box center [27, 540] width 10 height 10
click at [31, 670] on div at bounding box center [27, 667] width 10 height 10
click at [182, 690] on div "Shapes" at bounding box center [195, 803] width 26 height 8
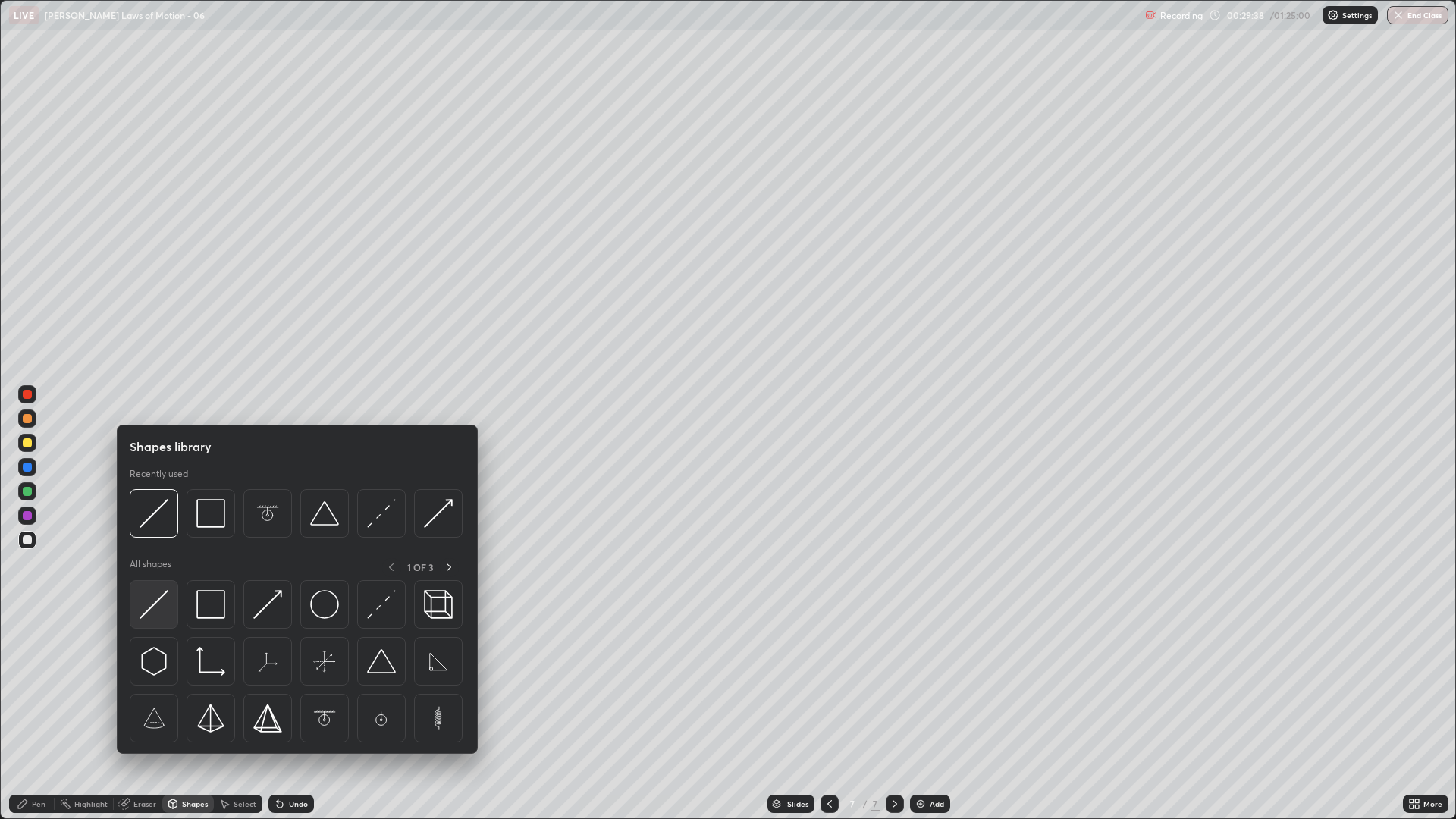
click at [144, 601] on img at bounding box center [153, 604] width 29 height 29
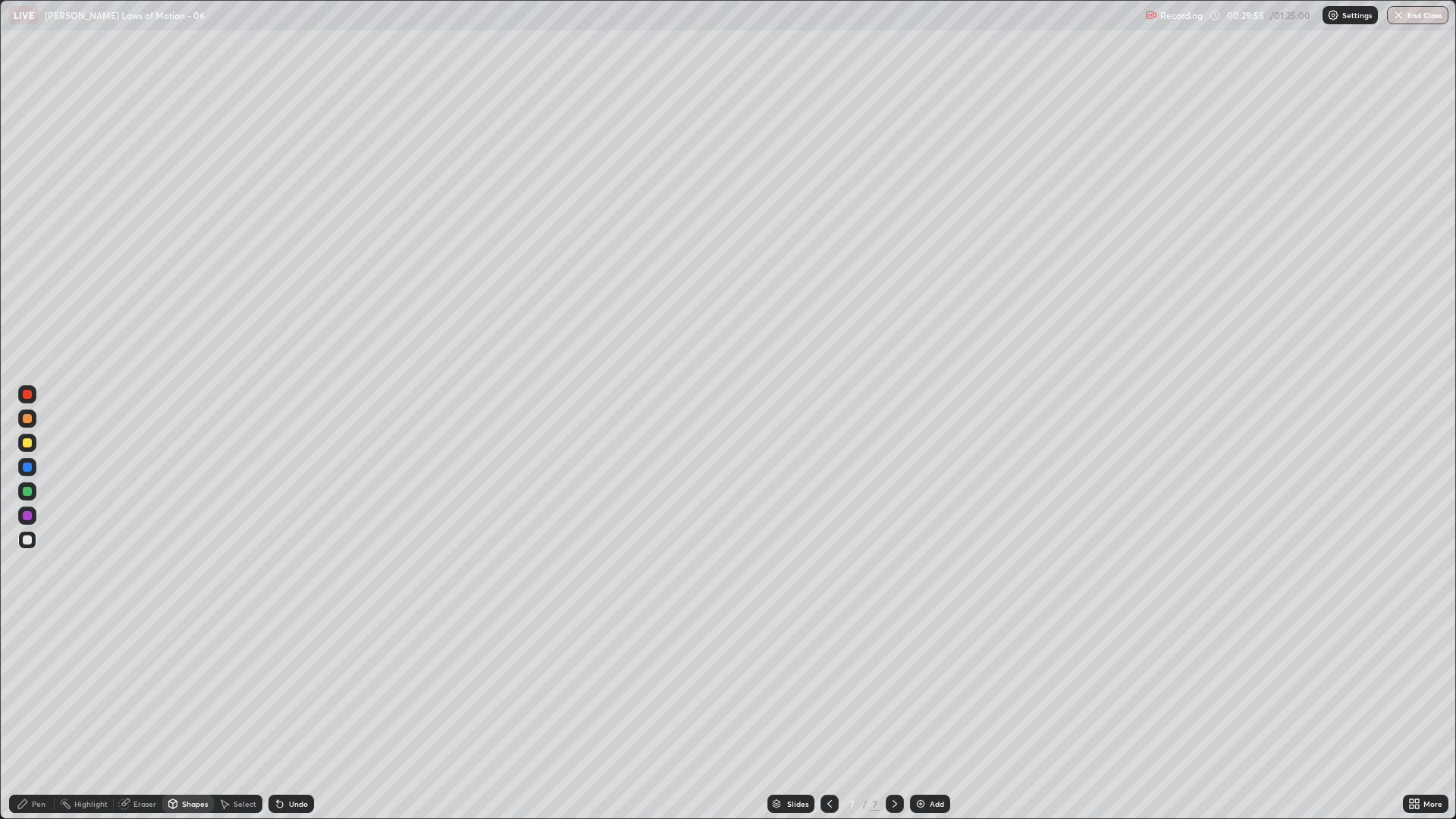
click at [40, 690] on div "Pen" at bounding box center [39, 803] width 14 height 8
click at [26, 619] on div at bounding box center [28, 619] width 3 height 3
click at [27, 515] on div at bounding box center [27, 515] width 10 height 10
click at [25, 488] on div at bounding box center [27, 491] width 10 height 10
click at [30, 445] on div at bounding box center [27, 442] width 10 height 10
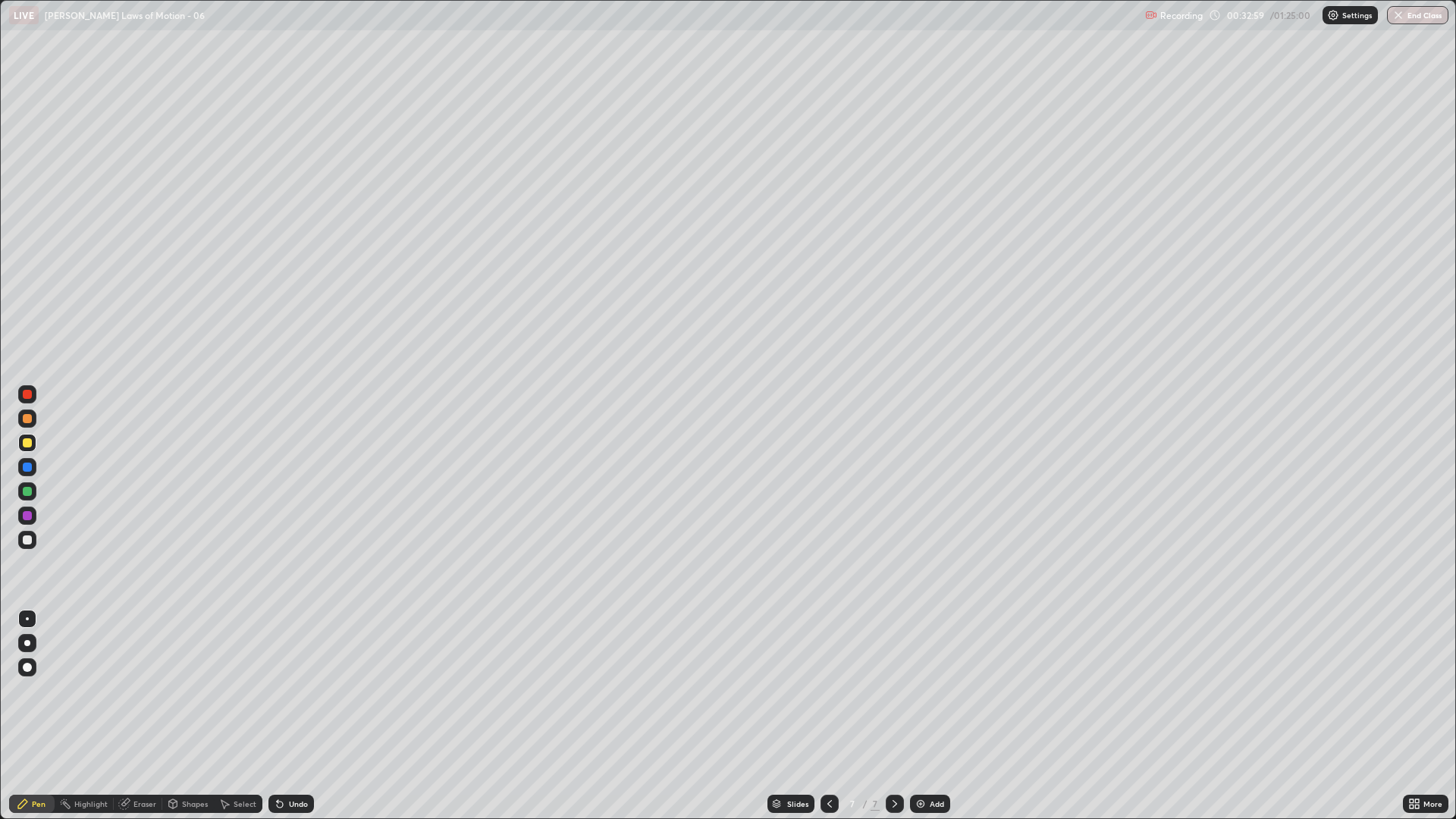
click at [28, 442] on div at bounding box center [27, 442] width 10 height 10
click at [917, 690] on img at bounding box center [920, 803] width 12 height 12
click at [29, 417] on div at bounding box center [27, 418] width 10 height 10
click at [28, 446] on div at bounding box center [27, 442] width 10 height 10
click at [35, 536] on div at bounding box center [27, 539] width 18 height 18
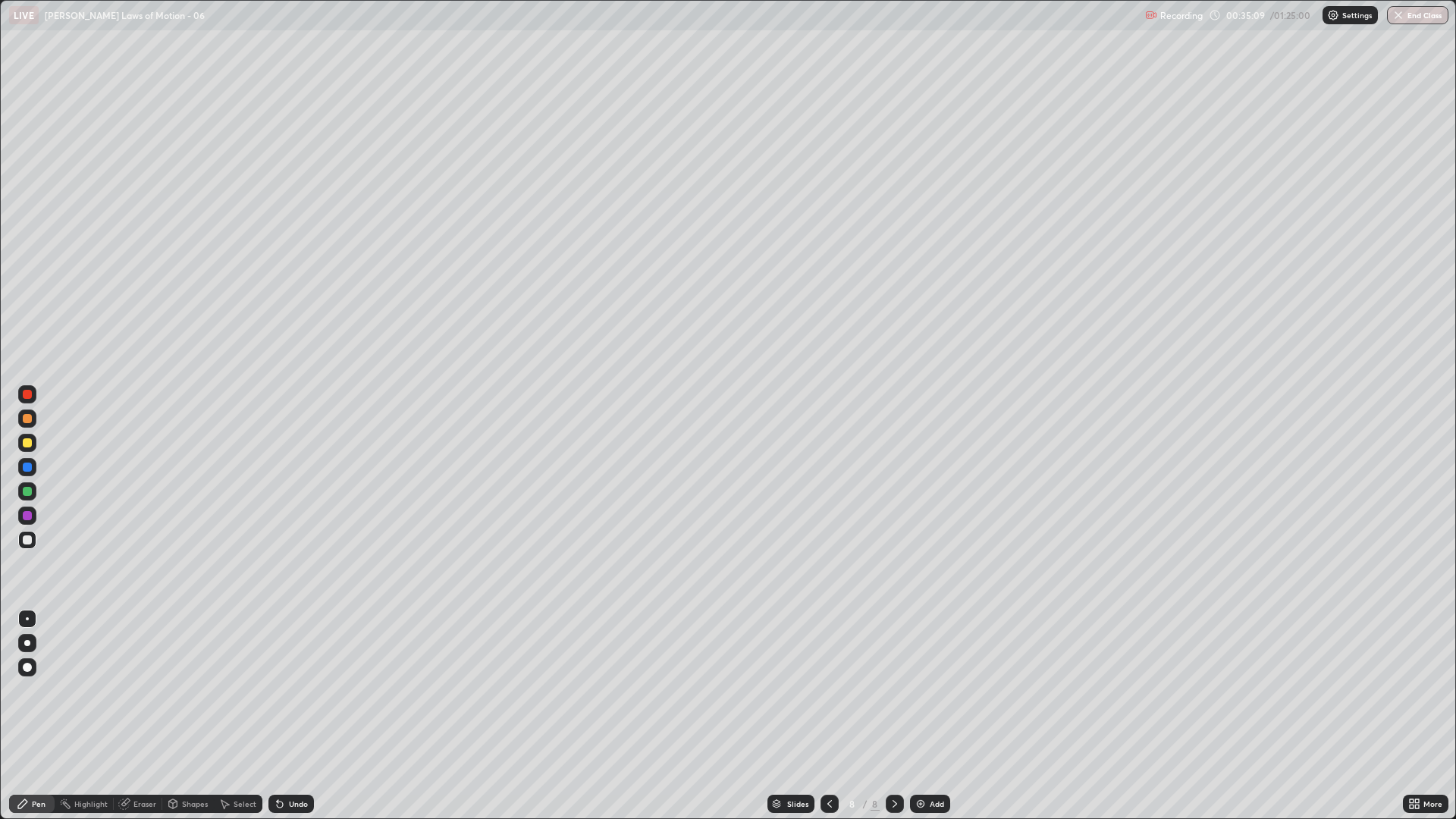
click at [292, 690] on div "Undo" at bounding box center [298, 803] width 19 height 8
click at [277, 690] on div "Undo" at bounding box center [291, 803] width 46 height 18
click at [273, 690] on div "Undo" at bounding box center [291, 803] width 46 height 18
click at [276, 690] on icon at bounding box center [280, 803] width 12 height 12
click at [270, 690] on div "Undo" at bounding box center [291, 803] width 46 height 18
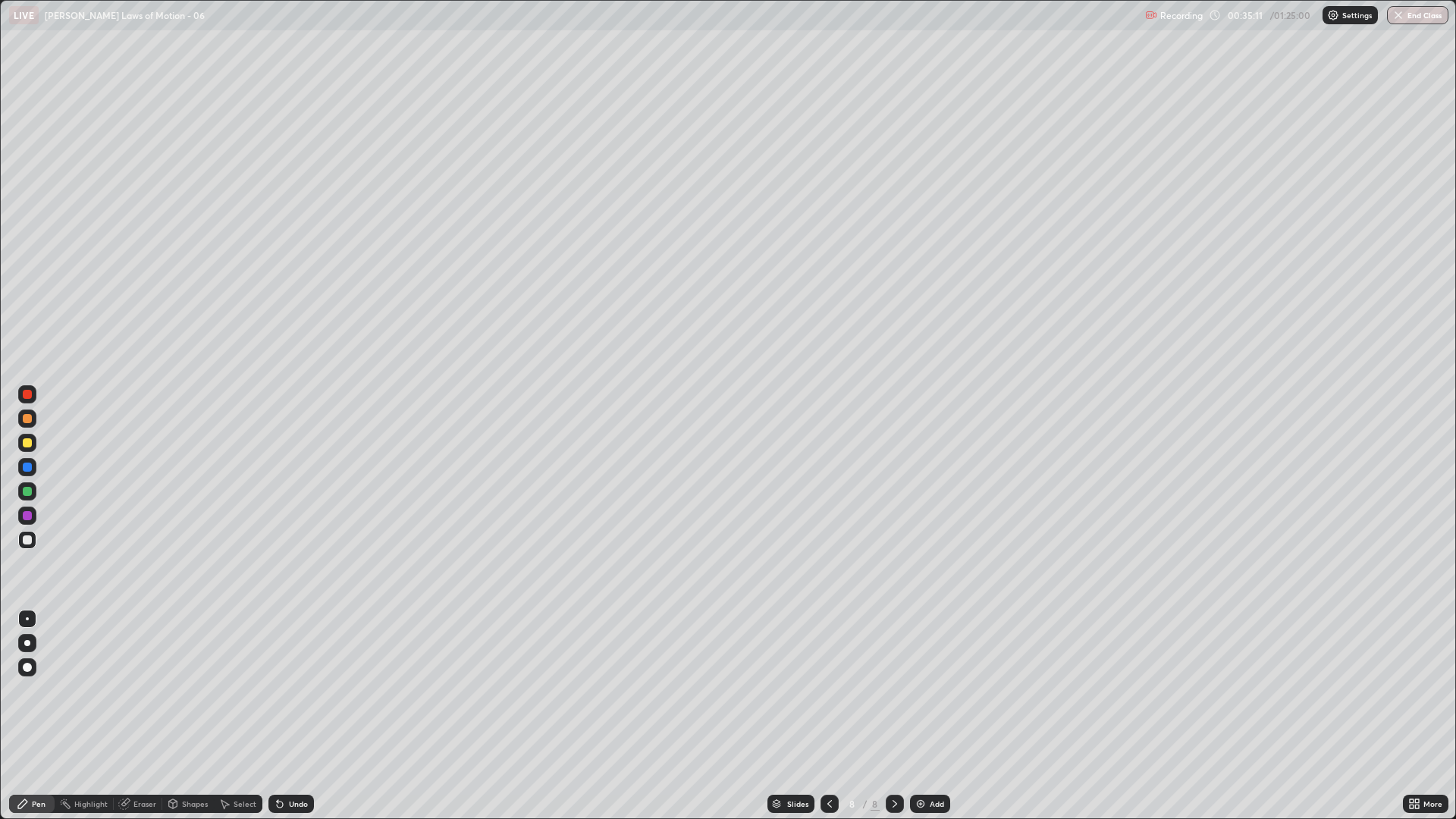
click at [270, 690] on div "Undo" at bounding box center [291, 803] width 46 height 18
click at [269, 690] on div "Undo" at bounding box center [291, 803] width 46 height 18
click at [270, 690] on div "Undo" at bounding box center [291, 803] width 46 height 18
click at [28, 494] on div at bounding box center [27, 491] width 10 height 10
click at [185, 690] on div "Shapes" at bounding box center [195, 803] width 26 height 8
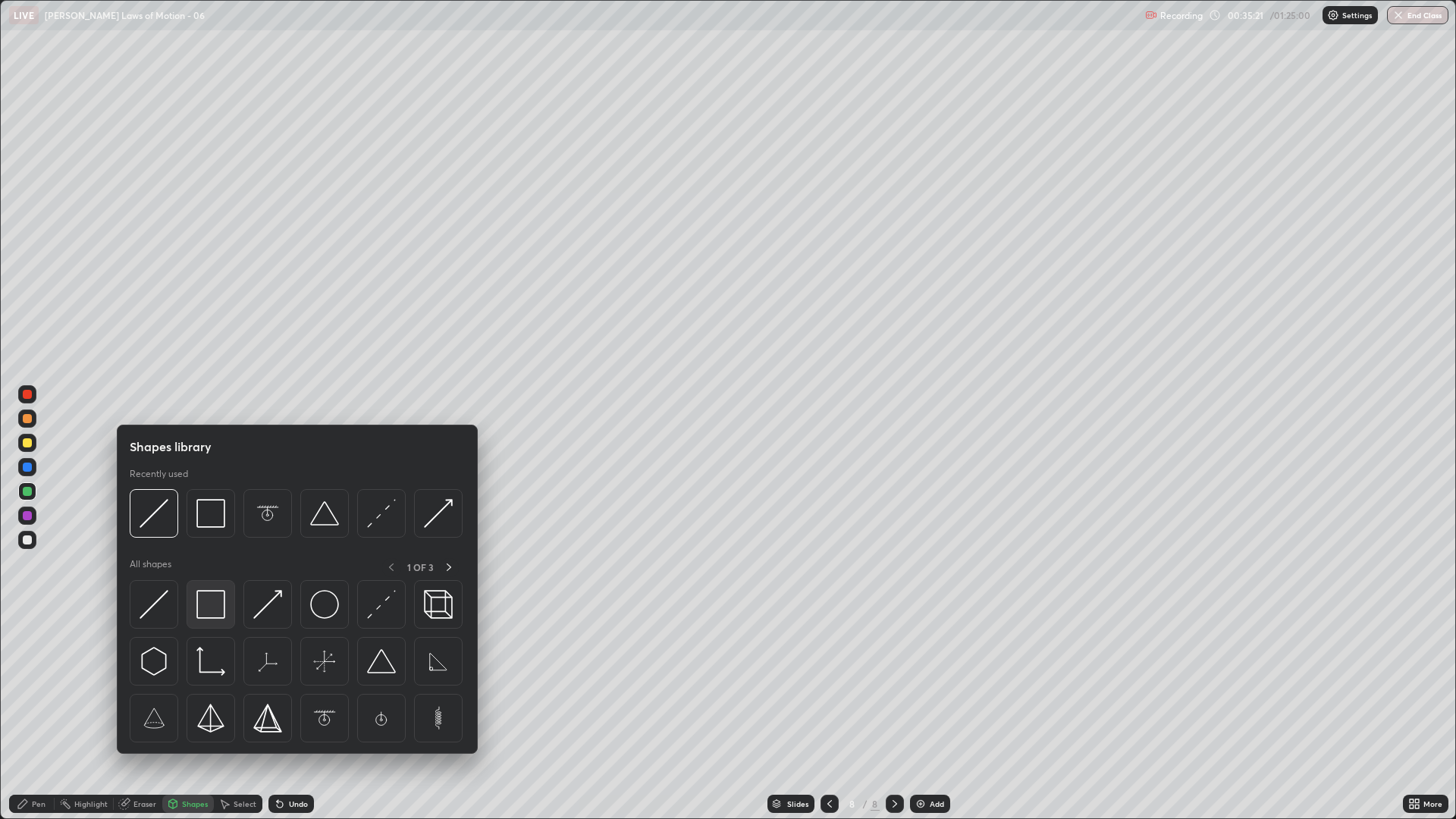
click at [216, 610] on img at bounding box center [210, 604] width 29 height 29
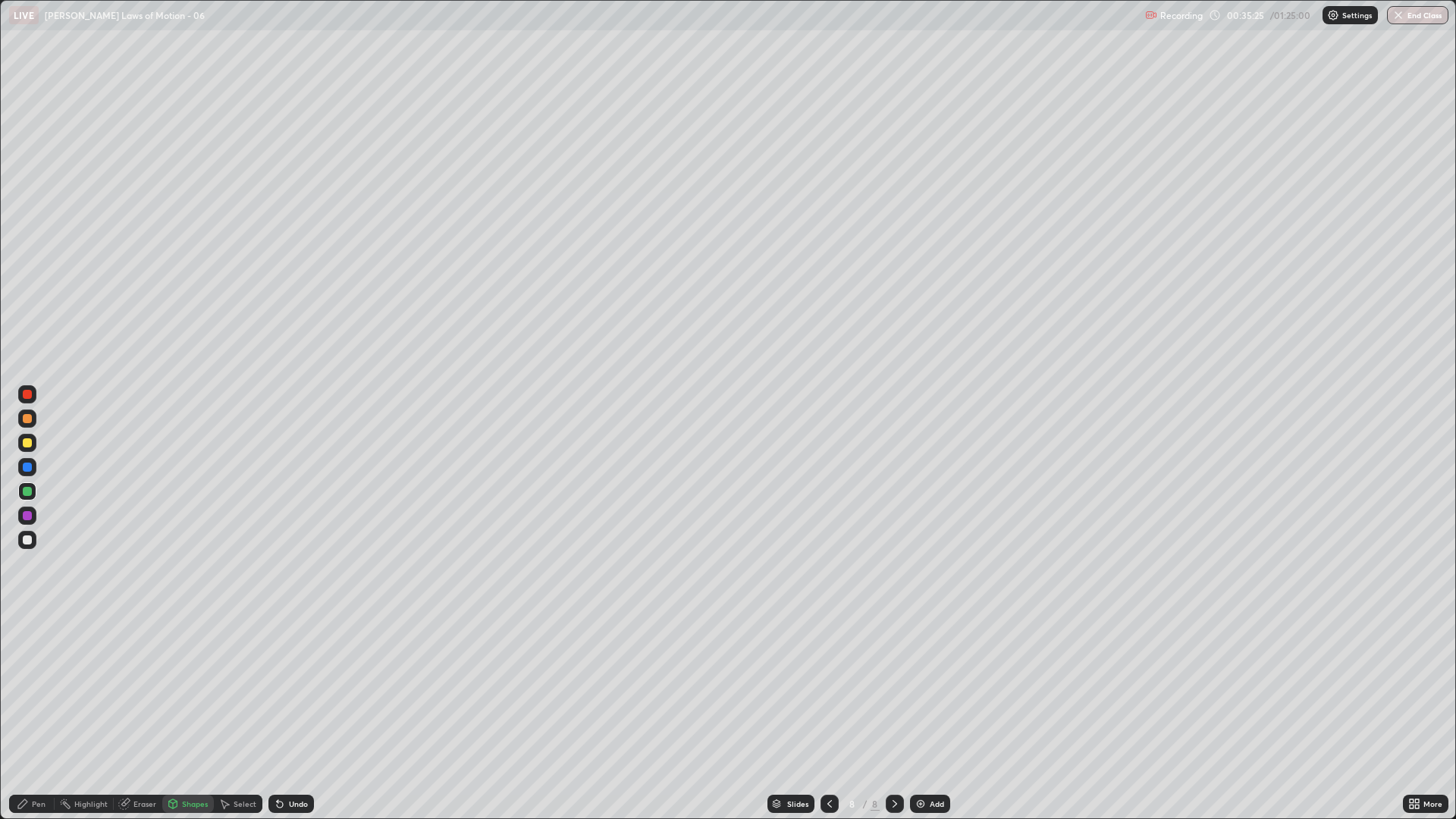
click at [28, 471] on div at bounding box center [27, 467] width 10 height 10
click at [137, 690] on div "Eraser" at bounding box center [144, 803] width 22 height 8
click at [186, 690] on div "Shapes" at bounding box center [195, 803] width 26 height 8
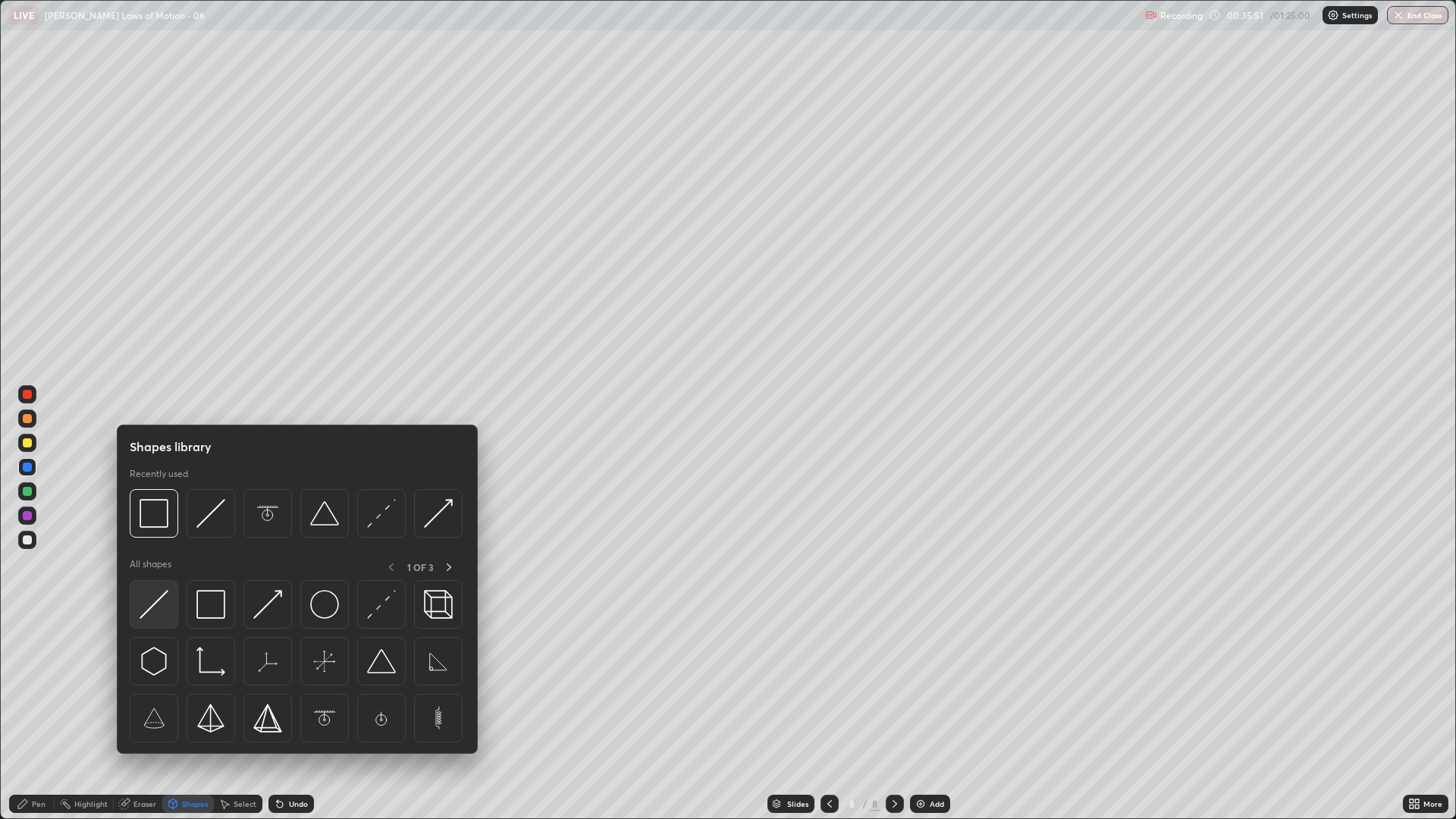
click at [158, 597] on img at bounding box center [153, 604] width 29 height 29
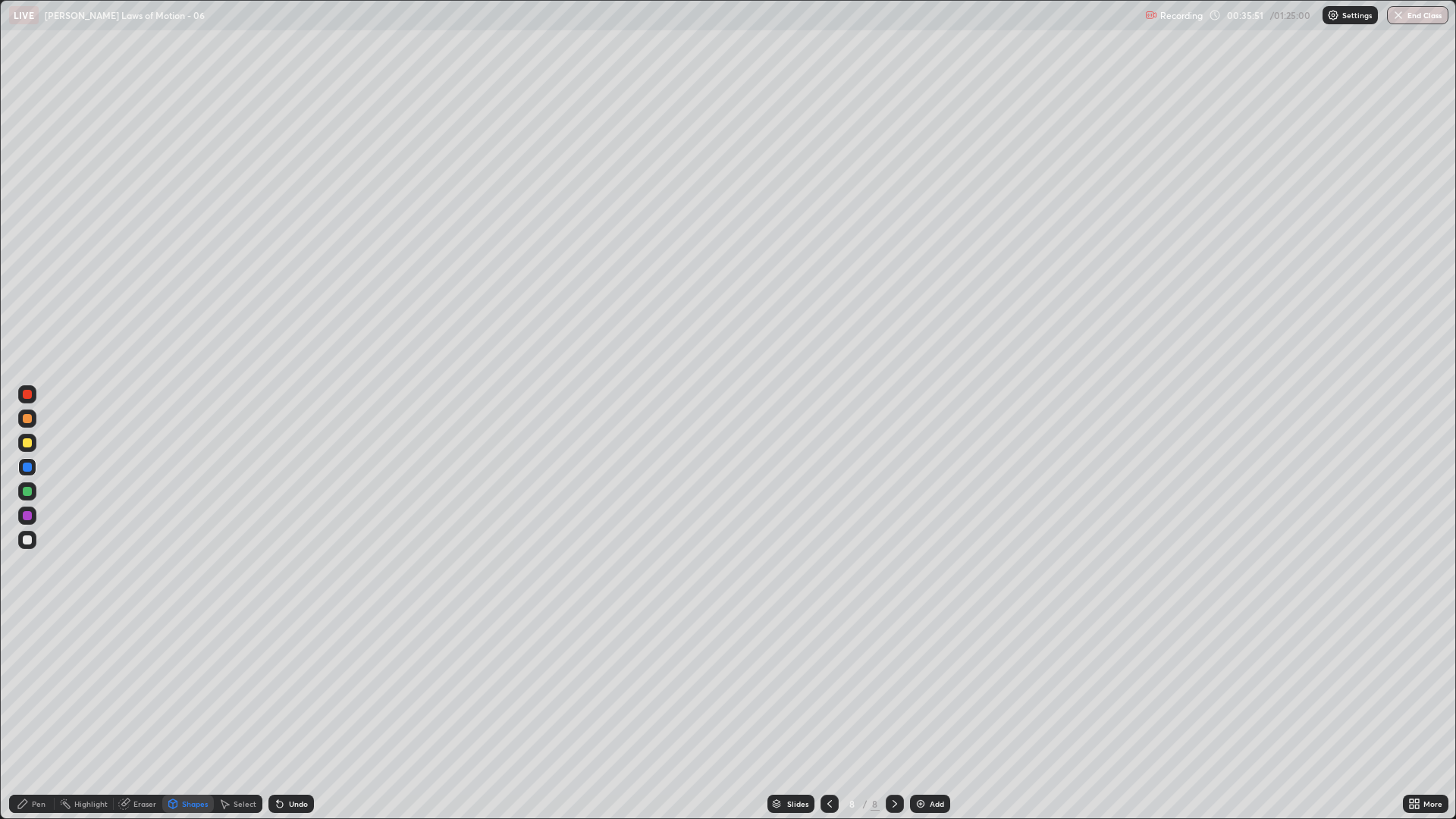
click at [27, 490] on div at bounding box center [27, 491] width 10 height 10
click at [29, 422] on div at bounding box center [27, 418] width 10 height 10
click at [34, 690] on div "Pen" at bounding box center [39, 803] width 14 height 8
click at [30, 445] on div at bounding box center [27, 442] width 10 height 10
click at [186, 690] on div "Shapes" at bounding box center [195, 803] width 26 height 8
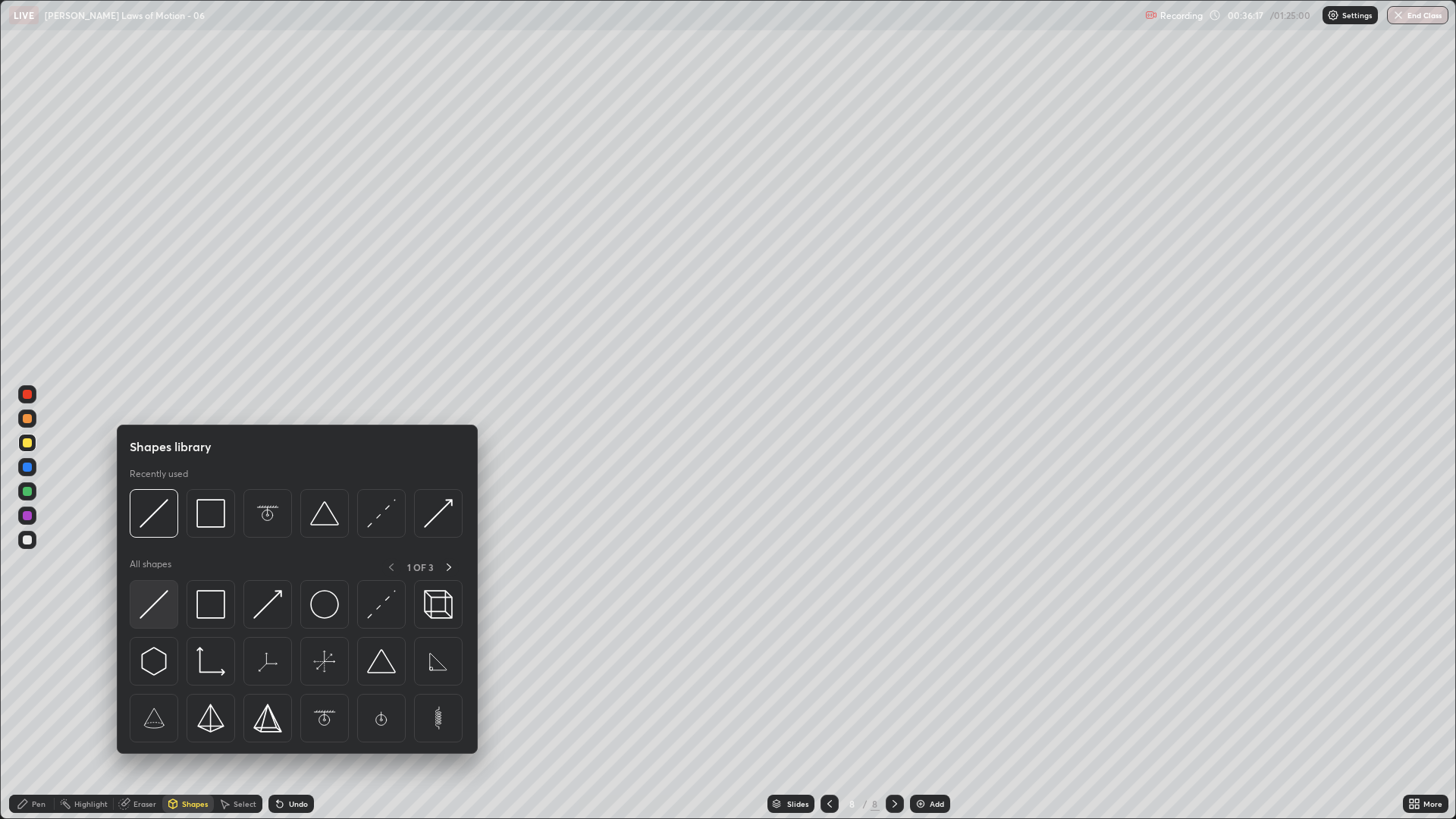
click at [156, 598] on img at bounding box center [153, 604] width 29 height 29
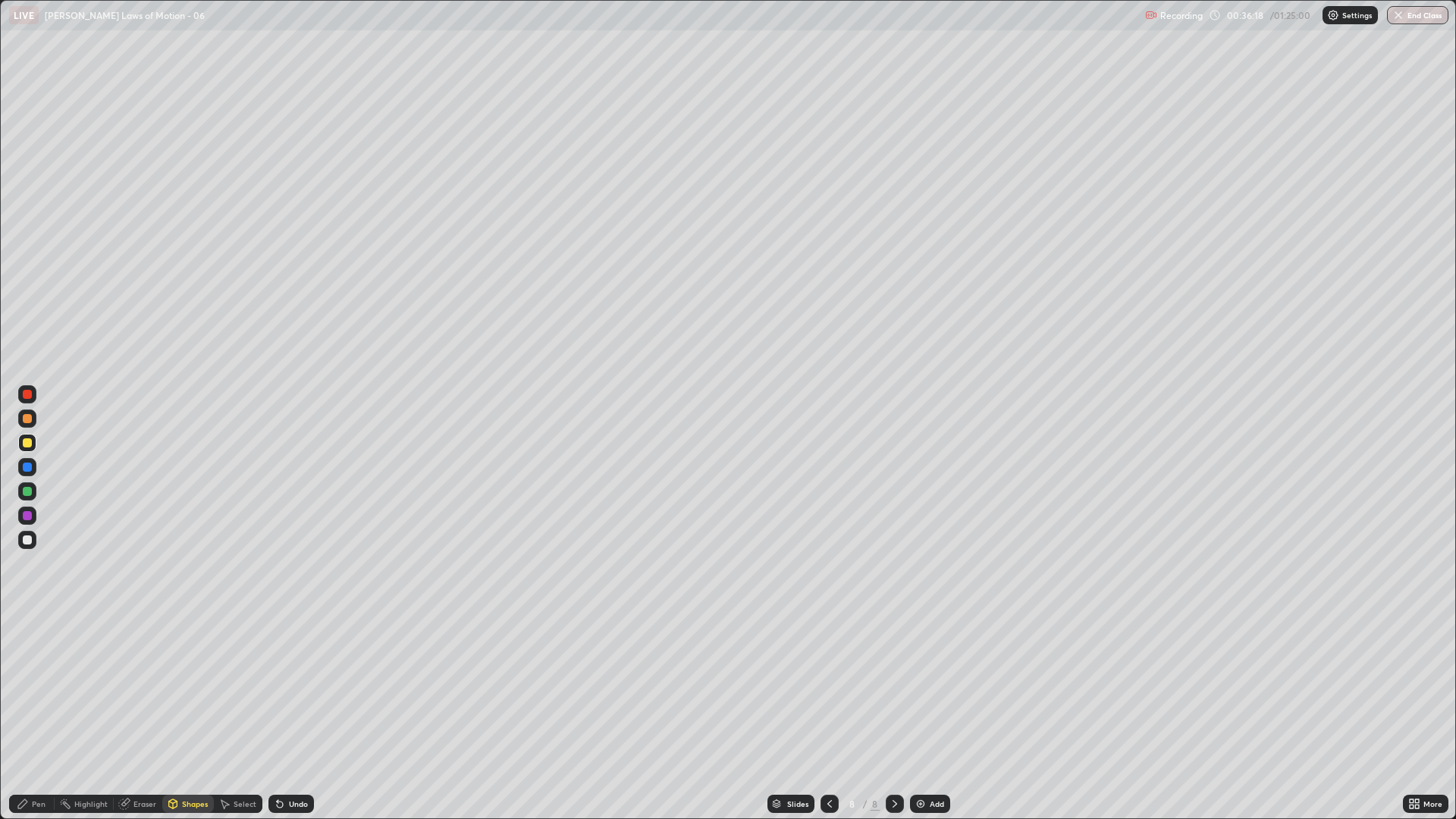
click at [28, 518] on div at bounding box center [27, 515] width 10 height 10
click at [290, 690] on div "Undo" at bounding box center [298, 803] width 19 height 8
click at [292, 690] on div "Undo" at bounding box center [298, 803] width 19 height 8
click at [238, 690] on div "Select" at bounding box center [245, 803] width 22 height 8
click at [340, 690] on div "0 ° Undo Copy Duplicate Duplicate to new slide Delete" at bounding box center [728, 410] width 1454 height 817
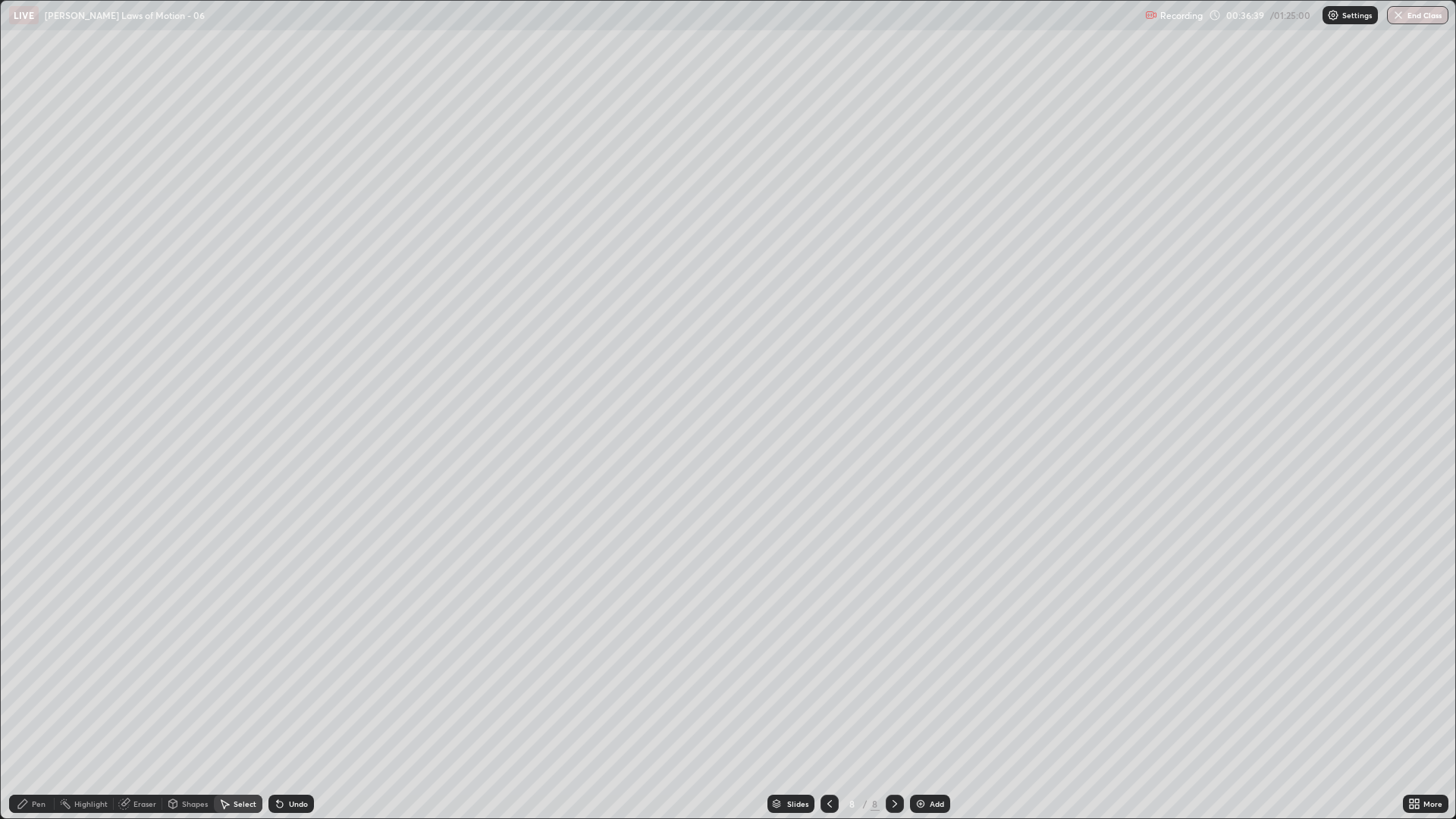
click at [55, 690] on div "Highlight" at bounding box center [84, 803] width 59 height 30
click at [33, 690] on div "Pen" at bounding box center [39, 803] width 14 height 8
click at [30, 495] on div at bounding box center [27, 491] width 18 height 18
click at [26, 473] on div at bounding box center [27, 467] width 18 height 18
click at [28, 539] on div at bounding box center [27, 540] width 10 height 10
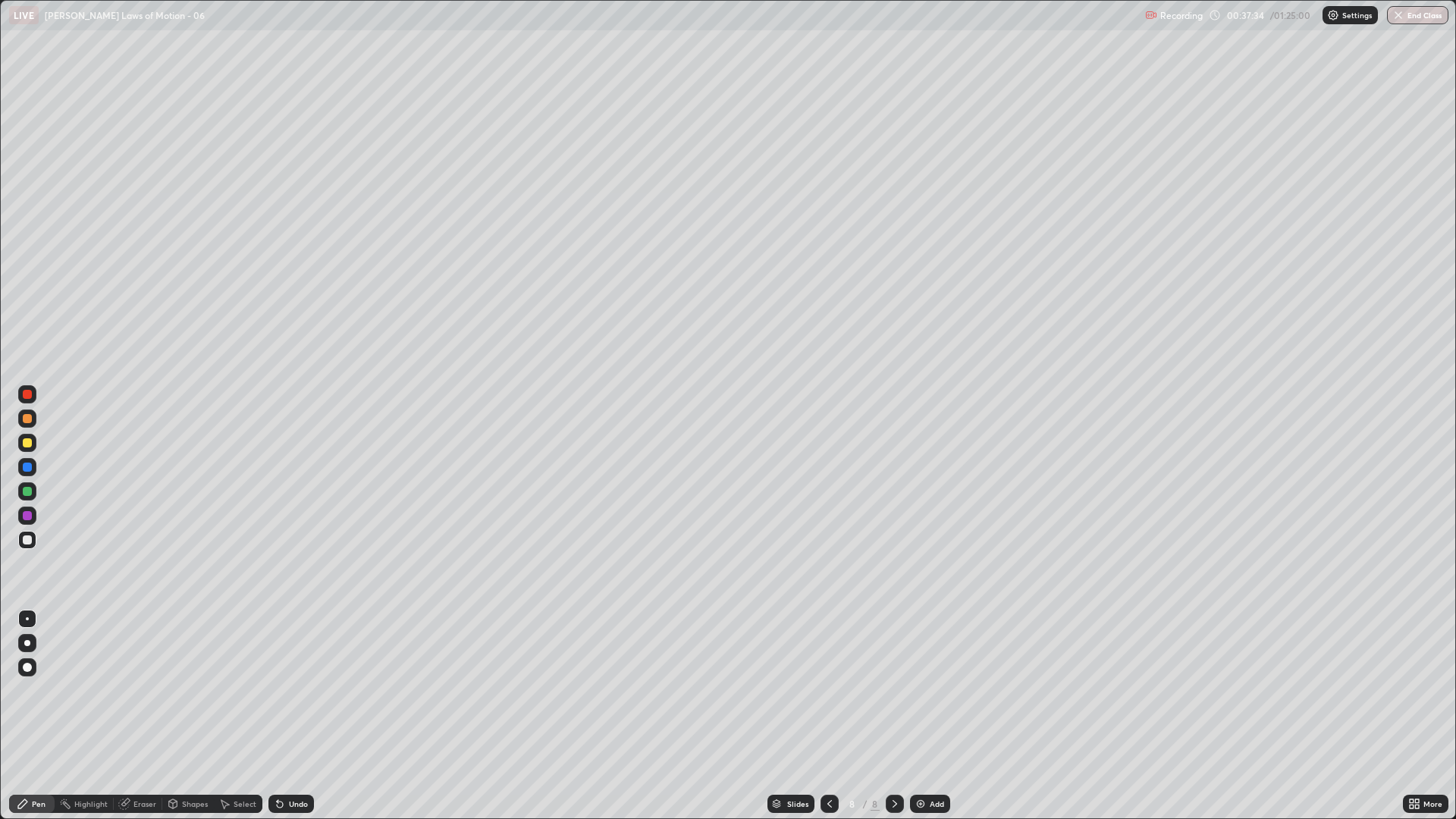
click at [26, 441] on div at bounding box center [27, 442] width 10 height 10
click at [29, 536] on div at bounding box center [27, 540] width 10 height 10
click at [27, 497] on div at bounding box center [27, 491] width 18 height 18
click at [31, 418] on div at bounding box center [27, 418] width 10 height 10
click at [31, 533] on div at bounding box center [27, 539] width 18 height 18
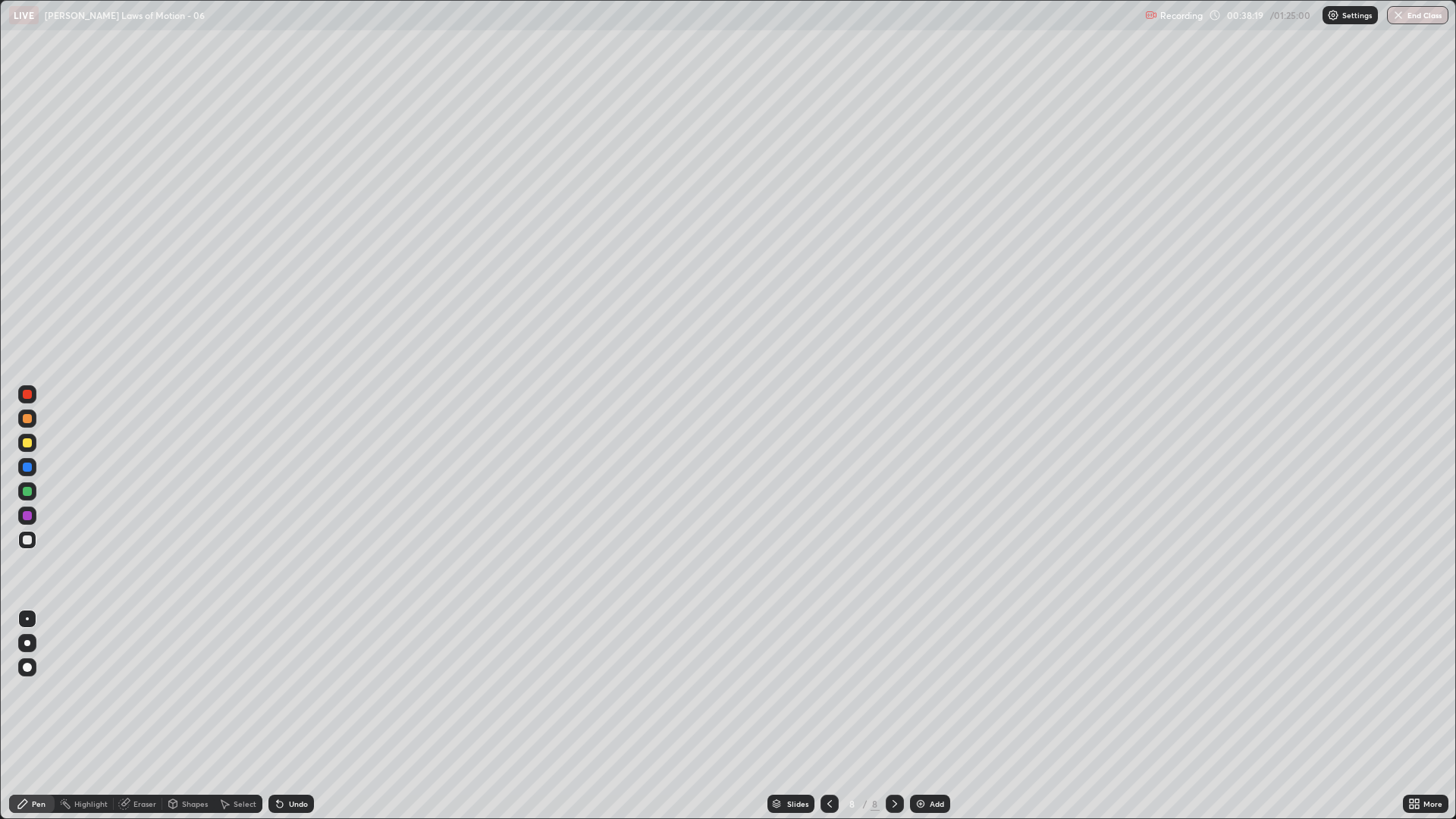
click at [34, 434] on div at bounding box center [27, 442] width 18 height 24
click at [289, 690] on div "Undo" at bounding box center [298, 803] width 19 height 8
click at [30, 541] on div at bounding box center [27, 540] width 10 height 10
click at [32, 498] on div at bounding box center [27, 491] width 18 height 18
click at [35, 471] on div at bounding box center [27, 467] width 18 height 18
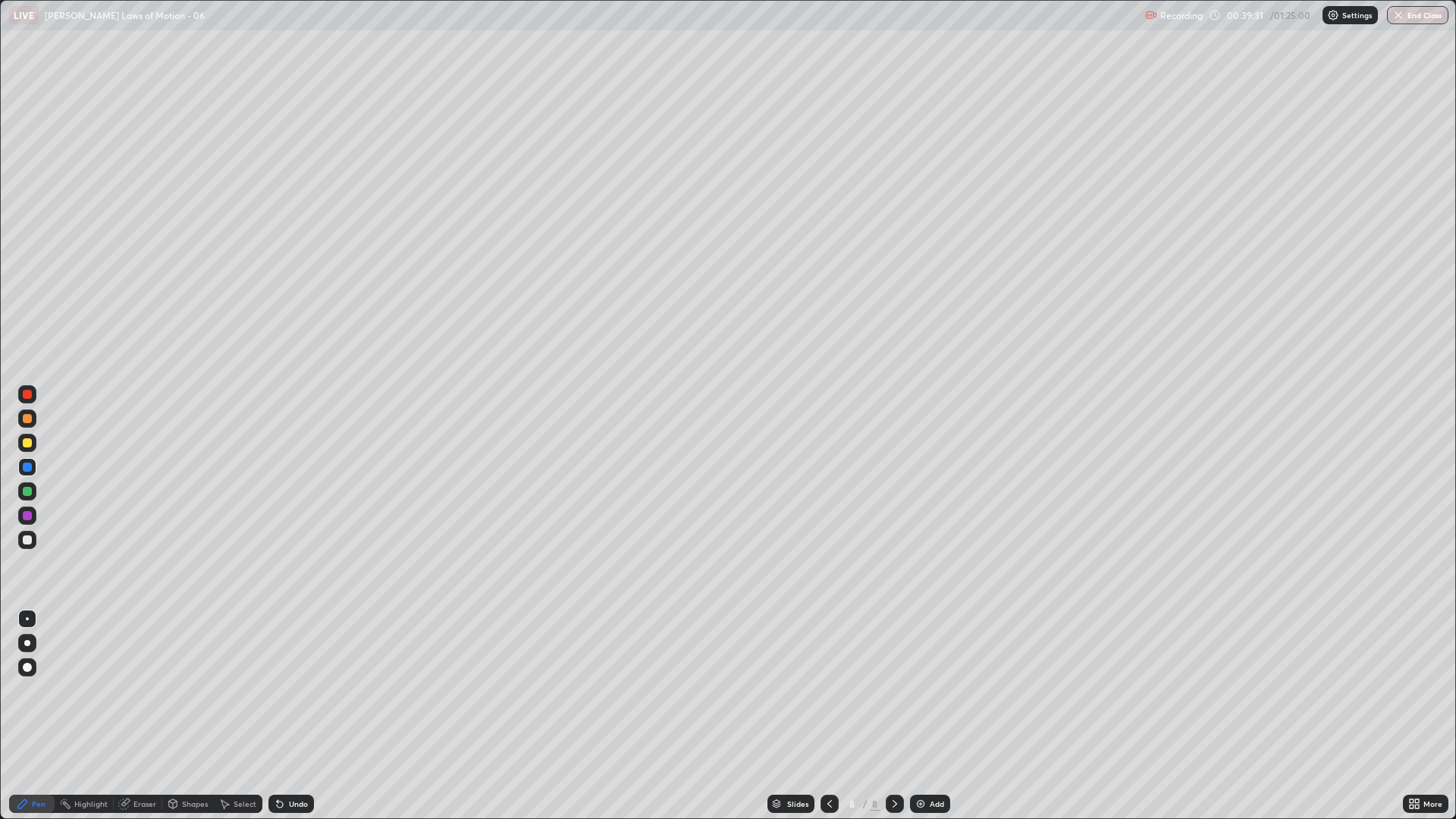
click at [26, 387] on div at bounding box center [27, 394] width 18 height 18
click at [919, 690] on img at bounding box center [920, 803] width 12 height 12
click at [193, 690] on div "Shapes" at bounding box center [195, 803] width 26 height 8
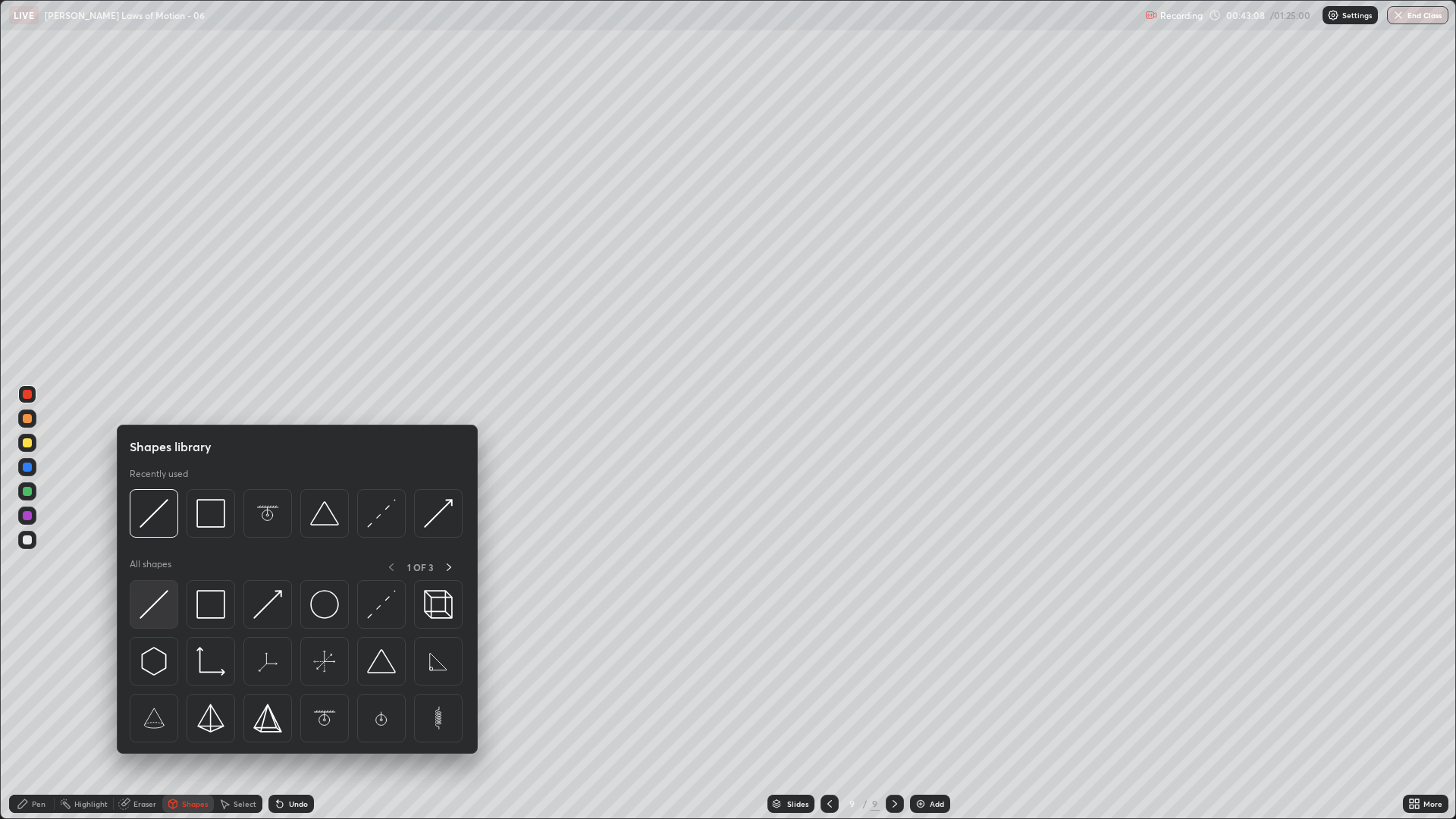
click at [155, 604] on img at bounding box center [153, 604] width 29 height 29
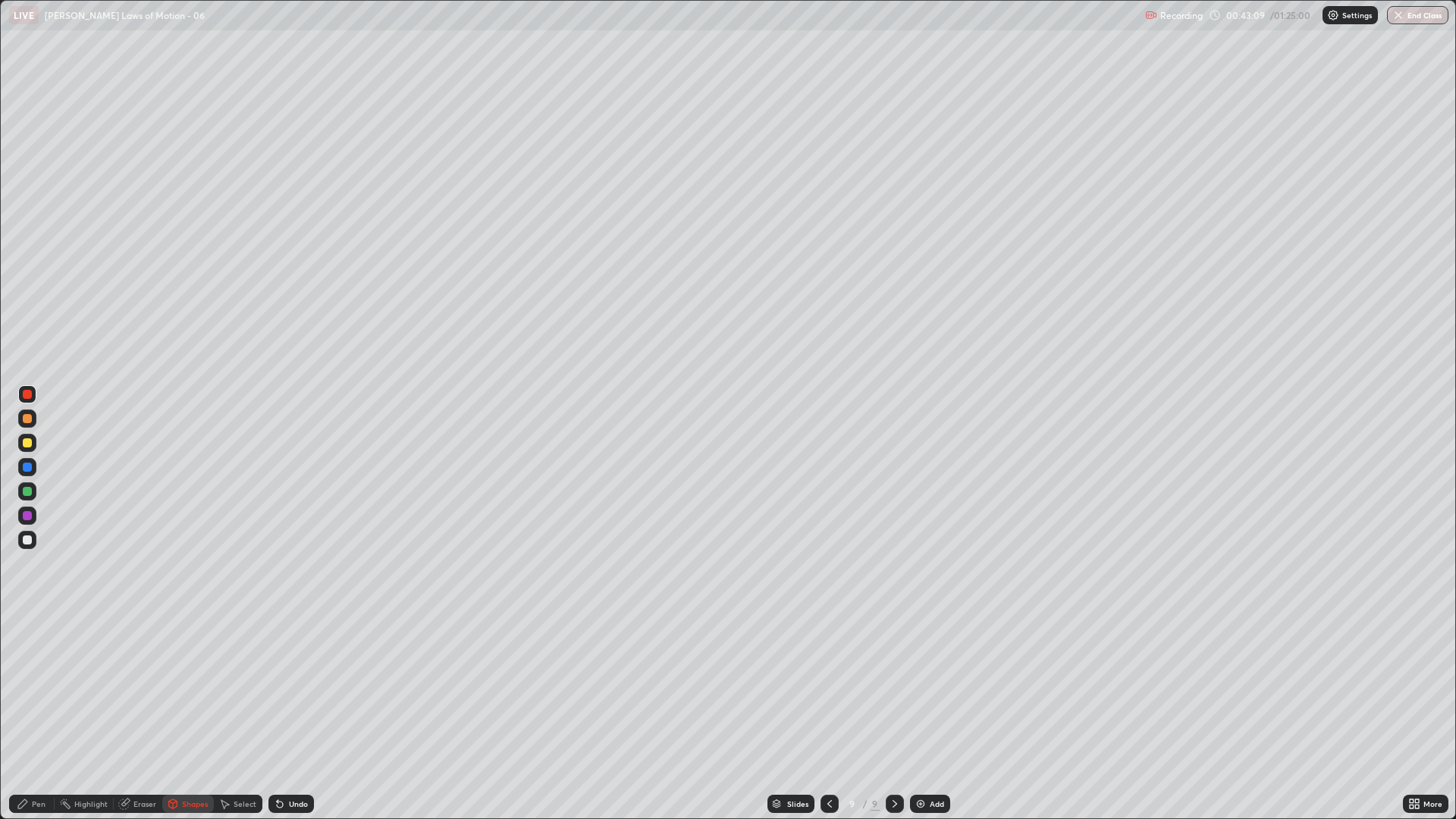
click at [28, 511] on div at bounding box center [27, 515] width 10 height 10
click at [23, 690] on div "Pen" at bounding box center [32, 803] width 46 height 18
click at [199, 690] on div "Shapes" at bounding box center [195, 803] width 26 height 8
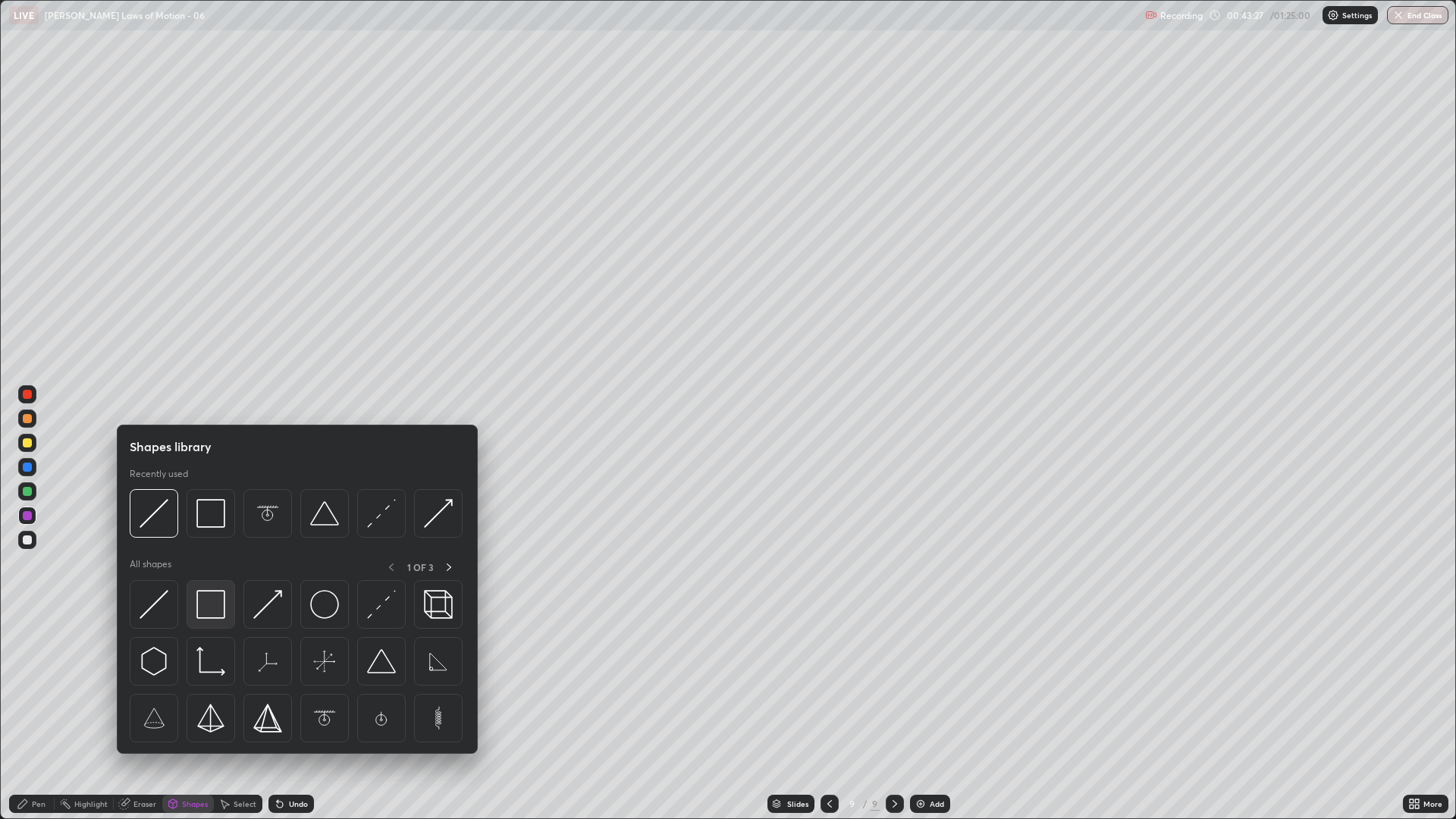
click at [213, 603] on img at bounding box center [210, 604] width 29 height 29
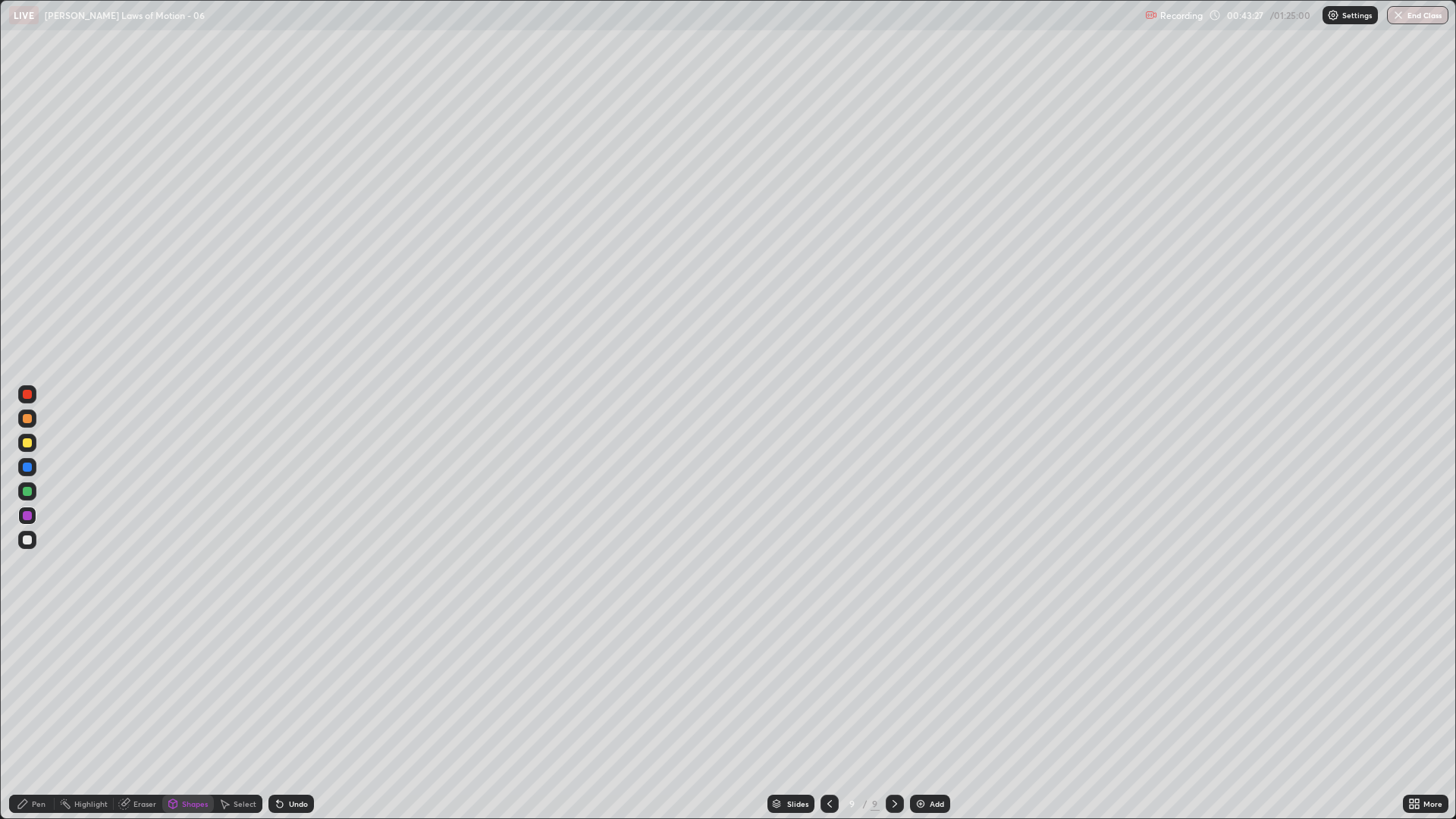
click at [30, 494] on div at bounding box center [27, 491] width 10 height 10
click at [31, 448] on div at bounding box center [27, 442] width 18 height 18
click at [137, 690] on div "Eraser" at bounding box center [144, 803] width 22 height 8
click at [200, 690] on div "Shapes" at bounding box center [195, 803] width 26 height 8
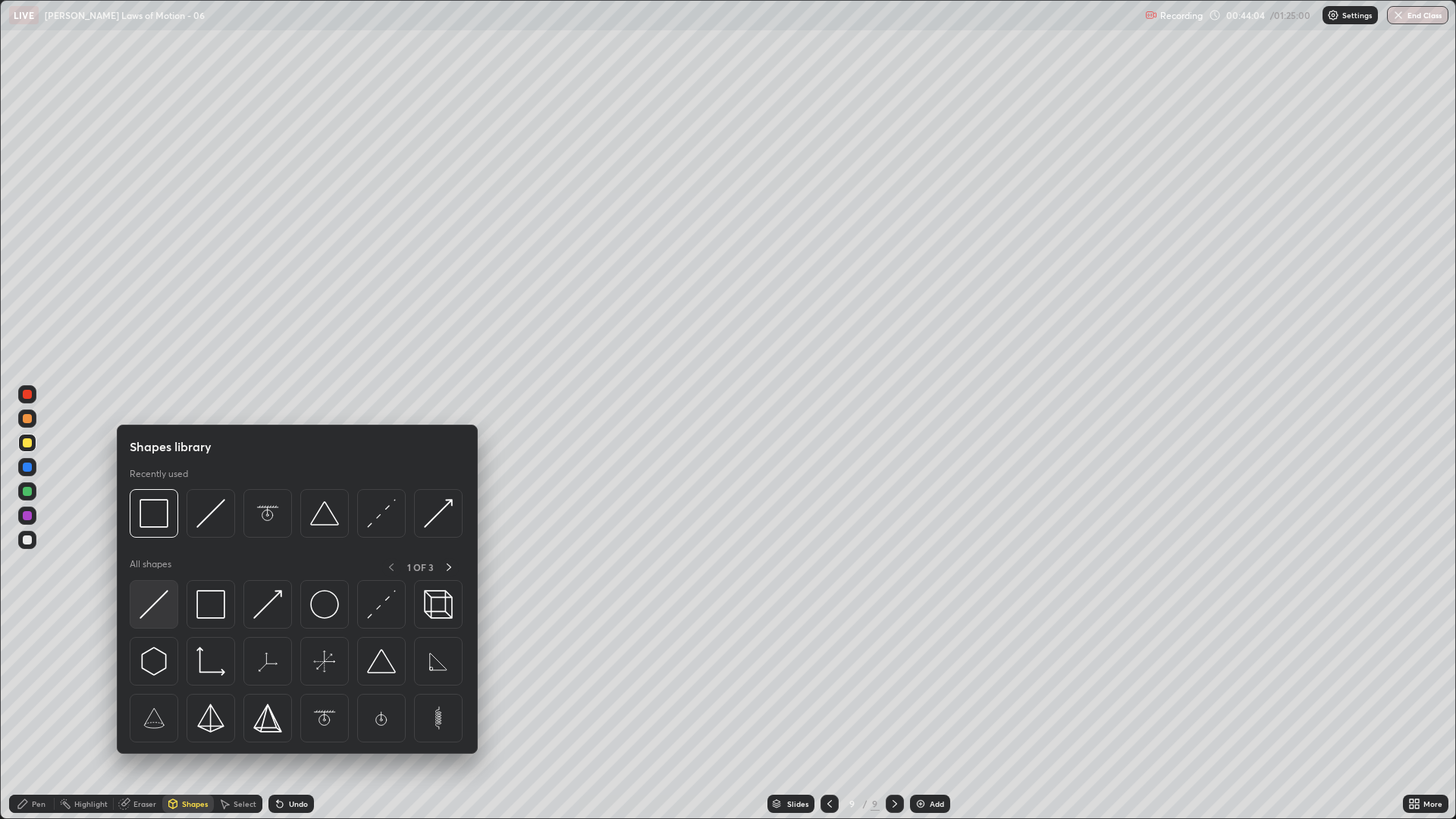
click at [163, 595] on img at bounding box center [153, 604] width 29 height 29
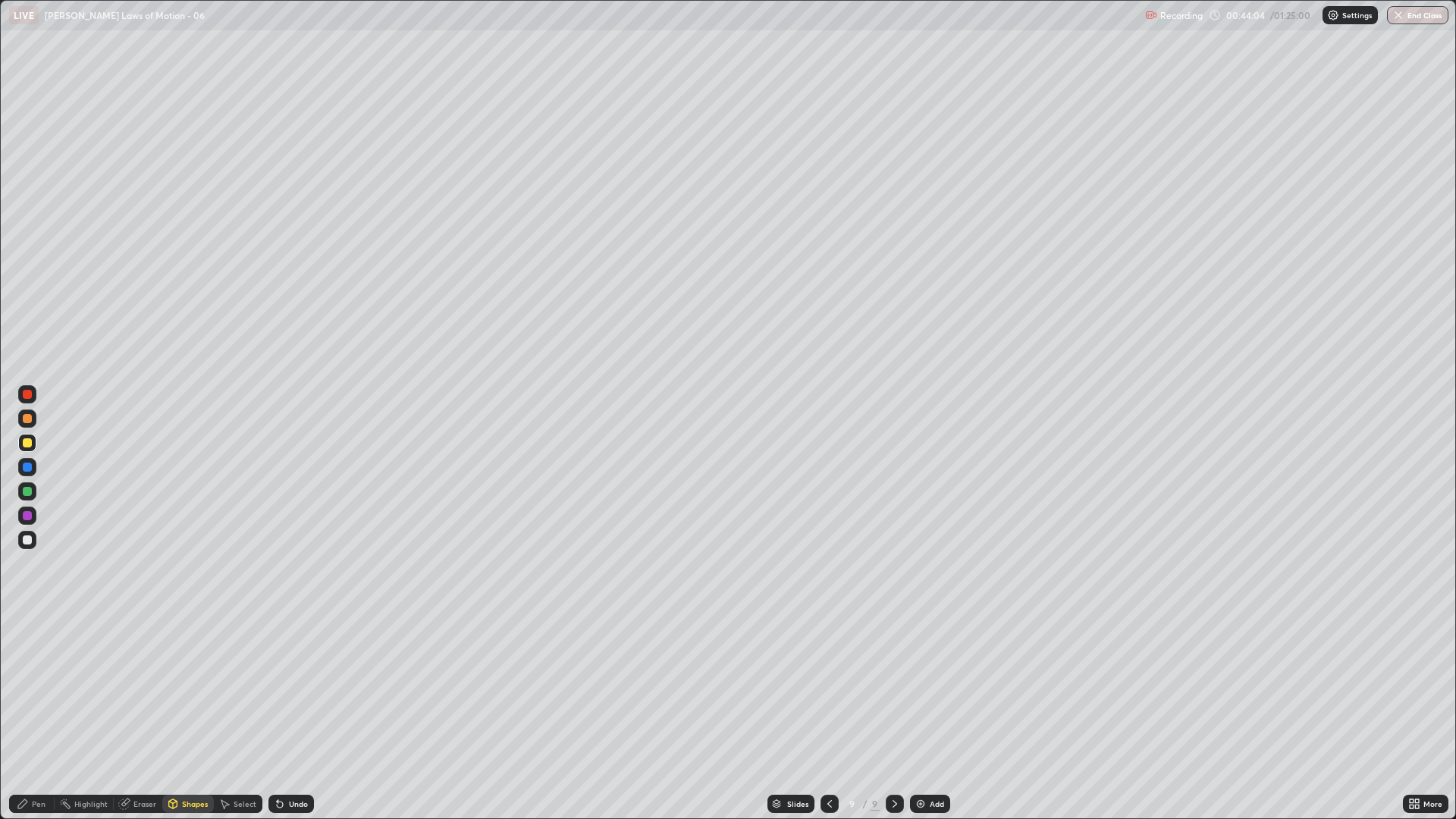
click at [27, 497] on div at bounding box center [27, 491] width 18 height 18
click at [25, 445] on div at bounding box center [27, 442] width 10 height 10
click at [131, 690] on div "Eraser" at bounding box center [138, 803] width 48 height 18
click at [23, 690] on div "Pen" at bounding box center [32, 803] width 46 height 18
click at [27, 542] on div at bounding box center [27, 540] width 10 height 10
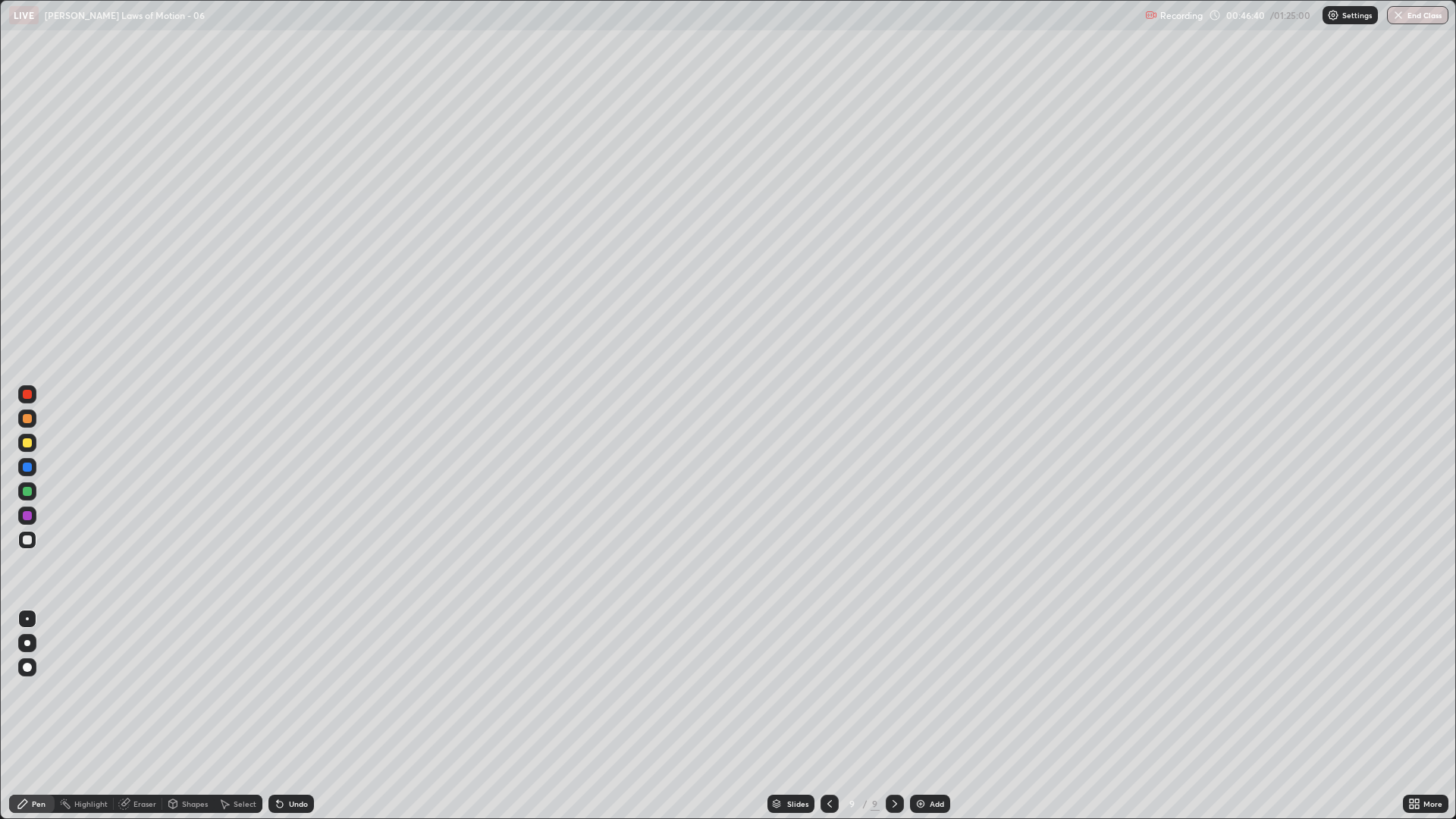
click at [24, 442] on div at bounding box center [27, 442] width 10 height 10
click at [28, 498] on div at bounding box center [27, 491] width 18 height 18
click at [26, 545] on div at bounding box center [27, 539] width 18 height 18
click at [925, 690] on img at bounding box center [920, 803] width 12 height 12
click at [28, 419] on div at bounding box center [27, 418] width 10 height 10
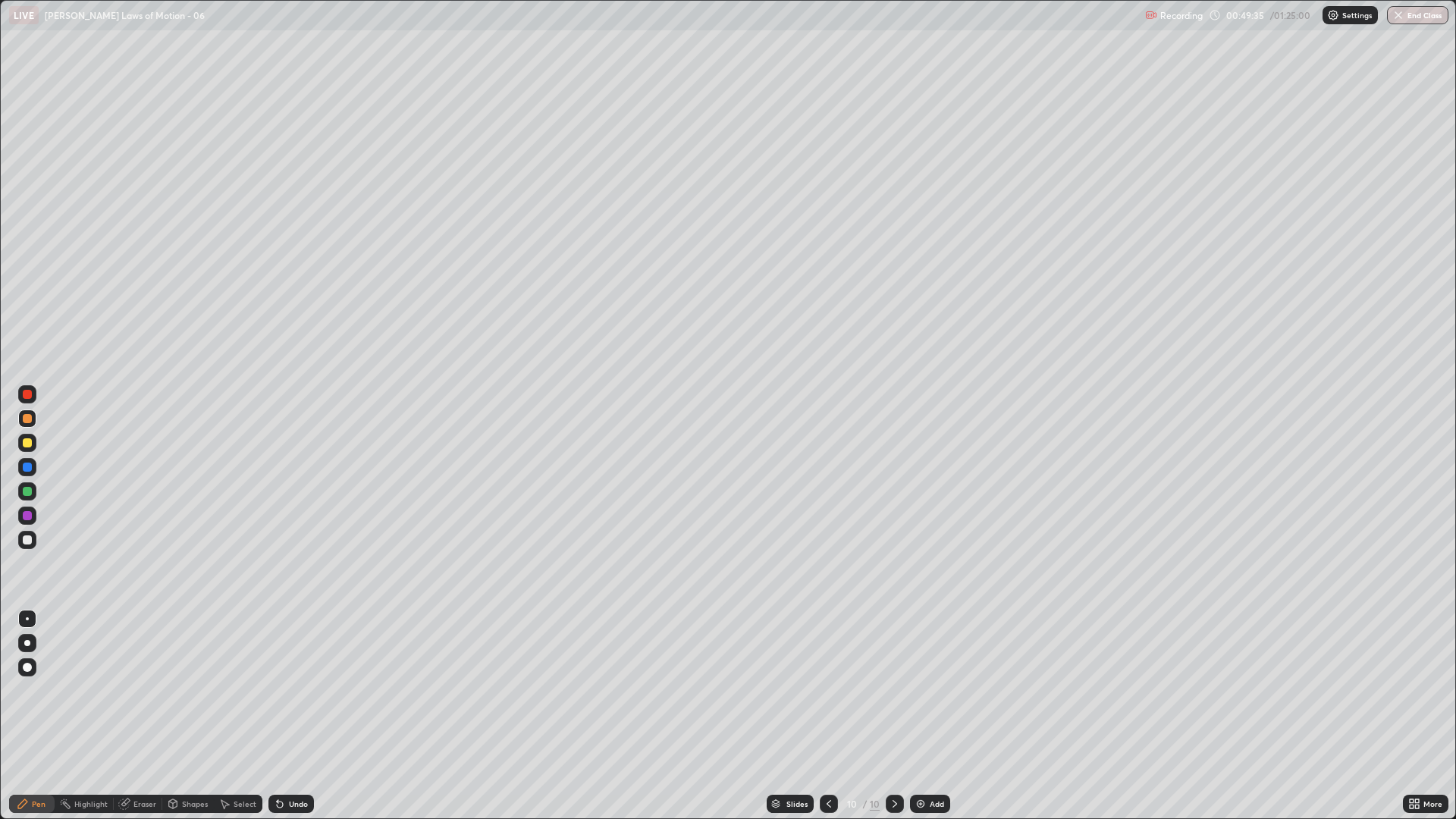
click at [27, 441] on div at bounding box center [27, 442] width 10 height 10
click at [30, 539] on div at bounding box center [27, 540] width 10 height 10
click at [25, 492] on div at bounding box center [27, 491] width 10 height 10
click at [28, 421] on div at bounding box center [27, 418] width 10 height 10
click at [289, 690] on div "Undo" at bounding box center [298, 803] width 19 height 8
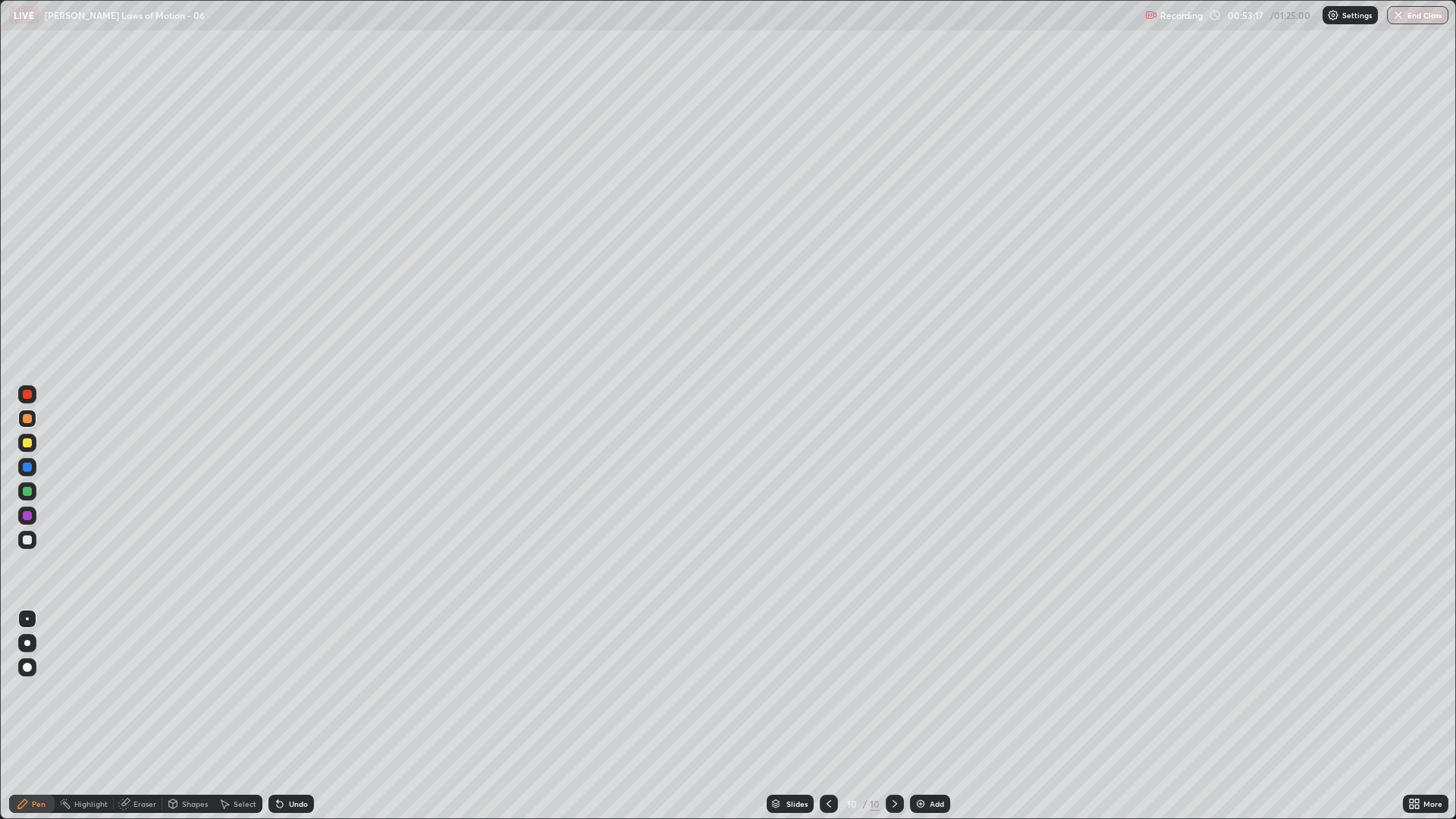
click at [292, 690] on div "Undo" at bounding box center [298, 803] width 19 height 8
click at [291, 690] on div "Undo" at bounding box center [298, 803] width 19 height 8
click at [293, 690] on div "Undo" at bounding box center [298, 803] width 19 height 8
click at [283, 690] on div "Undo" at bounding box center [291, 803] width 46 height 18
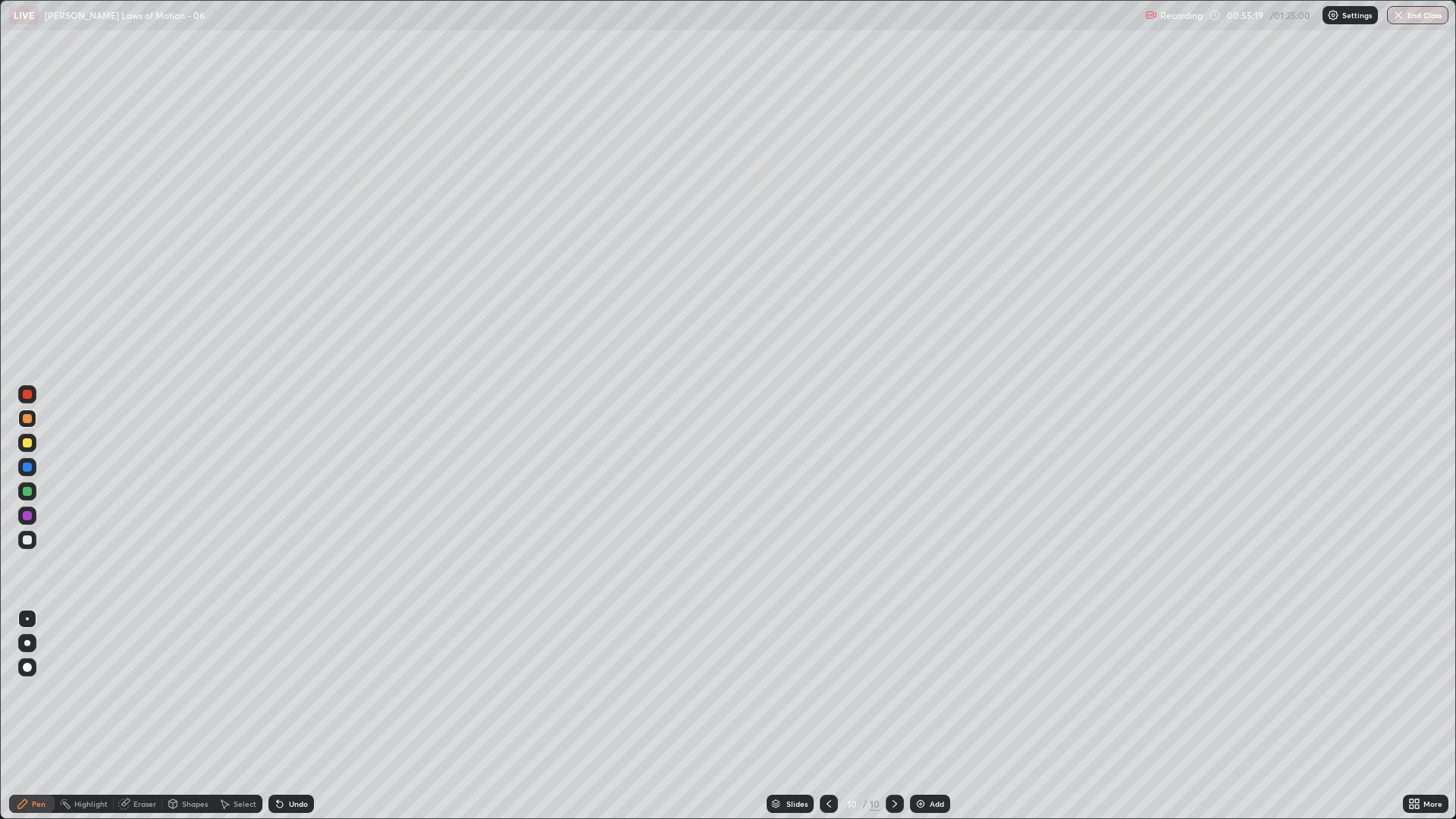
click at [927, 690] on div "Add" at bounding box center [930, 803] width 41 height 18
click at [26, 521] on div at bounding box center [27, 515] width 18 height 18
click at [32, 423] on div at bounding box center [27, 418] width 18 height 18
click at [32, 486] on div at bounding box center [27, 491] width 18 height 18
click at [35, 416] on div at bounding box center [27, 418] width 18 height 18
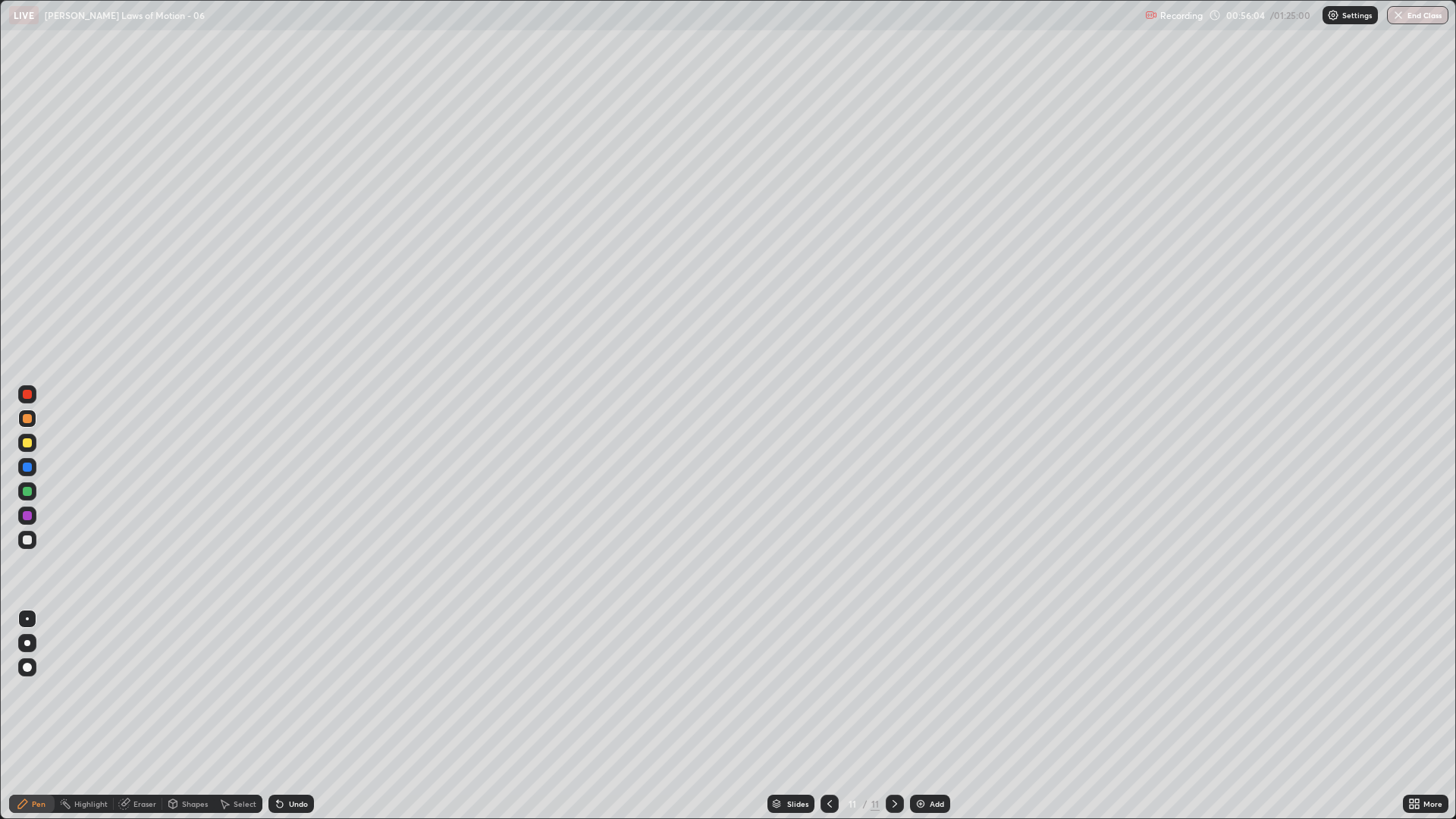
click at [28, 491] on div at bounding box center [27, 491] width 10 height 10
click at [33, 542] on div at bounding box center [27, 539] width 18 height 18
click at [284, 690] on div "Undo" at bounding box center [291, 803] width 46 height 18
click at [24, 498] on div at bounding box center [27, 491] width 18 height 18
click at [23, 530] on div at bounding box center [27, 539] width 18 height 18
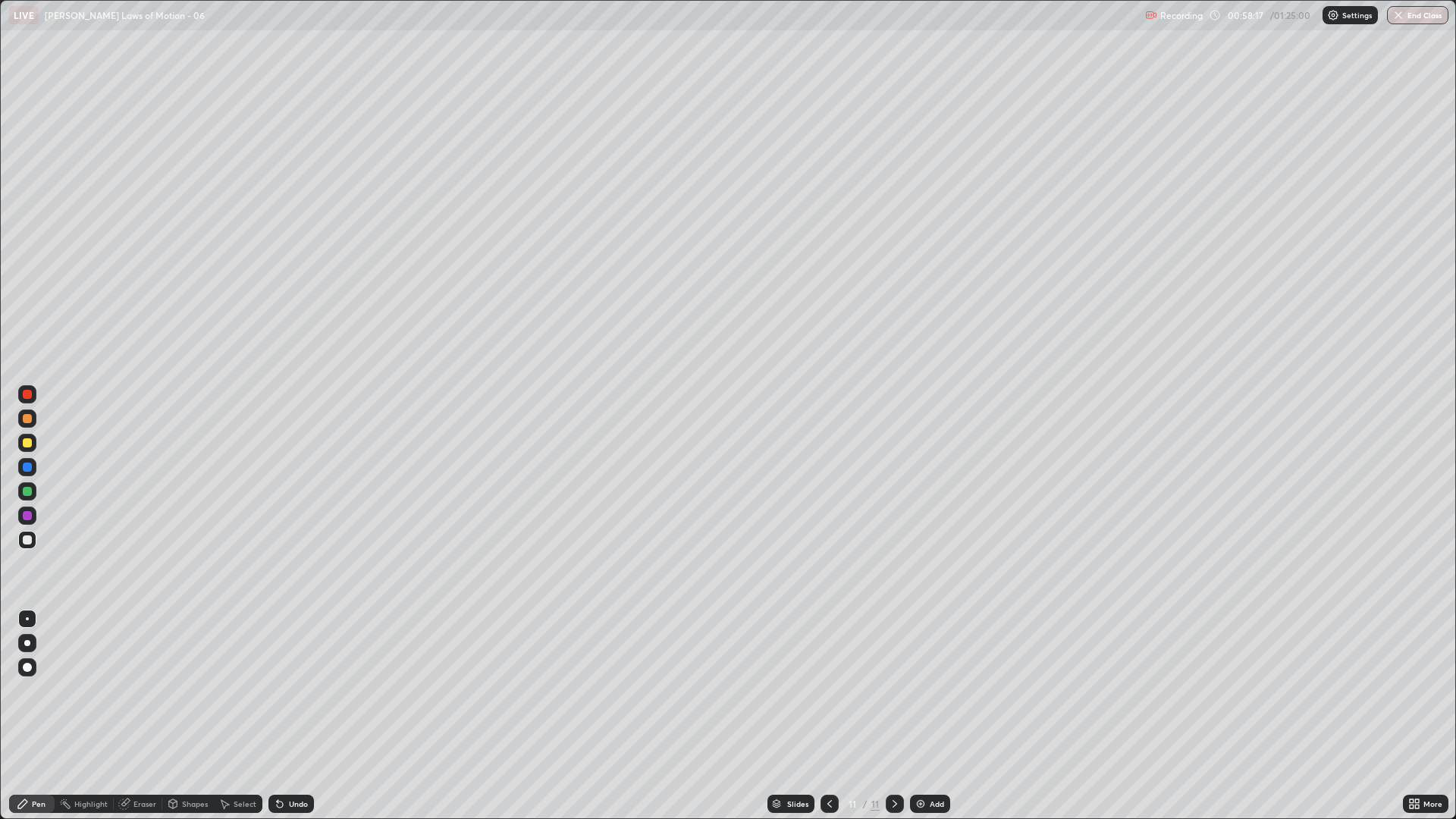
click at [829, 690] on icon at bounding box center [830, 803] width 12 height 12
click at [899, 690] on icon at bounding box center [894, 803] width 12 height 12
click at [888, 690] on icon at bounding box center [894, 803] width 12 height 12
click at [31, 498] on div at bounding box center [27, 491] width 18 height 18
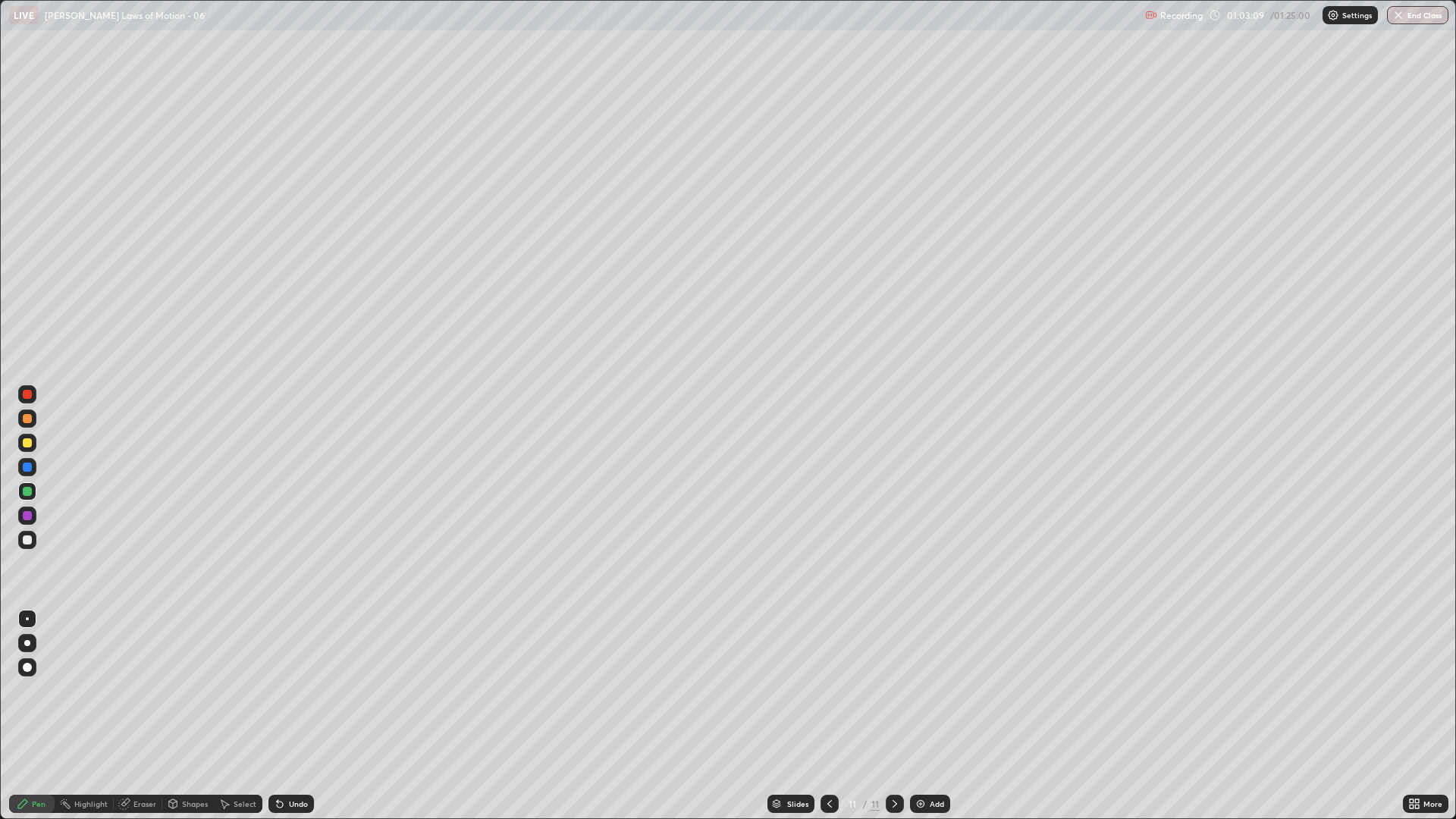
click at [30, 543] on div at bounding box center [27, 540] width 10 height 10
click at [828, 690] on icon at bounding box center [830, 803] width 12 height 12
click at [893, 690] on icon at bounding box center [894, 803] width 12 height 12
click at [924, 690] on img at bounding box center [920, 803] width 12 height 12
click at [180, 690] on div "Shapes" at bounding box center [188, 803] width 52 height 18
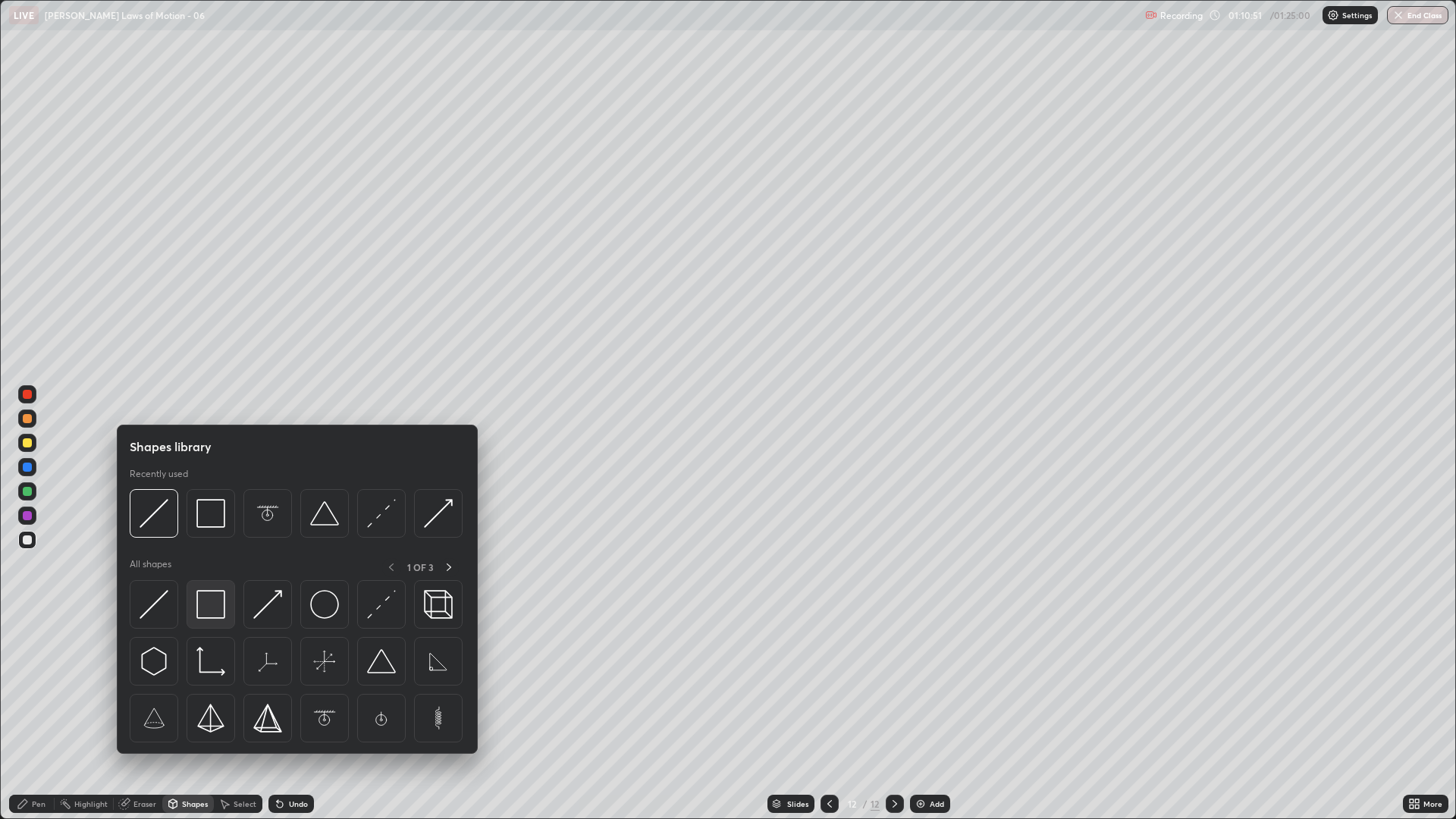
click at [215, 610] on img at bounding box center [210, 604] width 29 height 29
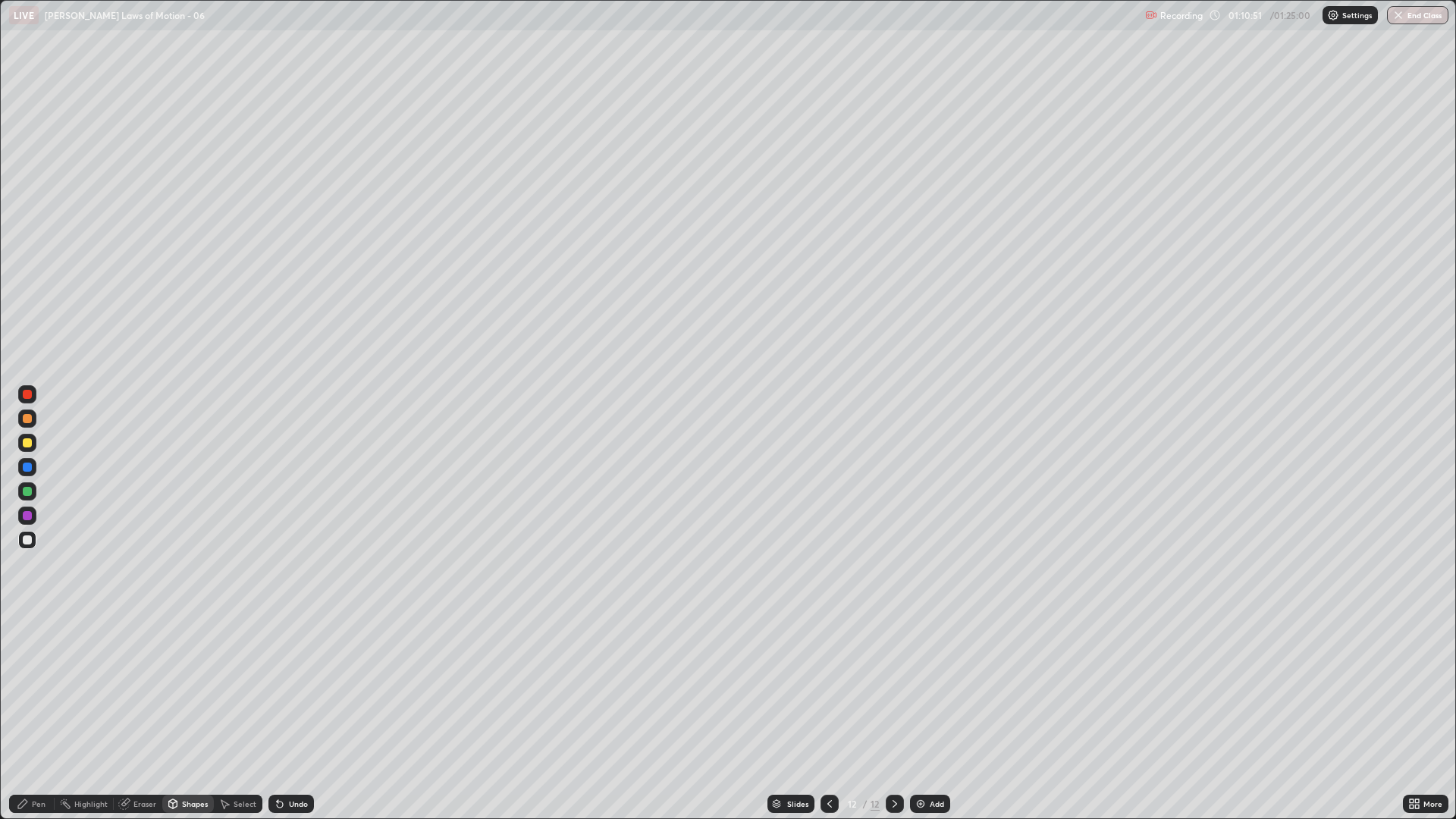
click at [27, 490] on div at bounding box center [27, 491] width 10 height 10
click at [30, 420] on div at bounding box center [27, 418] width 10 height 10
click at [299, 690] on div "Undo" at bounding box center [298, 803] width 19 height 8
click at [289, 690] on div "Undo" at bounding box center [291, 803] width 46 height 18
click at [29, 690] on div "Pen" at bounding box center [32, 803] width 46 height 18
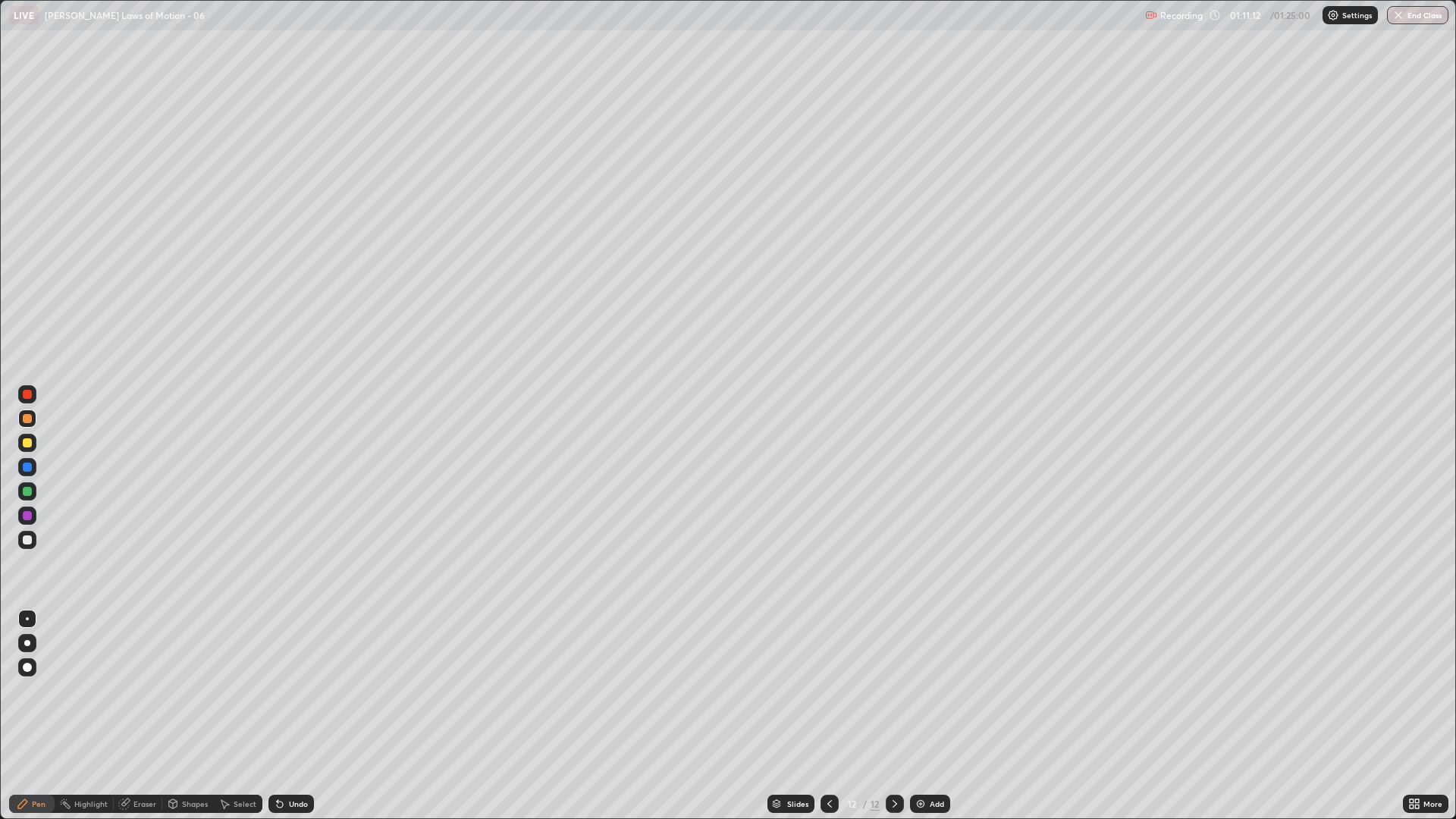
click at [33, 491] on div at bounding box center [27, 491] width 18 height 18
click at [22, 469] on div at bounding box center [27, 467] width 18 height 18
click at [31, 443] on div at bounding box center [27, 442] width 10 height 10
click at [182, 690] on div "Shapes" at bounding box center [195, 803] width 26 height 8
click at [133, 690] on div "Eraser" at bounding box center [144, 803] width 22 height 8
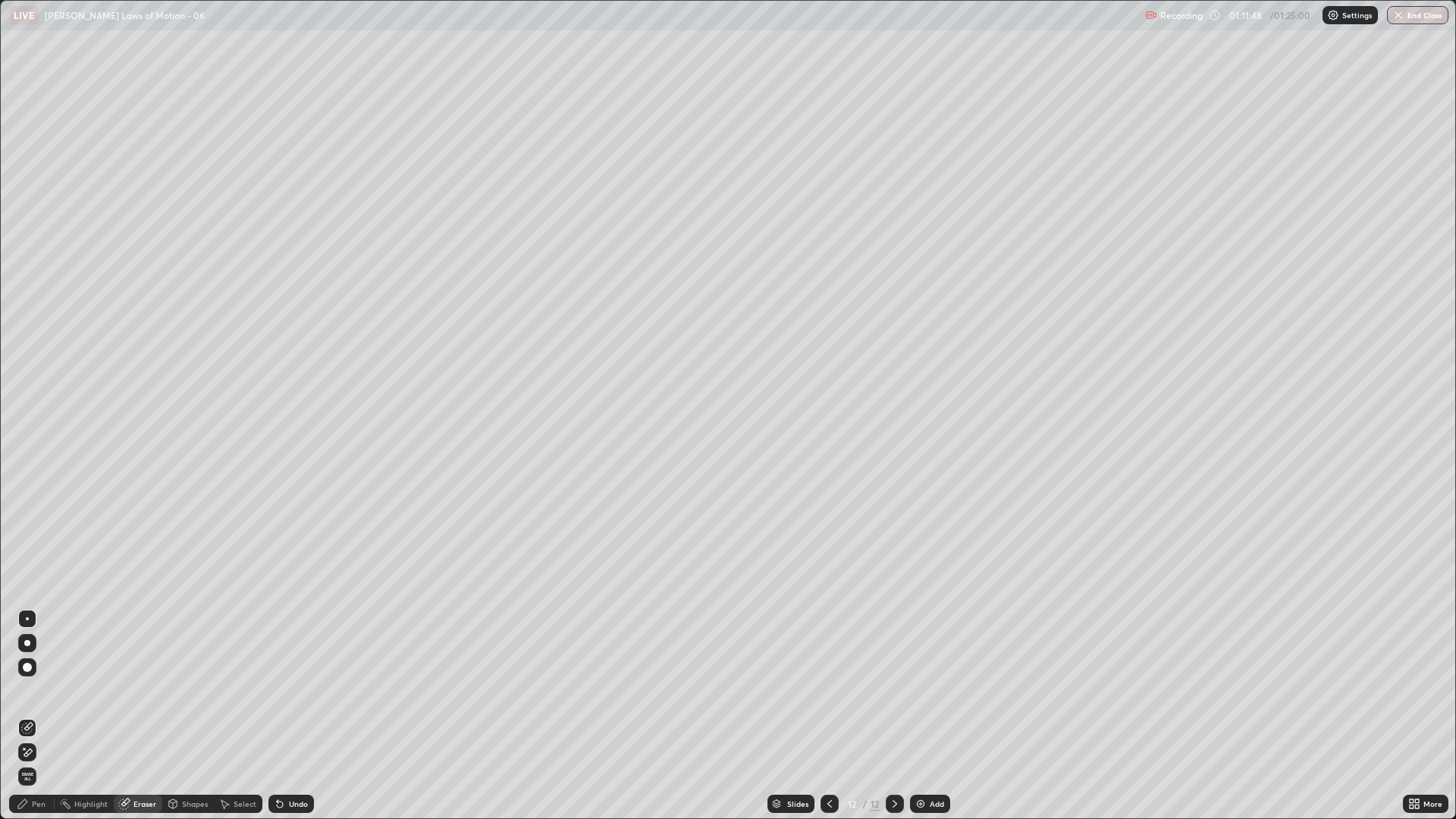
click at [27, 690] on icon at bounding box center [28, 752] width 12 height 13
click at [41, 690] on div "Pen" at bounding box center [39, 803] width 14 height 8
click at [26, 469] on div at bounding box center [27, 467] width 10 height 10
click at [25, 543] on div at bounding box center [27, 540] width 10 height 10
click at [28, 442] on div at bounding box center [27, 442] width 10 height 10
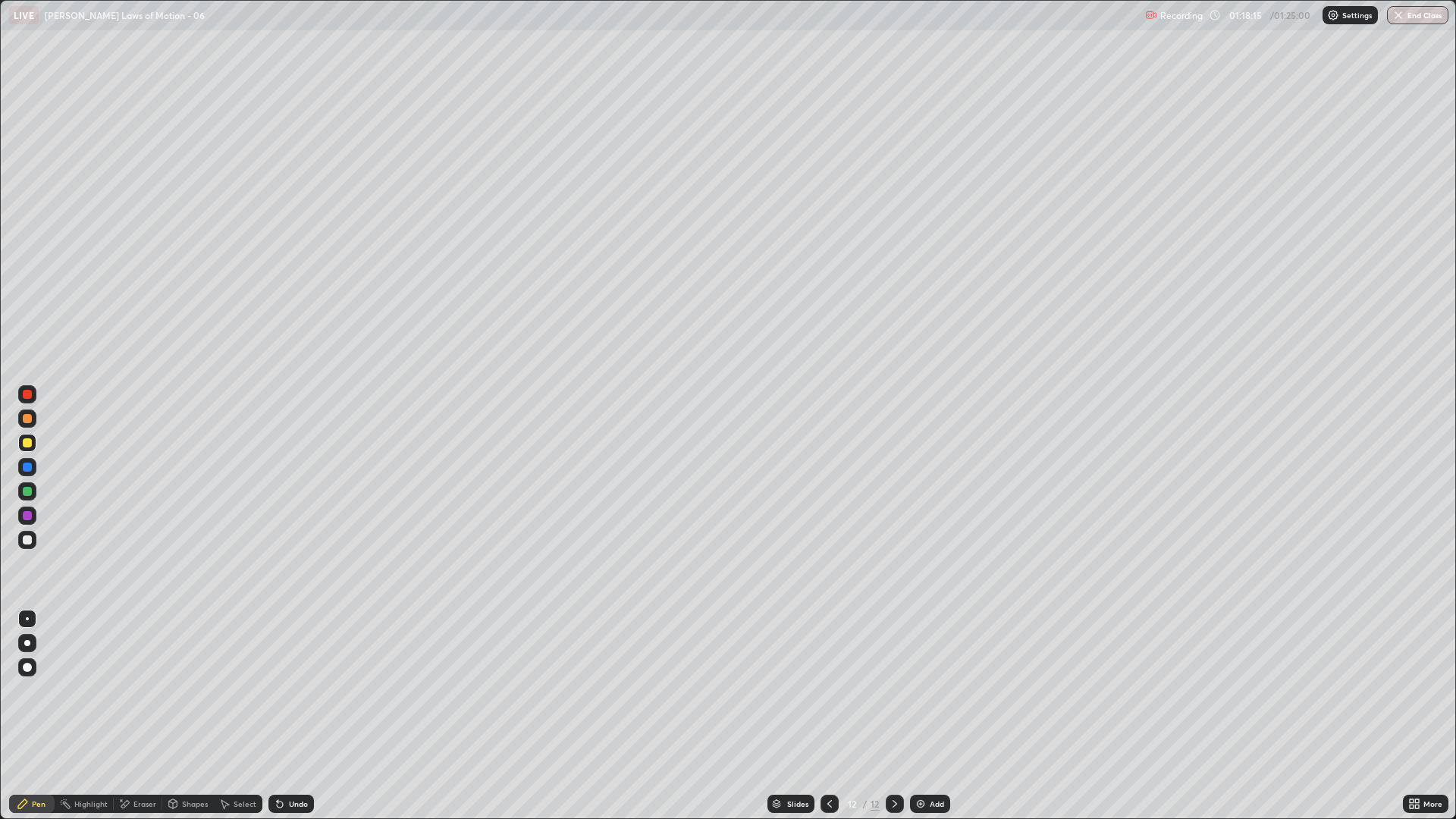
click at [1437, 13] on button "End Class" at bounding box center [1417, 15] width 61 height 18
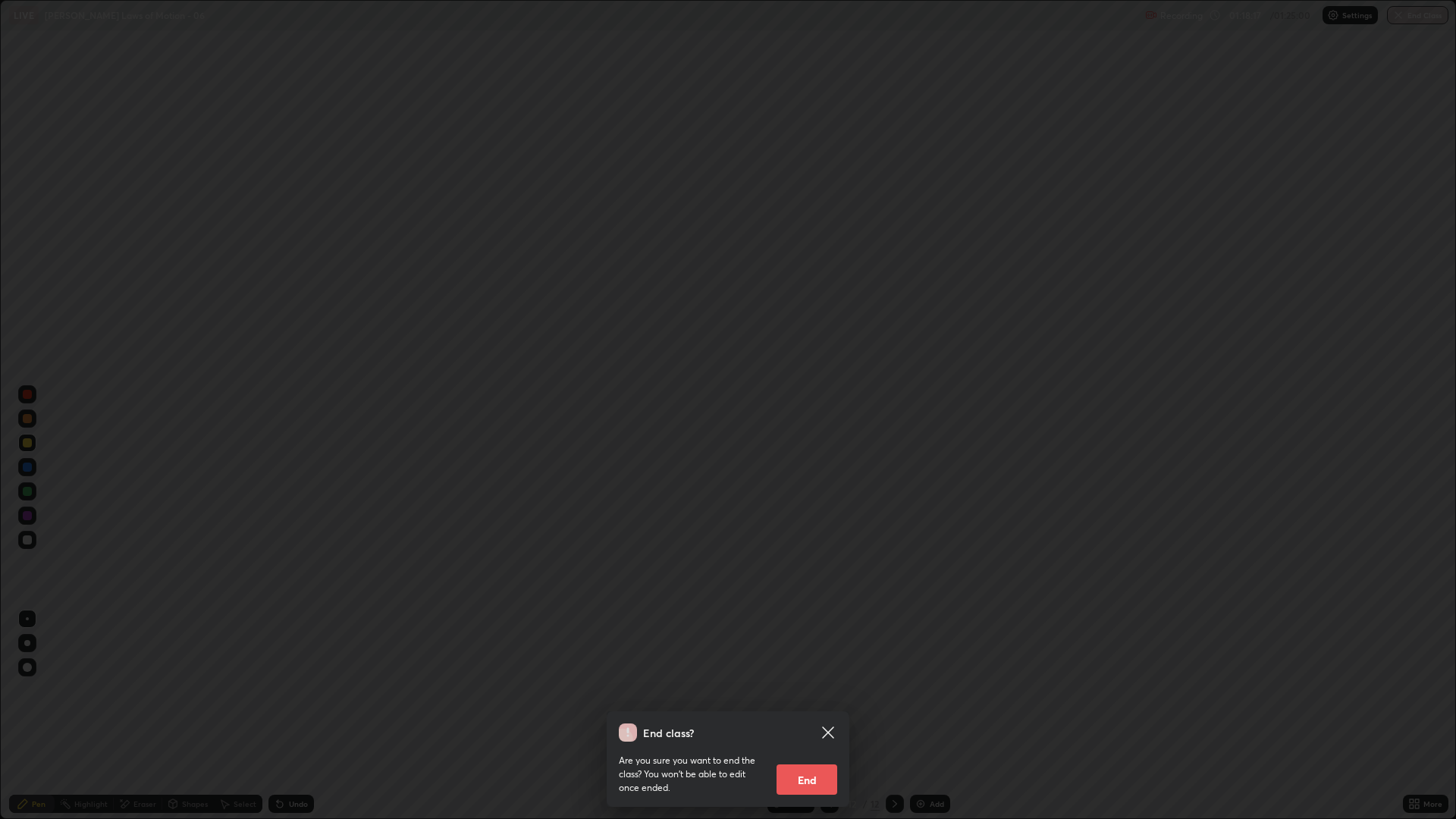
click at [820, 690] on button "End" at bounding box center [807, 779] width 60 height 30
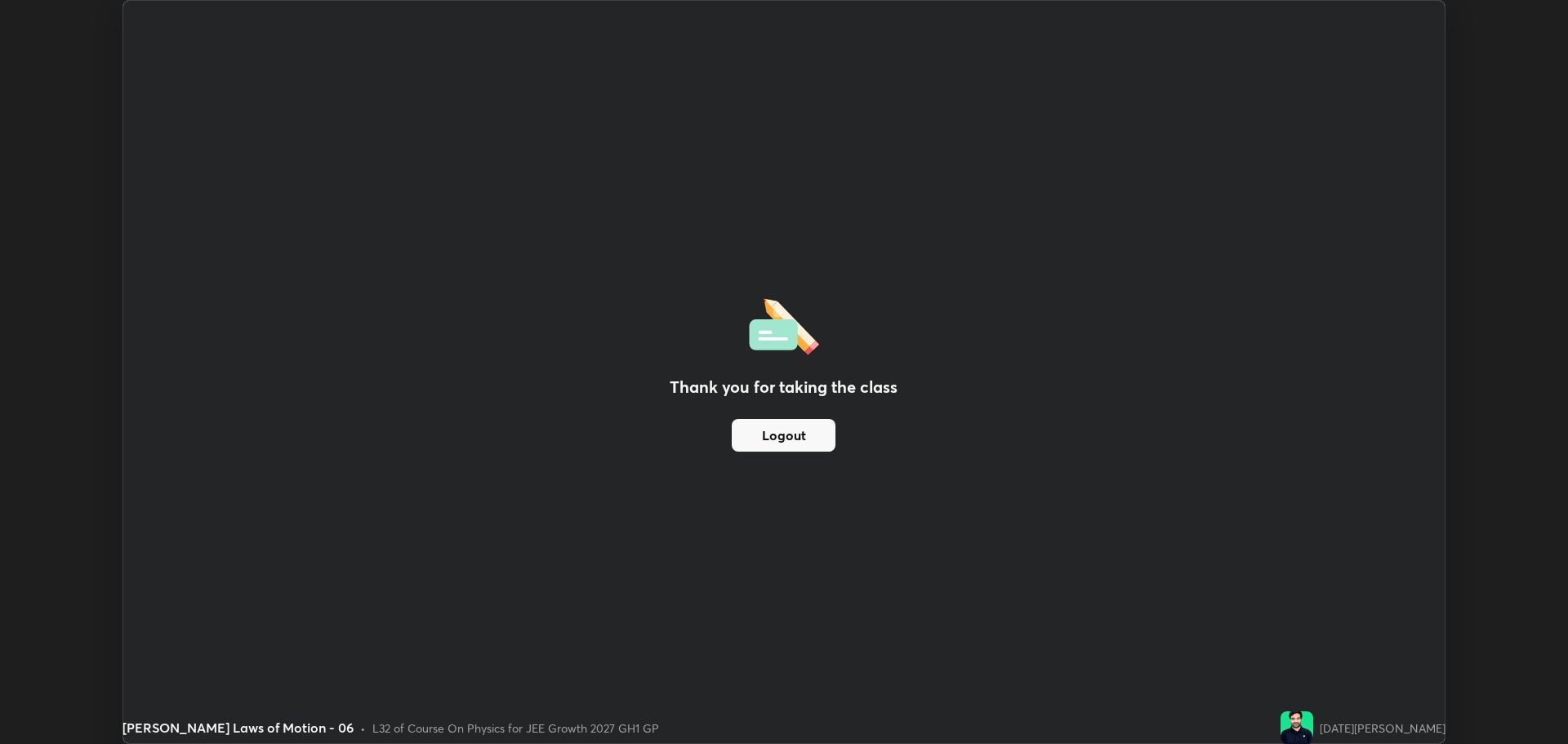
scroll to position [80967, 80090]
